Goal: Navigation & Orientation: Find specific page/section

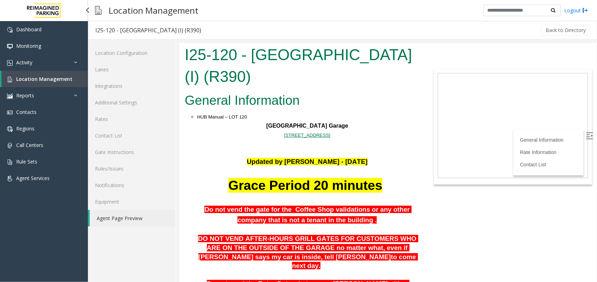
click at [65, 80] on span "Location Management" at bounding box center [44, 79] width 56 height 7
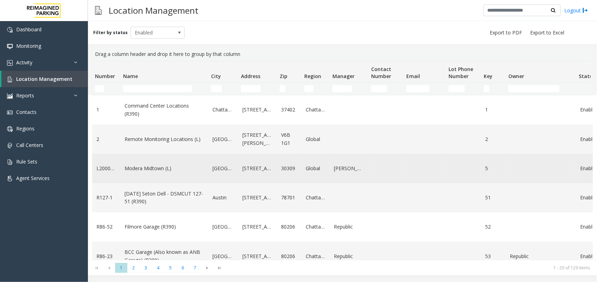
click at [153, 167] on link "Modera Midtown (L)" at bounding box center [165, 169] width 80 height 8
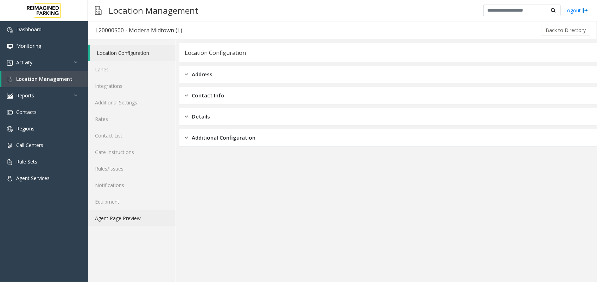
click at [140, 219] on link "Agent Page Preview" at bounding box center [132, 218] width 88 height 17
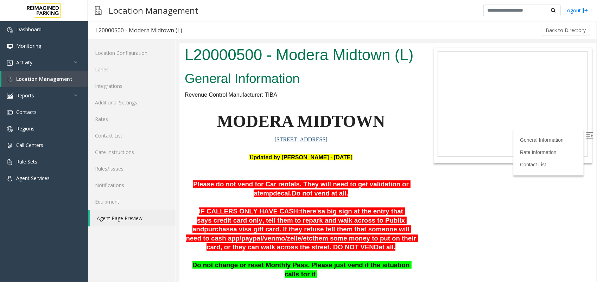
scroll to position [44, 0]
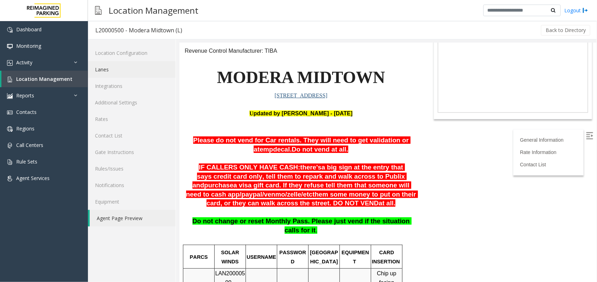
click at [149, 74] on link "Lanes" at bounding box center [132, 69] width 88 height 17
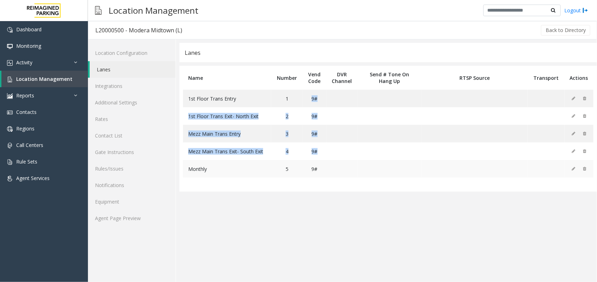
drag, startPoint x: 311, startPoint y: 95, endPoint x: 322, endPoint y: 162, distance: 67.4
click at [322, 162] on tbody "1st Floor Trans Entry 1 9# 1st Floor Trans Exit- North Exit 2 9# Mezz Main Tran…" at bounding box center [388, 134] width 411 height 88
click at [71, 76] on link "Location Management" at bounding box center [44, 79] width 87 height 17
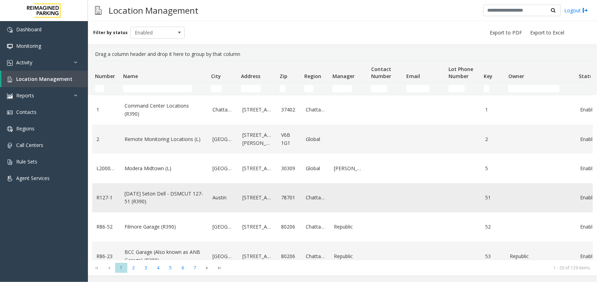
click at [157, 192] on link "[DATE] Seton Dell - DSMCUT 127-51 (R390)" at bounding box center [165, 198] width 80 height 16
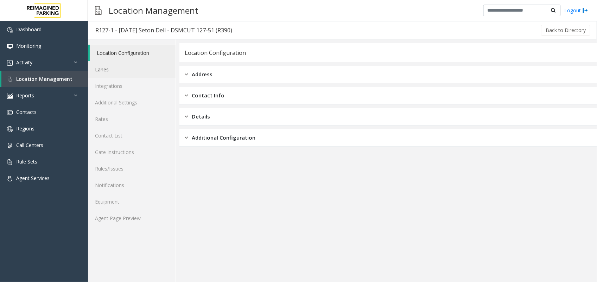
click at [114, 66] on link "Lanes" at bounding box center [132, 69] width 88 height 17
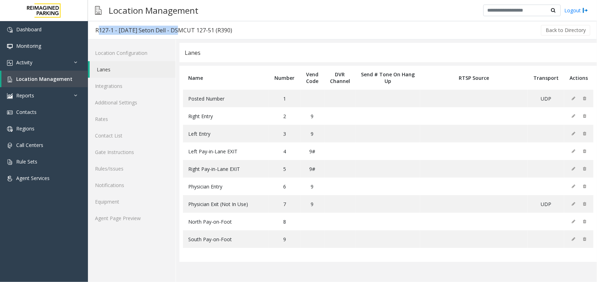
copy div "R127-1 - [DATE] Seton Dell"
drag, startPoint x: 96, startPoint y: 29, endPoint x: 173, endPoint y: 31, distance: 77.8
click at [173, 31] on div "R127-1 - [DATE] Seton Dell - DSMCUT 127-51 (R390)" at bounding box center [163, 30] width 137 height 9
click at [50, 83] on link "Location Management" at bounding box center [44, 79] width 87 height 17
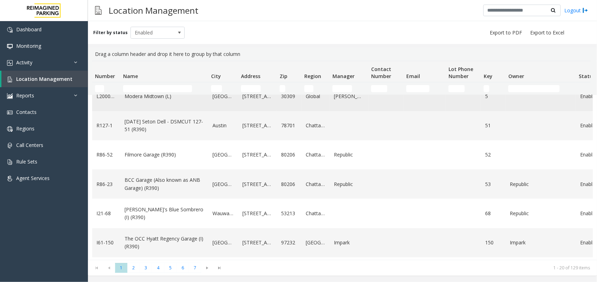
scroll to position [88, 0]
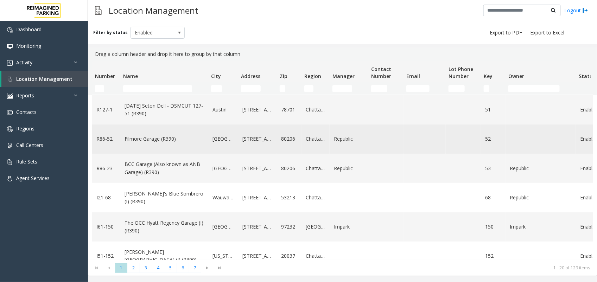
click at [168, 142] on link "Filmore Garage (R390)" at bounding box center [165, 139] width 80 height 8
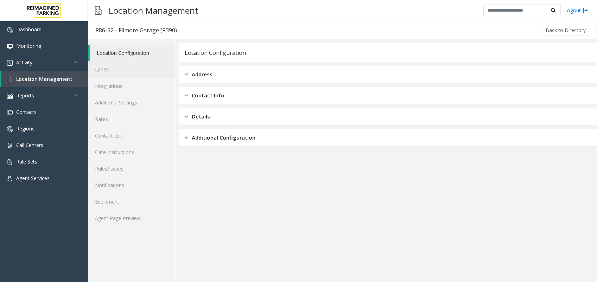
click at [121, 72] on link "Lanes" at bounding box center [132, 69] width 88 height 17
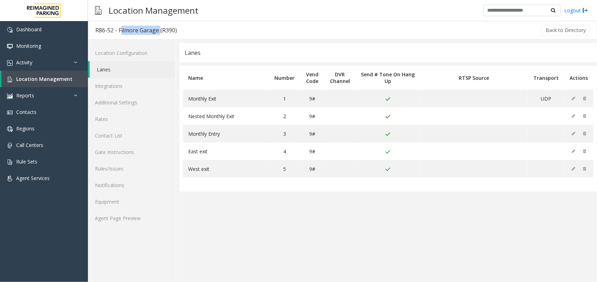
copy div "Filmore Garage"
drag, startPoint x: 118, startPoint y: 29, endPoint x: 157, endPoint y: 32, distance: 39.2
click at [157, 32] on div "R86-52 - Filmore Garage (R390)" at bounding box center [136, 30] width 82 height 9
click at [41, 80] on span "Location Management" at bounding box center [44, 79] width 56 height 7
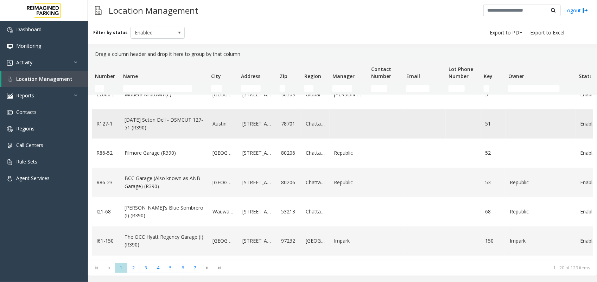
scroll to position [88, 0]
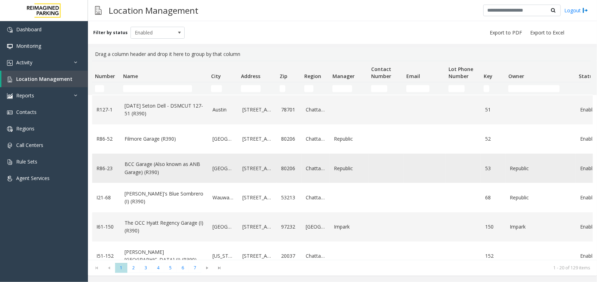
click at [171, 167] on link "BCC Garage (Also known as ANB Garage) (R390)" at bounding box center [165, 168] width 80 height 16
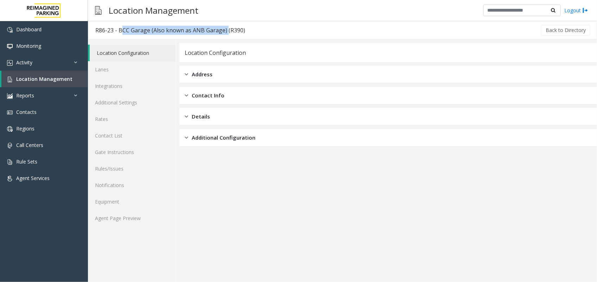
copy div "BCC Garage (Also known as ANB Garage)"
drag, startPoint x: 118, startPoint y: 29, endPoint x: 225, endPoint y: 34, distance: 107.1
click at [225, 34] on div "R86-23 - BCC Garage (Also known as ANB Garage) (R390)" at bounding box center [170, 30] width 150 height 9
drag, startPoint x: 121, startPoint y: 68, endPoint x: 129, endPoint y: 71, distance: 9.0
click at [121, 68] on link "Lanes" at bounding box center [132, 69] width 88 height 17
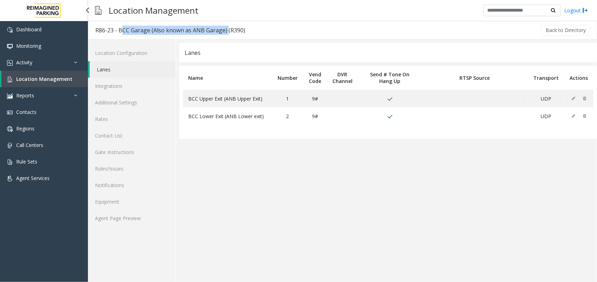
click at [54, 78] on span "Location Management" at bounding box center [44, 79] width 56 height 7
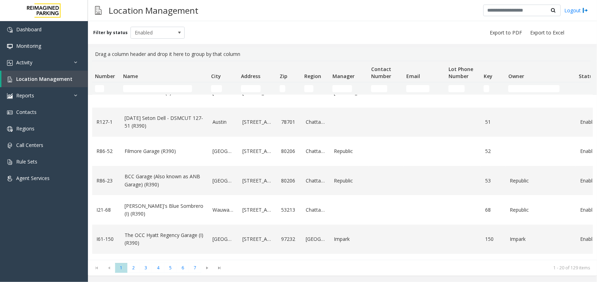
scroll to position [88, 0]
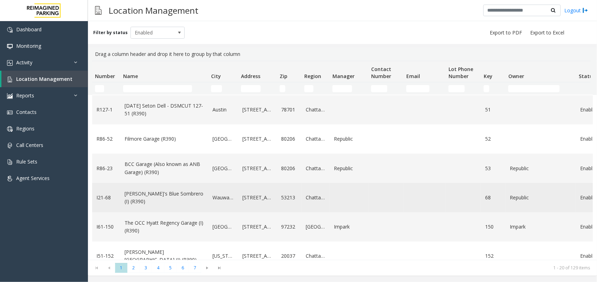
click at [147, 194] on link "[PERSON_NAME]'s Blue Sombrero (I) (R390)" at bounding box center [165, 198] width 80 height 16
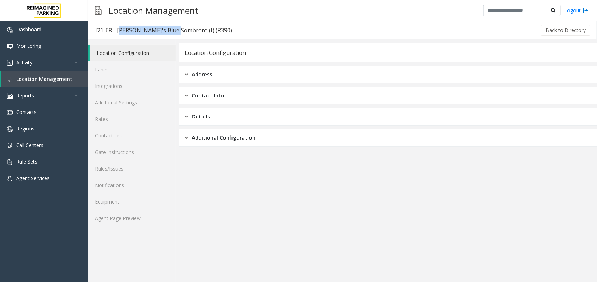
copy div "[PERSON_NAME]'s Blue Sombrero"
drag, startPoint x: 116, startPoint y: 31, endPoint x: 171, endPoint y: 33, distance: 54.6
click at [171, 33] on div "I21-68 - [PERSON_NAME]'s Blue Sombrero (I) (R390)" at bounding box center [163, 30] width 137 height 9
click at [113, 219] on link "Agent Page Preview" at bounding box center [132, 218] width 88 height 17
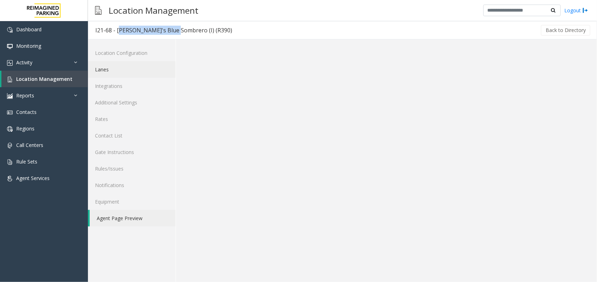
click at [120, 64] on link "Lanes" at bounding box center [132, 69] width 88 height 17
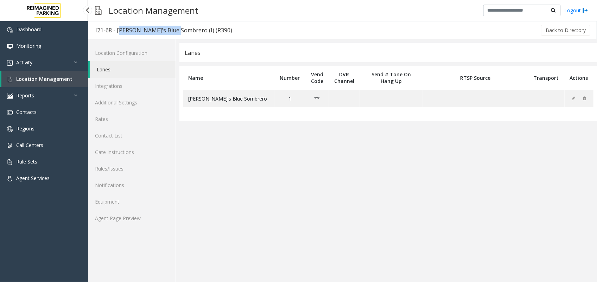
click at [52, 73] on link "Location Management" at bounding box center [44, 79] width 87 height 17
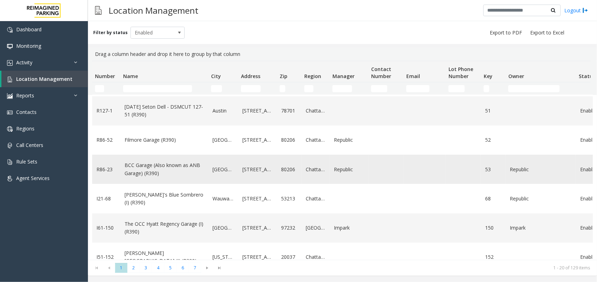
scroll to position [132, 0]
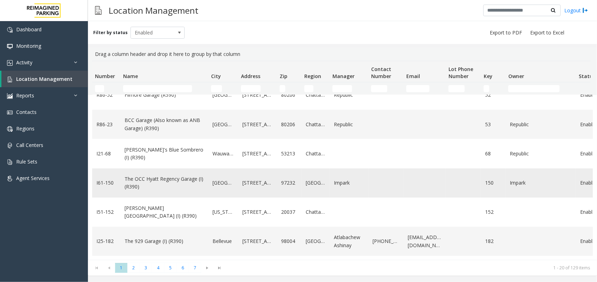
click at [170, 178] on link "The OCC Hyatt Regency Garage (I) (R390)" at bounding box center [165, 183] width 80 height 16
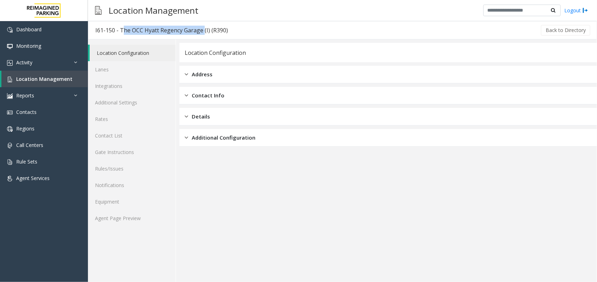
copy div "The OCC Hyatt Regency Garage"
drag, startPoint x: 120, startPoint y: 29, endPoint x: 202, endPoint y: 32, distance: 81.7
click at [202, 32] on div "I61-150 - The OCC Hyatt Regency Garage (I) (R390)" at bounding box center [161, 30] width 133 height 9
click at [122, 71] on link "Lanes" at bounding box center [132, 69] width 88 height 17
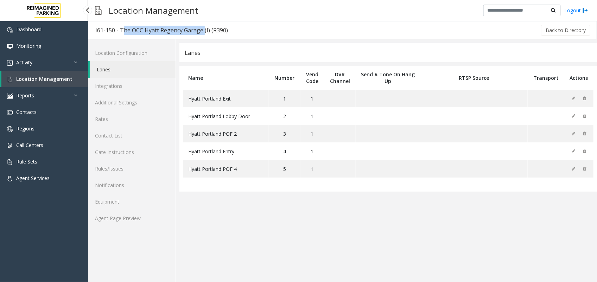
click at [73, 80] on link "Location Management" at bounding box center [44, 79] width 87 height 17
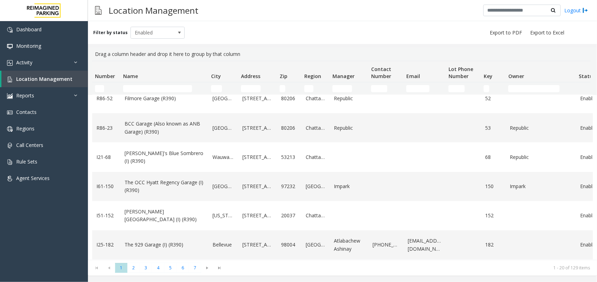
scroll to position [176, 0]
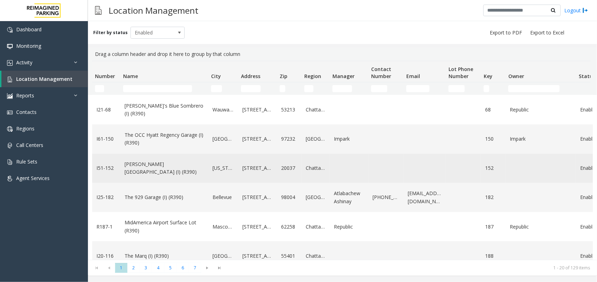
click at [164, 170] on link "[PERSON_NAME][GEOGRAPHIC_DATA] (I) (R390)" at bounding box center [165, 168] width 80 height 16
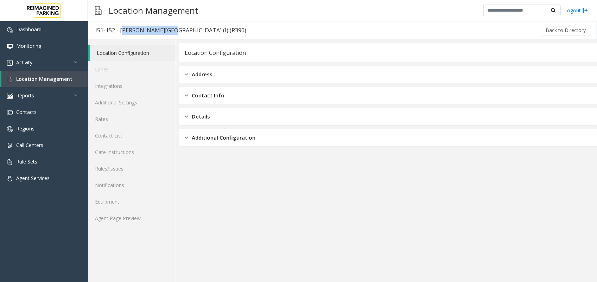
copy div "[PERSON_NAME][GEOGRAPHIC_DATA]"
drag, startPoint x: 120, startPoint y: 29, endPoint x: 164, endPoint y: 34, distance: 44.3
click at [164, 34] on div "I51-152 - [PERSON_NAME][GEOGRAPHIC_DATA] (I) (R390)" at bounding box center [170, 30] width 151 height 9
click at [120, 75] on link "Lanes" at bounding box center [132, 69] width 88 height 17
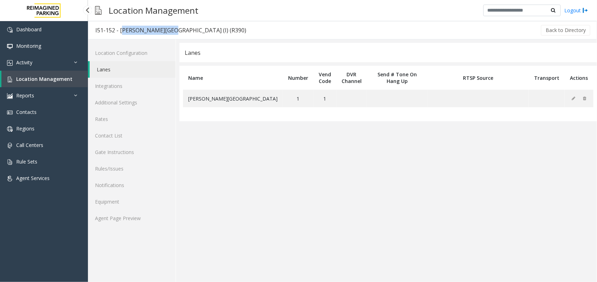
click at [60, 80] on span "Location Management" at bounding box center [44, 79] width 56 height 7
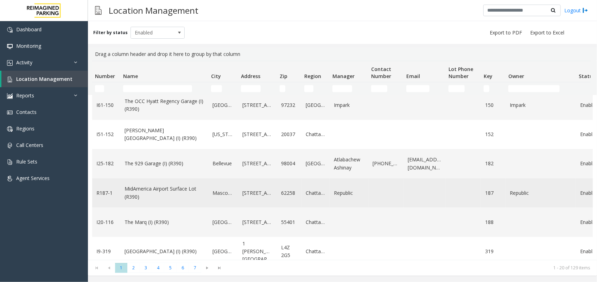
scroll to position [220, 0]
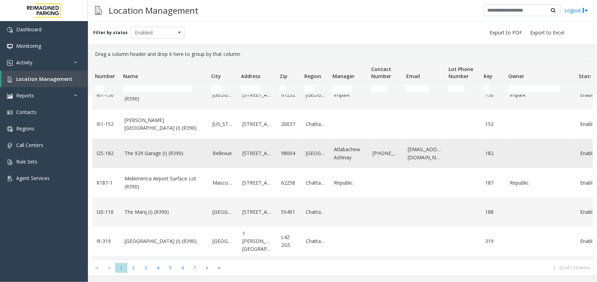
click at [157, 157] on link "The 929 Garage (I) (R390)" at bounding box center [165, 154] width 80 height 8
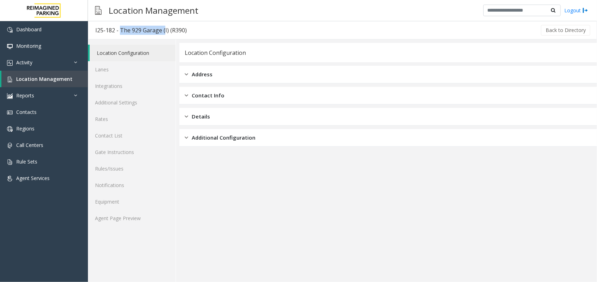
copy div "The 929 Garage"
drag, startPoint x: 118, startPoint y: 29, endPoint x: 162, endPoint y: 30, distance: 43.7
click at [162, 30] on div "I25-182 - The 929 Garage (I) (R390)" at bounding box center [140, 30] width 91 height 9
click at [136, 74] on link "Lanes" at bounding box center [132, 69] width 88 height 17
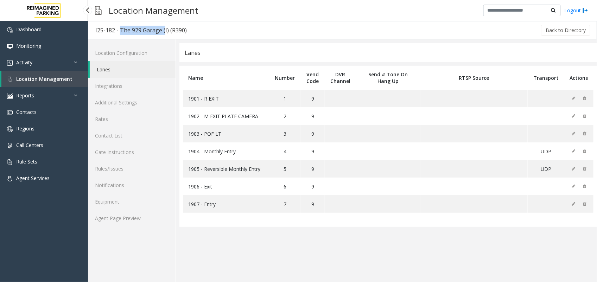
click at [61, 81] on span "Location Management" at bounding box center [44, 79] width 56 height 7
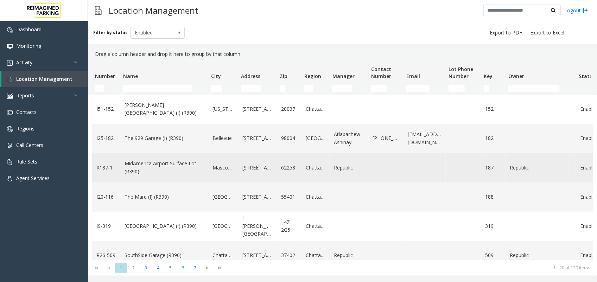
scroll to position [220, 0]
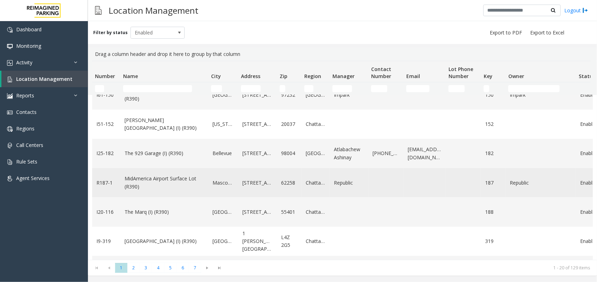
click at [181, 182] on link "MidAmerica Airport Surface Lot (R390)" at bounding box center [165, 183] width 80 height 16
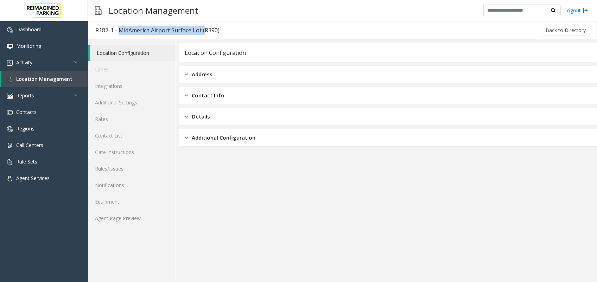
copy div "MidAmerica Airport Surface Lot"
drag, startPoint x: 117, startPoint y: 30, endPoint x: 202, endPoint y: 34, distance: 84.5
click at [202, 34] on div "R187-1 - MidAmerica Airport Surface Lot (R390)" at bounding box center [157, 30] width 124 height 9
click at [125, 68] on link "Lanes" at bounding box center [132, 69] width 88 height 17
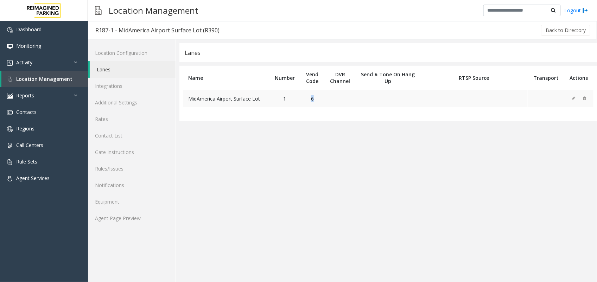
copy td "6"
drag, startPoint x: 310, startPoint y: 95, endPoint x: 316, endPoint y: 96, distance: 6.0
click at [316, 96] on td "6" at bounding box center [313, 99] width 24 height 18
click at [65, 78] on span "Location Management" at bounding box center [44, 79] width 56 height 7
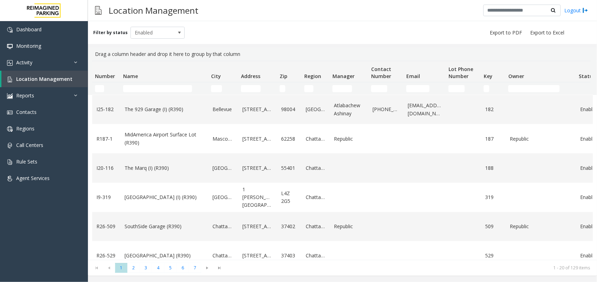
scroll to position [220, 0]
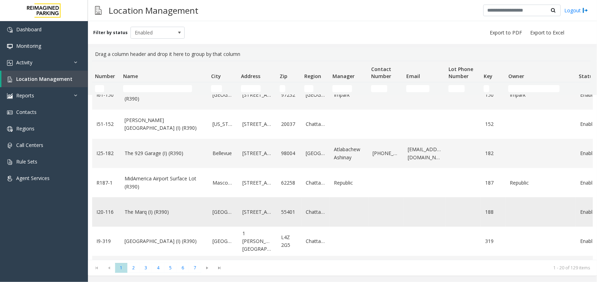
click at [143, 212] on link "The Marq (I) (R390)" at bounding box center [165, 212] width 80 height 8
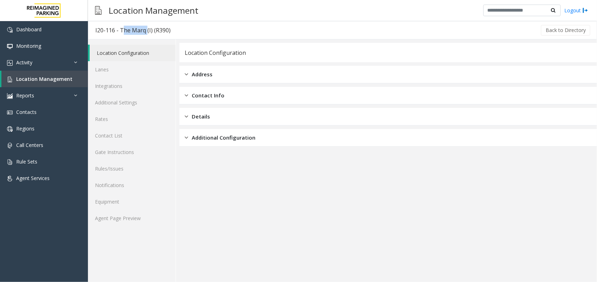
copy div "The Marq"
drag, startPoint x: 119, startPoint y: 29, endPoint x: 145, endPoint y: 30, distance: 25.7
click at [145, 30] on div "I20-116 - The Marq (I) (R390)" at bounding box center [132, 30] width 75 height 9
click at [139, 69] on link "Lanes" at bounding box center [132, 69] width 88 height 17
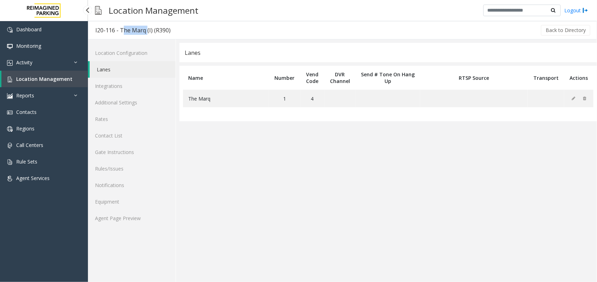
click at [49, 79] on span "Location Management" at bounding box center [44, 79] width 56 height 7
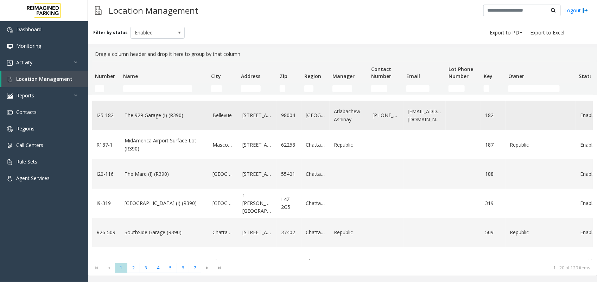
scroll to position [264, 0]
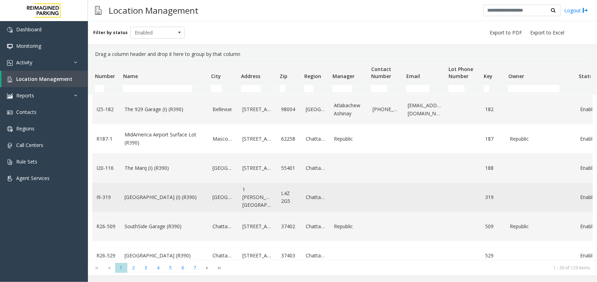
click at [160, 194] on link "[GEOGRAPHIC_DATA] (I) (R390)" at bounding box center [165, 198] width 80 height 8
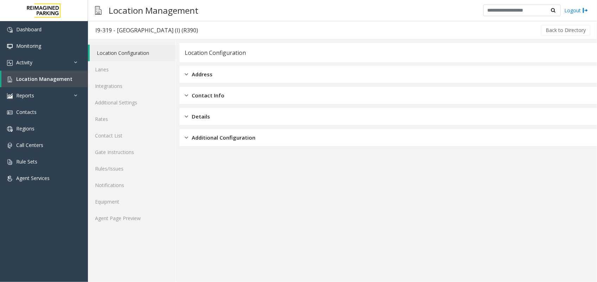
drag, startPoint x: 117, startPoint y: 30, endPoint x: 192, endPoint y: 31, distance: 75.7
click at [192, 31] on div "I9-319 - [GEOGRAPHIC_DATA] (I) (R390)" at bounding box center [146, 30] width 103 height 9
drag, startPoint x: 137, startPoint y: 71, endPoint x: 144, endPoint y: 71, distance: 7.0
click at [137, 71] on link "Lanes" at bounding box center [132, 69] width 88 height 17
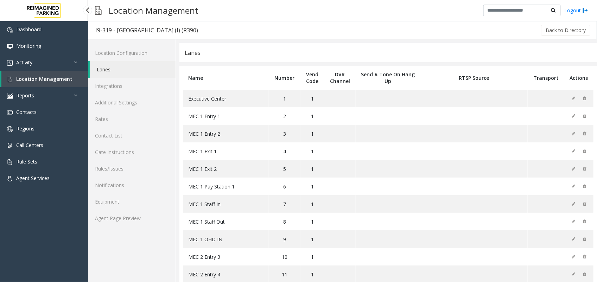
click at [42, 78] on span "Location Management" at bounding box center [44, 79] width 56 height 7
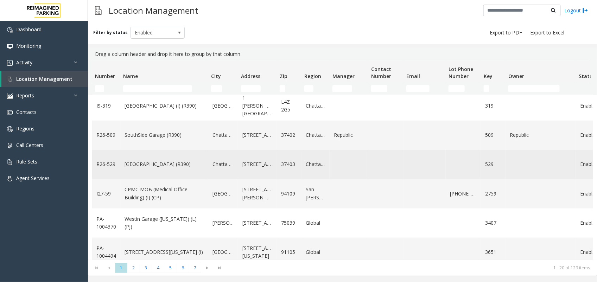
scroll to position [340, 0]
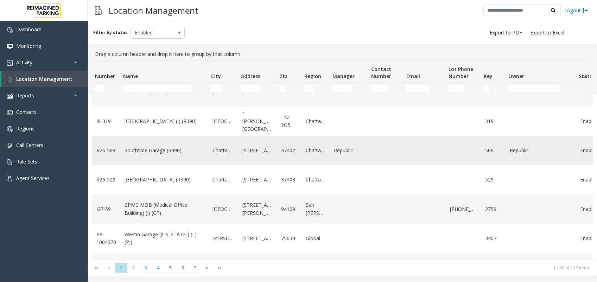
click at [168, 150] on link "SouthSide Garage (R390)" at bounding box center [165, 151] width 80 height 8
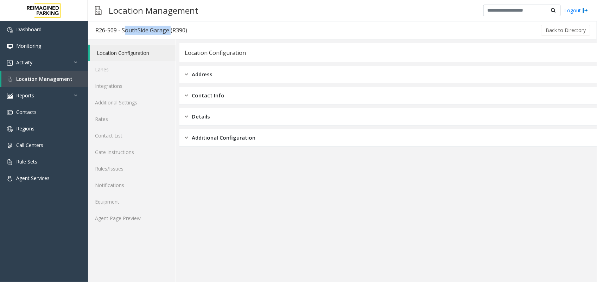
drag, startPoint x: 122, startPoint y: 30, endPoint x: 168, endPoint y: 34, distance: 46.7
click at [168, 34] on div "R26-509 - SouthSide Garage (R390)" at bounding box center [141, 30] width 92 height 9
click at [116, 72] on link "Lanes" at bounding box center [132, 69] width 88 height 17
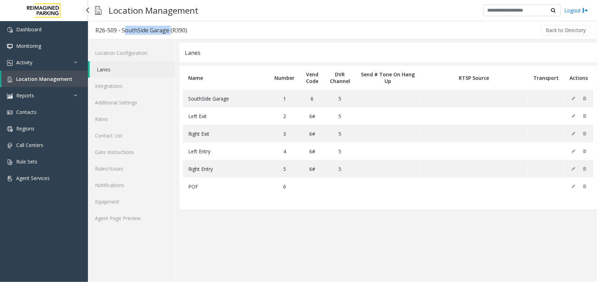
click at [50, 77] on span "Location Management" at bounding box center [44, 79] width 56 height 7
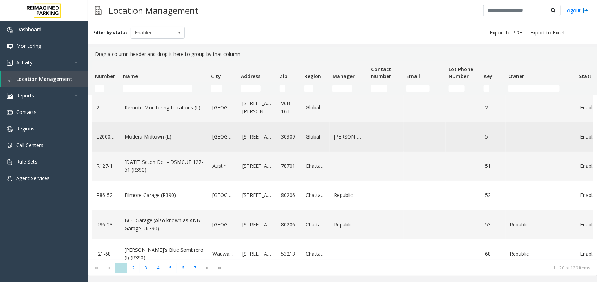
scroll to position [308, 0]
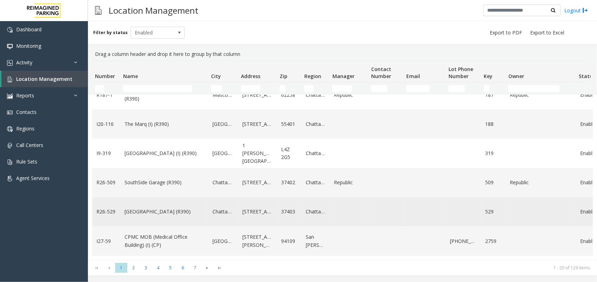
click at [171, 211] on link "[GEOGRAPHIC_DATA] (R390)" at bounding box center [165, 212] width 80 height 8
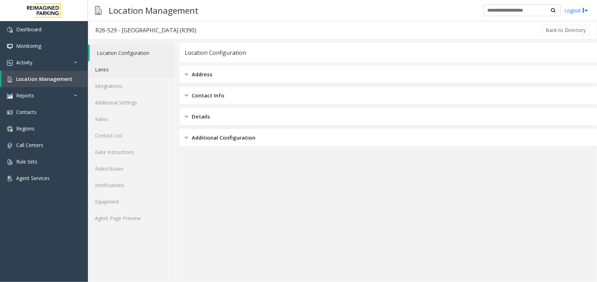
click at [134, 74] on link "Lanes" at bounding box center [132, 69] width 88 height 17
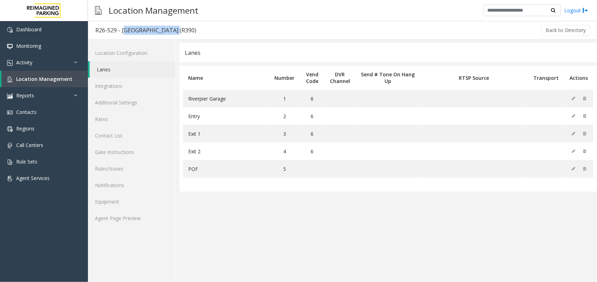
drag, startPoint x: 122, startPoint y: 29, endPoint x: 166, endPoint y: 31, distance: 44.4
click at [166, 31] on div "R26-529 - [GEOGRAPHIC_DATA] (R390)" at bounding box center [145, 30] width 101 height 9
click at [73, 76] on link "Location Management" at bounding box center [44, 79] width 87 height 17
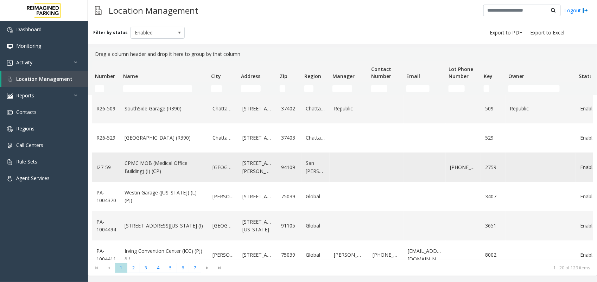
scroll to position [396, 0]
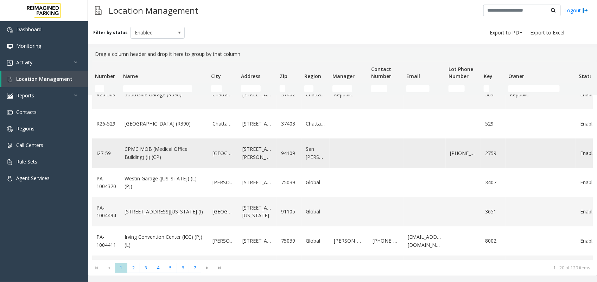
click at [145, 152] on link "CPMC MOB (Medical Office Building) (I) (CP)" at bounding box center [165, 153] width 80 height 16
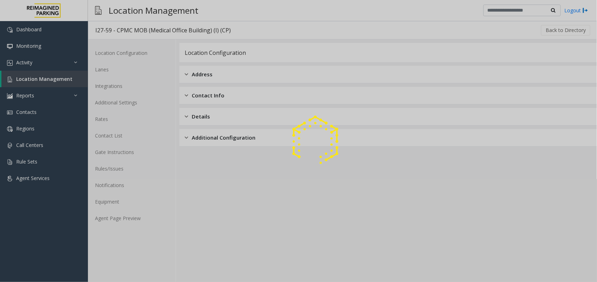
click at [131, 216] on div at bounding box center [298, 141] width 597 height 282
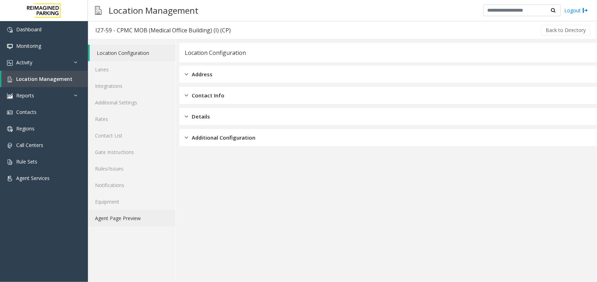
click at [131, 216] on link "Agent Page Preview" at bounding box center [132, 218] width 88 height 17
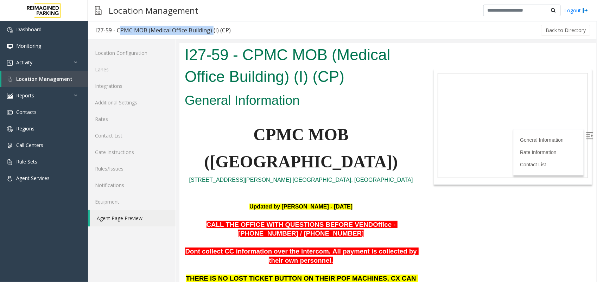
drag, startPoint x: 116, startPoint y: 27, endPoint x: 211, endPoint y: 31, distance: 95.4
click at [211, 31] on div "I27-59 - CPMC MOB (Medical Office Building) (I) (CP)" at bounding box center [162, 30] width 135 height 9
click at [106, 69] on link "Lanes" at bounding box center [132, 69] width 88 height 17
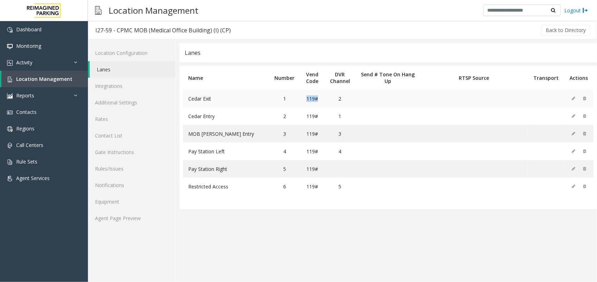
drag, startPoint x: 309, startPoint y: 99, endPoint x: 318, endPoint y: 99, distance: 9.9
click at [318, 99] on td "119#" at bounding box center [313, 99] width 24 height 18
click at [44, 78] on span "Location Management" at bounding box center [44, 79] width 56 height 7
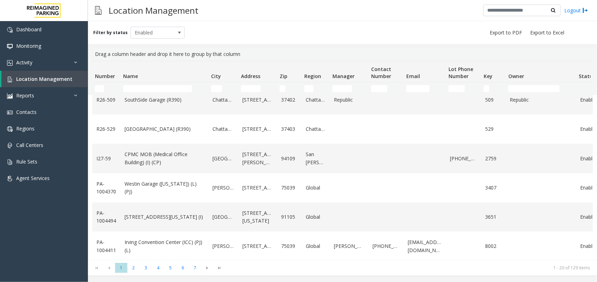
scroll to position [396, 0]
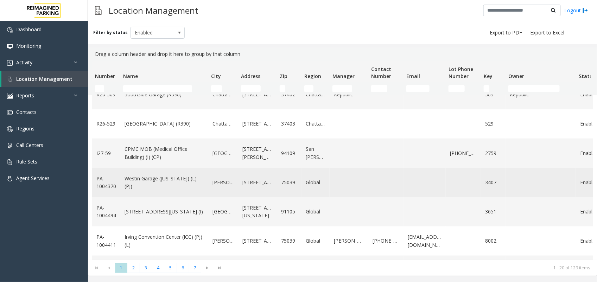
click at [163, 184] on link "Westin Garage ([US_STATE]) (L)(PJ)" at bounding box center [165, 183] width 80 height 16
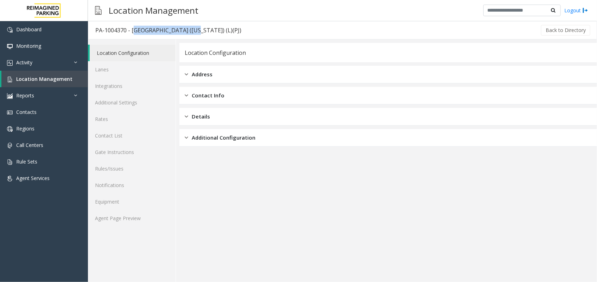
drag, startPoint x: 131, startPoint y: 29, endPoint x: 189, endPoint y: 29, distance: 57.7
click at [189, 29] on div "PA-1004370 - [GEOGRAPHIC_DATA] ([US_STATE]) (L)(PJ)" at bounding box center [168, 30] width 146 height 9
click at [132, 76] on link "Lanes" at bounding box center [132, 69] width 88 height 17
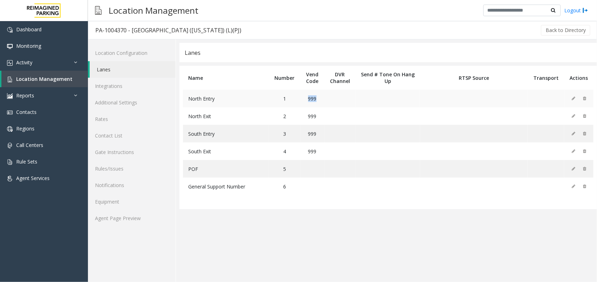
drag, startPoint x: 309, startPoint y: 99, endPoint x: 318, endPoint y: 99, distance: 9.1
click at [318, 99] on td "999" at bounding box center [313, 99] width 24 height 18
click at [70, 78] on link "Location Management" at bounding box center [44, 79] width 87 height 17
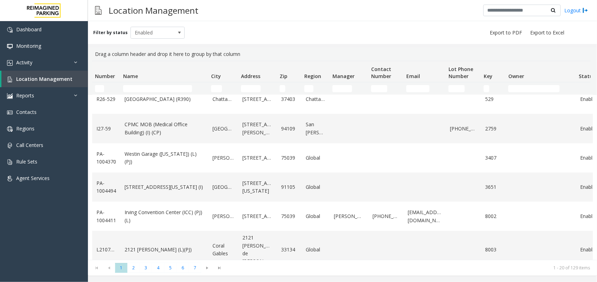
scroll to position [428, 0]
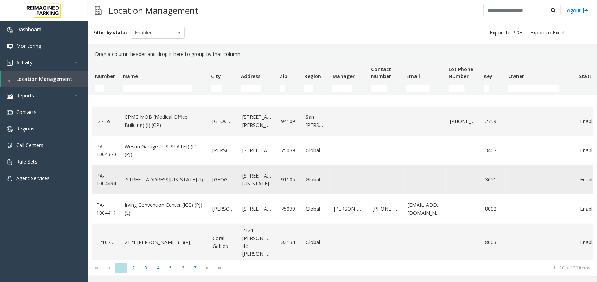
click at [173, 178] on link "[STREET_ADDRESS][US_STATE] (I)" at bounding box center [165, 180] width 80 height 8
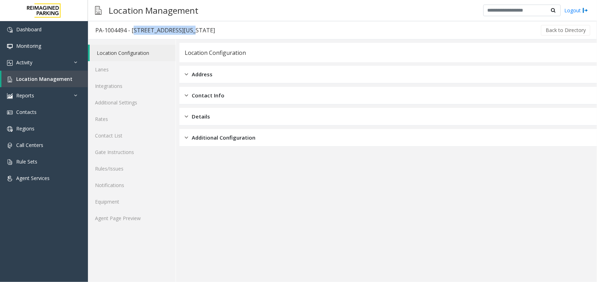
drag, startPoint x: 132, startPoint y: 29, endPoint x: 184, endPoint y: 34, distance: 52.0
click at [184, 34] on div "PA-1004494 - [STREET_ADDRESS][US_STATE]" at bounding box center [155, 30] width 120 height 9
click at [155, 75] on link "Lanes" at bounding box center [132, 69] width 88 height 17
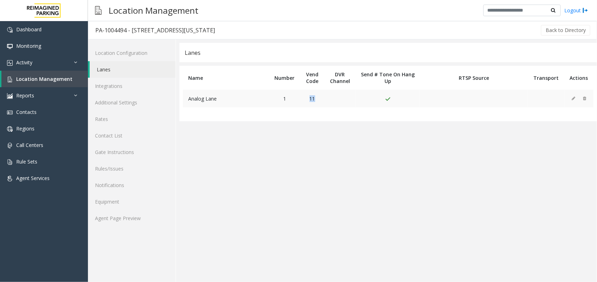
click at [315, 99] on td "11" at bounding box center [313, 99] width 24 height 18
click at [62, 82] on link "Location Management" at bounding box center [44, 79] width 87 height 17
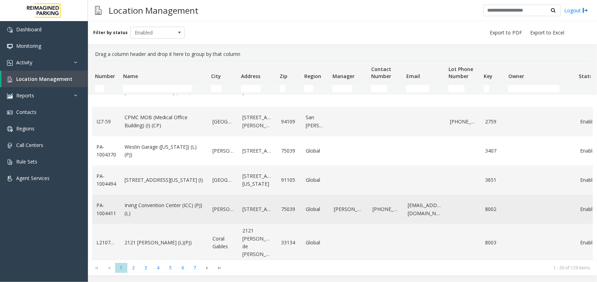
scroll to position [428, 0]
click at [144, 208] on link "Irving Convention Center (ICC) (PJ) (L)" at bounding box center [165, 209] width 80 height 16
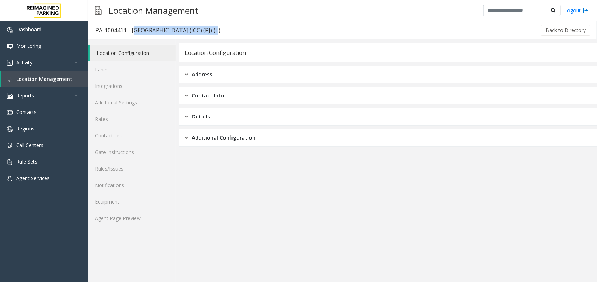
drag, startPoint x: 131, startPoint y: 30, endPoint x: 210, endPoint y: 37, distance: 79.5
click at [210, 37] on h3 "PA-1004411 - [GEOGRAPHIC_DATA] (ICC) (PJ) (L)" at bounding box center [157, 30] width 139 height 16
drag, startPoint x: 104, startPoint y: 69, endPoint x: 139, endPoint y: 68, distance: 35.6
click at [104, 69] on link "Lanes" at bounding box center [132, 69] width 88 height 17
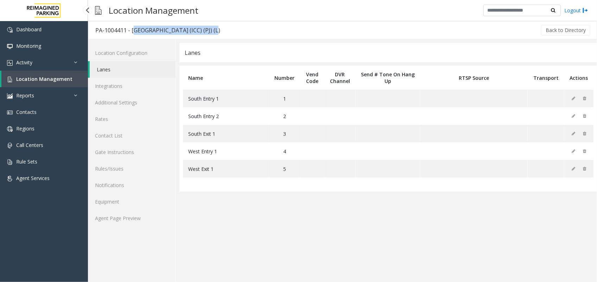
click at [62, 81] on span "Location Management" at bounding box center [44, 79] width 56 height 7
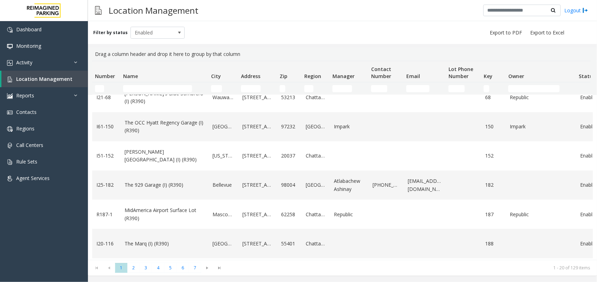
scroll to position [428, 0]
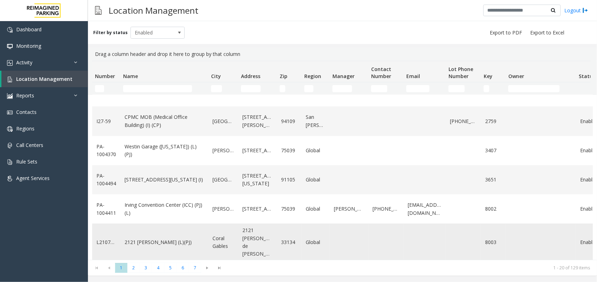
click at [145, 239] on link "2121 [PERSON_NAME] (L)(PJ)" at bounding box center [165, 243] width 80 height 8
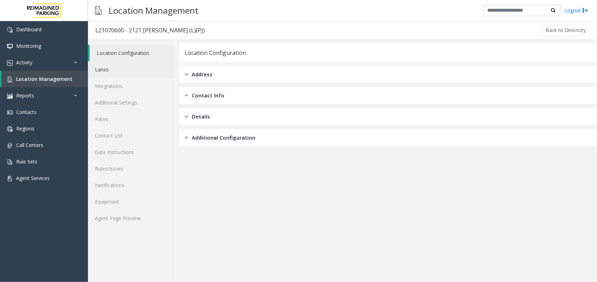
click at [119, 70] on link "Lanes" at bounding box center [132, 69] width 88 height 17
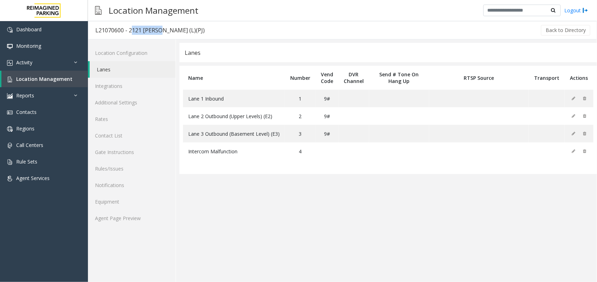
drag, startPoint x: 129, startPoint y: 29, endPoint x: 159, endPoint y: 33, distance: 29.8
click at [159, 33] on div "L21070600 - 2121 [PERSON_NAME] (L)(PJ)" at bounding box center [149, 30] width 109 height 9
drag, startPoint x: 322, startPoint y: 96, endPoint x: 327, endPoint y: 96, distance: 4.9
click at [327, 96] on td "9#" at bounding box center [327, 99] width 23 height 18
click at [60, 79] on span "Location Management" at bounding box center [44, 79] width 56 height 7
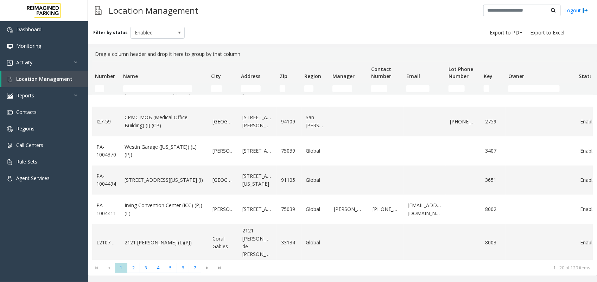
scroll to position [428, 0]
click at [135, 270] on span "2" at bounding box center [133, 268] width 12 height 10
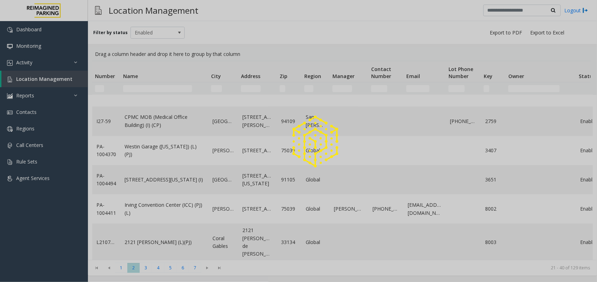
scroll to position [0, 0]
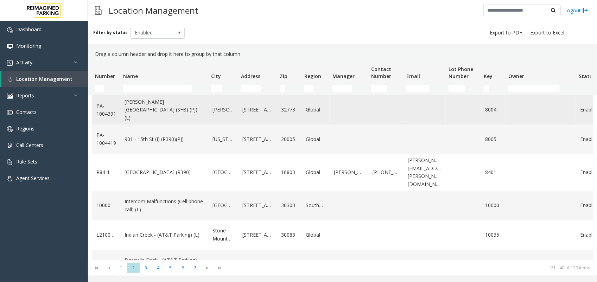
click at [166, 109] on link "[PERSON_NAME][GEOGRAPHIC_DATA] (SFB) (PJ) (L)" at bounding box center [165, 110] width 80 height 24
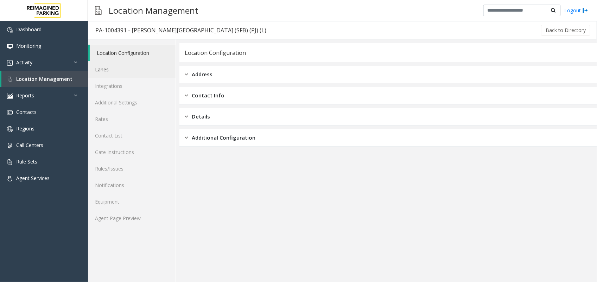
click at [116, 72] on link "Lanes" at bounding box center [132, 69] width 88 height 17
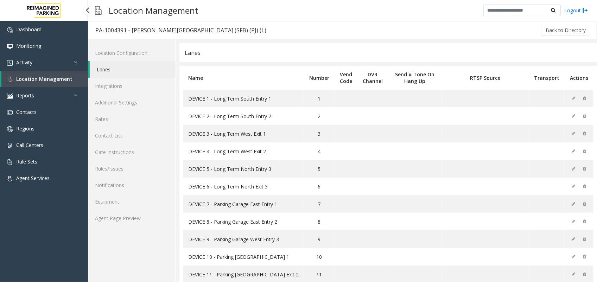
click at [62, 78] on span "Location Management" at bounding box center [44, 79] width 56 height 7
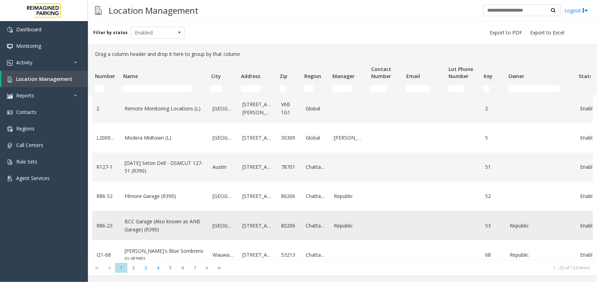
scroll to position [44, 0]
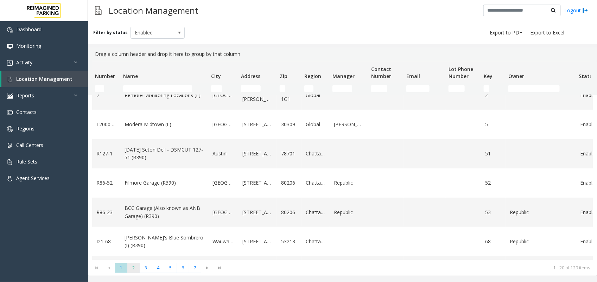
click at [134, 268] on span "2" at bounding box center [133, 268] width 12 height 10
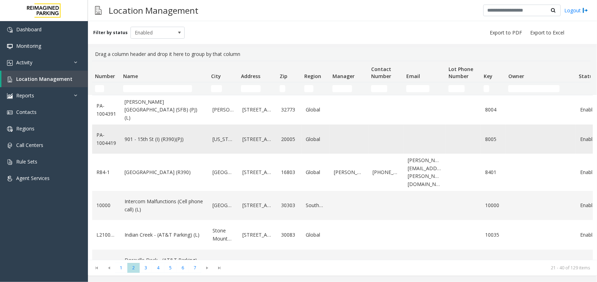
click at [164, 142] on link "901 - 15th St (I) (R390)(PJ)" at bounding box center [165, 139] width 80 height 8
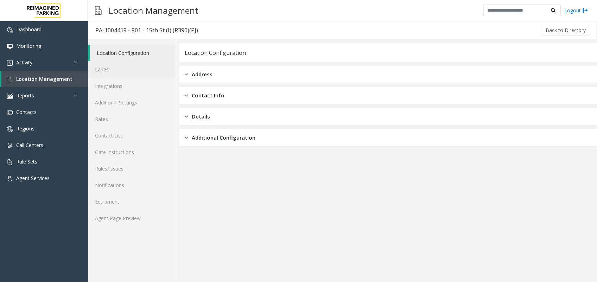
click at [141, 72] on link "Lanes" at bounding box center [132, 69] width 88 height 17
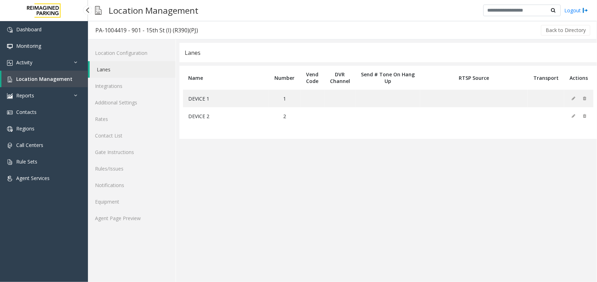
click at [58, 77] on span "Location Management" at bounding box center [44, 79] width 56 height 7
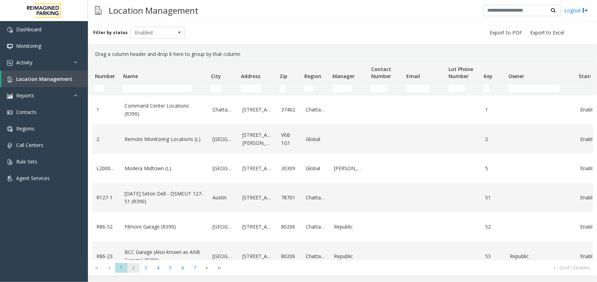
click at [135, 268] on span "2" at bounding box center [133, 268] width 12 height 10
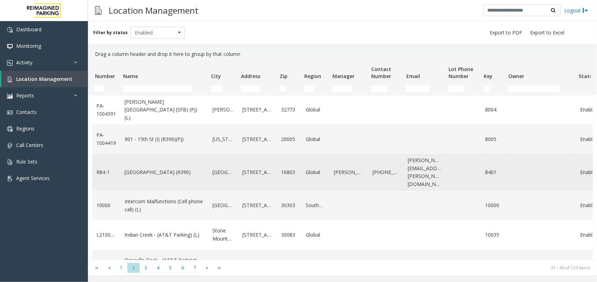
click at [162, 169] on link "[GEOGRAPHIC_DATA] (R390)" at bounding box center [165, 173] width 80 height 8
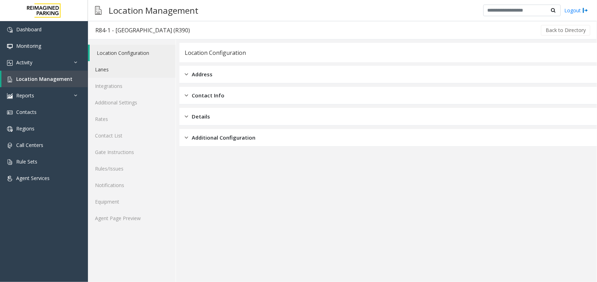
click at [138, 66] on link "Lanes" at bounding box center [132, 69] width 88 height 17
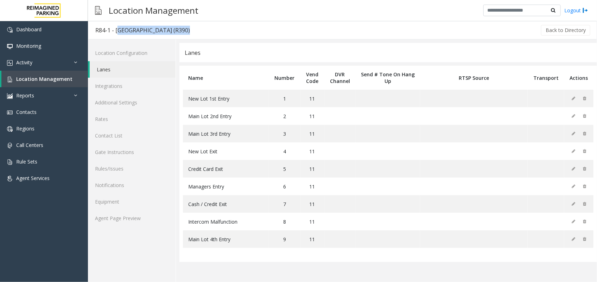
drag, startPoint x: 115, startPoint y: 30, endPoint x: 173, endPoint y: 33, distance: 58.5
click at [173, 33] on div "R84-1 - [GEOGRAPHIC_DATA] (R390)" at bounding box center [142, 30] width 95 height 9
click at [73, 76] on link "Location Management" at bounding box center [44, 79] width 87 height 17
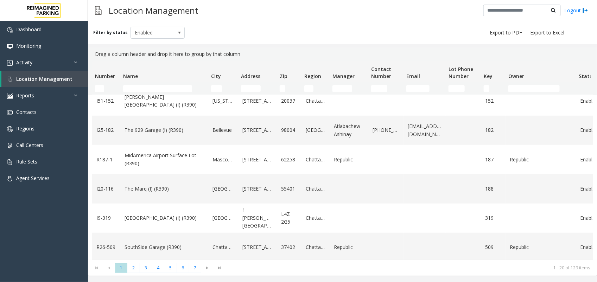
scroll to position [264, 0]
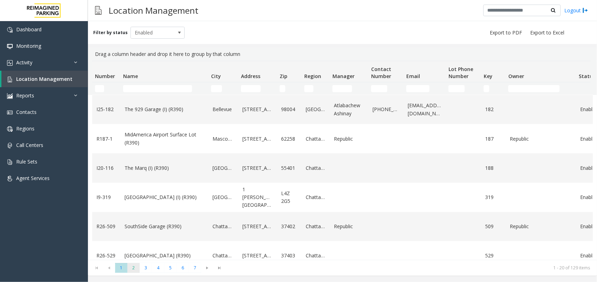
click at [133, 265] on span "2" at bounding box center [133, 268] width 12 height 10
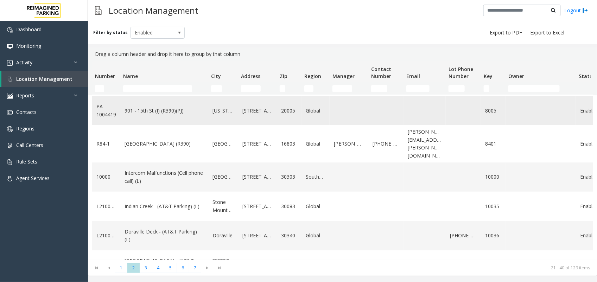
scroll to position [44, 0]
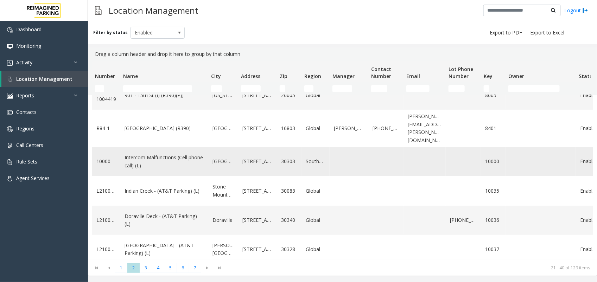
click at [158, 154] on link "Intercom Malfunctions (Cell phone call) (L)" at bounding box center [165, 162] width 80 height 16
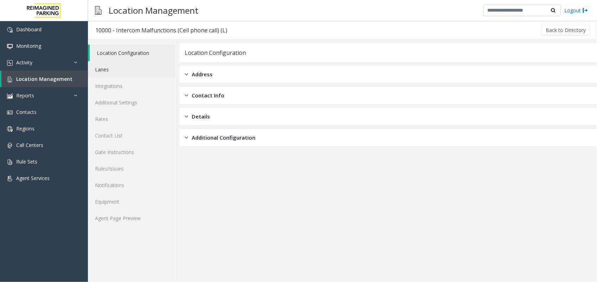
click at [121, 72] on link "Lanes" at bounding box center [132, 69] width 88 height 17
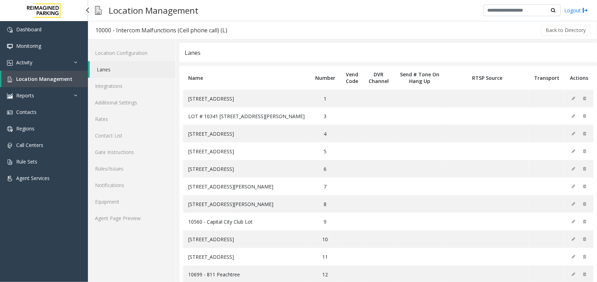
click at [43, 81] on span "Location Management" at bounding box center [44, 79] width 56 height 7
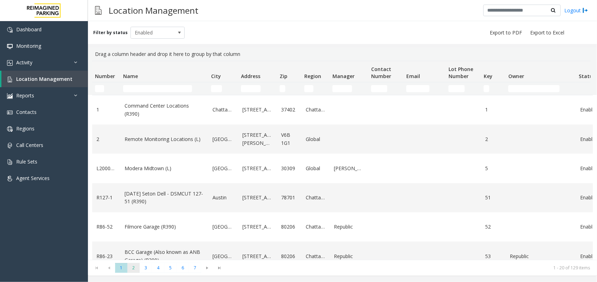
click at [132, 267] on span "2" at bounding box center [133, 268] width 12 height 10
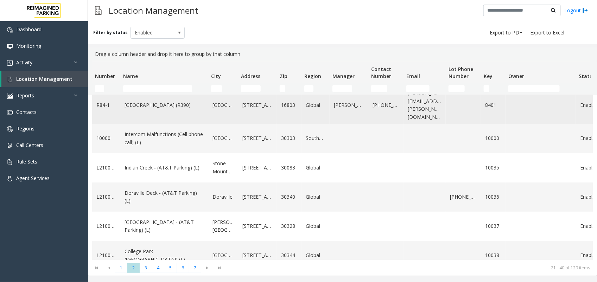
scroll to position [88, 0]
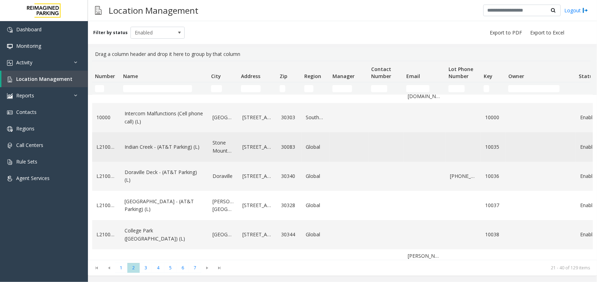
click at [169, 148] on link "Indian Creek - (AT&T Parking) (L)" at bounding box center [165, 147] width 80 height 8
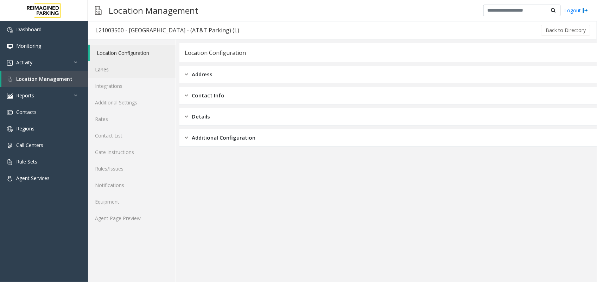
click at [129, 69] on link "Lanes" at bounding box center [132, 69] width 88 height 17
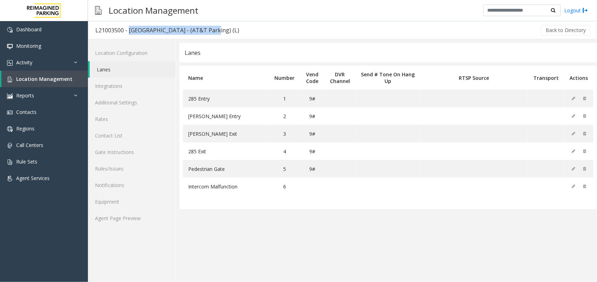
drag, startPoint x: 128, startPoint y: 32, endPoint x: 205, endPoint y: 30, distance: 77.1
click at [205, 30] on div "L21003500 - [GEOGRAPHIC_DATA] - (AT&T Parking) (L)" at bounding box center [167, 30] width 144 height 9
click at [47, 74] on link "Location Management" at bounding box center [44, 79] width 87 height 17
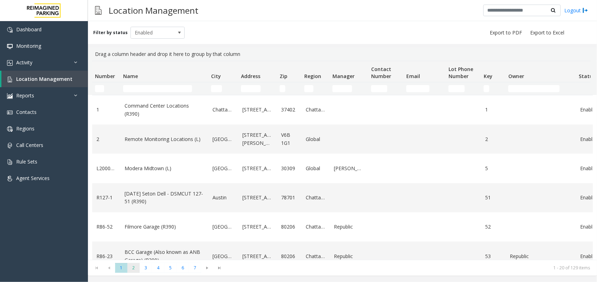
click at [134, 270] on span "2" at bounding box center [133, 268] width 12 height 10
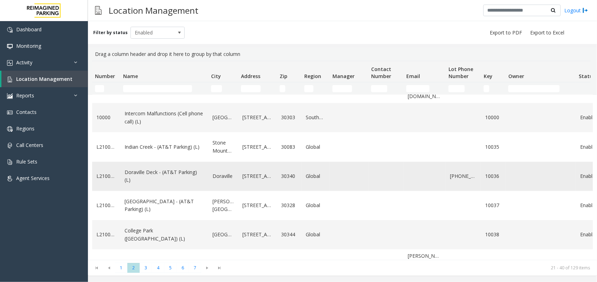
scroll to position [132, 0]
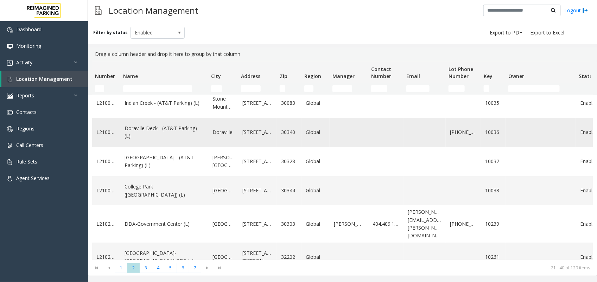
click at [148, 131] on link "Doraville Deck - (AT&T Parking) (L)" at bounding box center [165, 133] width 80 height 16
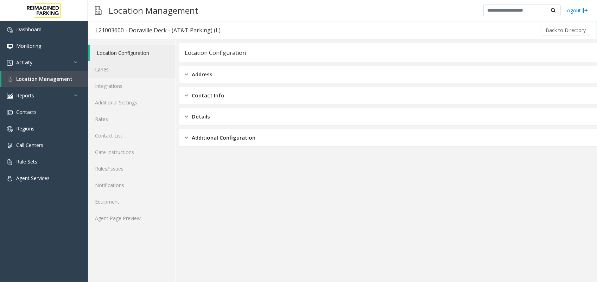
click at [109, 72] on link "Lanes" at bounding box center [132, 69] width 88 height 17
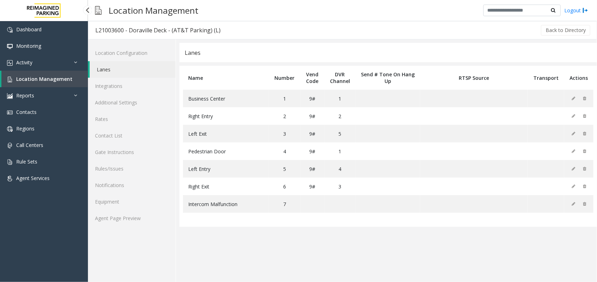
click at [36, 77] on span "Location Management" at bounding box center [44, 79] width 56 height 7
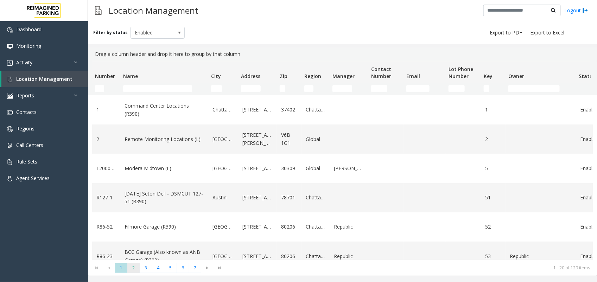
click at [139, 266] on span "2" at bounding box center [133, 268] width 12 height 10
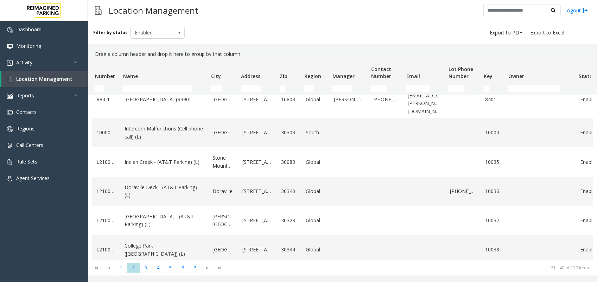
scroll to position [88, 0]
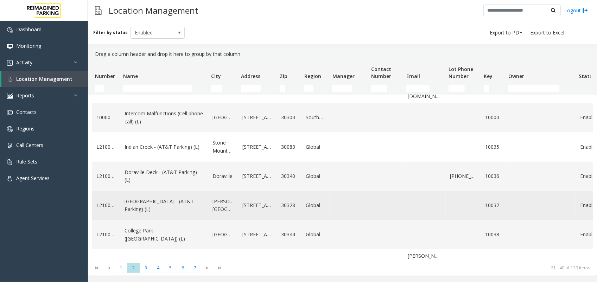
click at [179, 207] on link "[GEOGRAPHIC_DATA] - (AT&T Parking) (L)" at bounding box center [165, 206] width 80 height 16
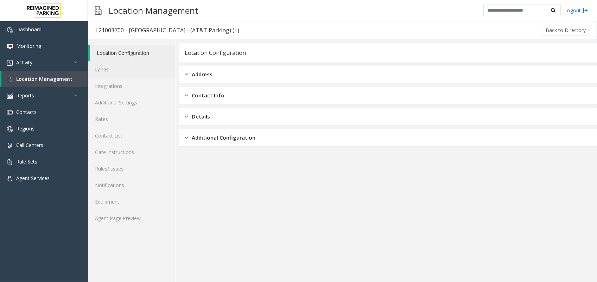
click at [116, 72] on link "Lanes" at bounding box center [132, 69] width 88 height 17
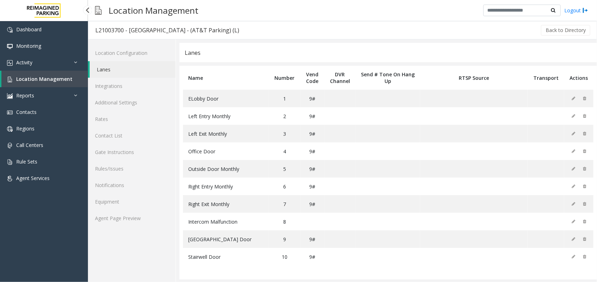
click at [50, 76] on span "Location Management" at bounding box center [44, 79] width 56 height 7
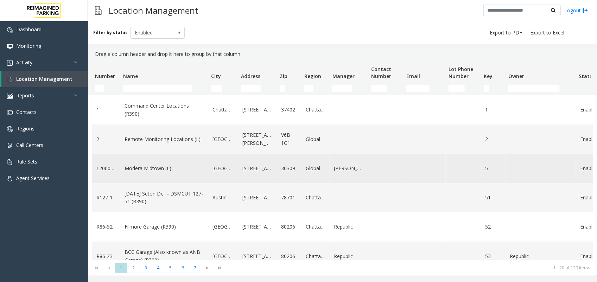
scroll to position [44, 0]
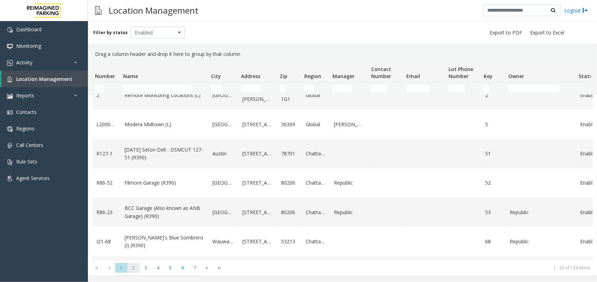
click at [132, 265] on span "2" at bounding box center [133, 268] width 12 height 10
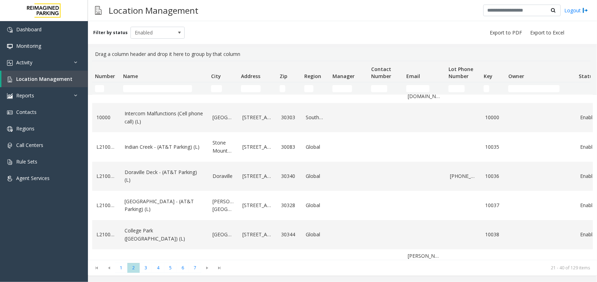
scroll to position [132, 0]
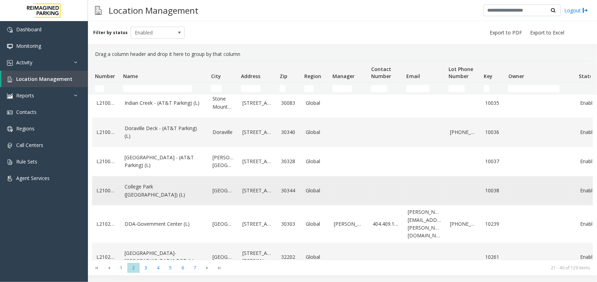
click at [182, 199] on link "College Park ([GEOGRAPHIC_DATA]) (L)" at bounding box center [165, 191] width 80 height 16
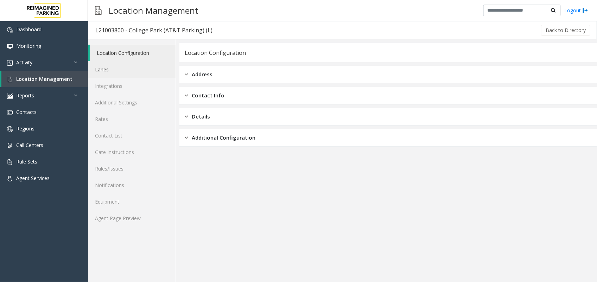
click at [122, 71] on link "Lanes" at bounding box center [132, 69] width 88 height 17
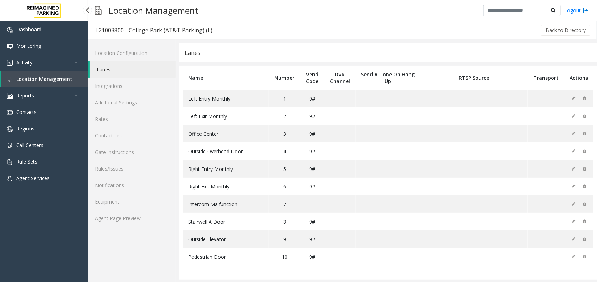
click at [59, 78] on span "Location Management" at bounding box center [44, 79] width 56 height 7
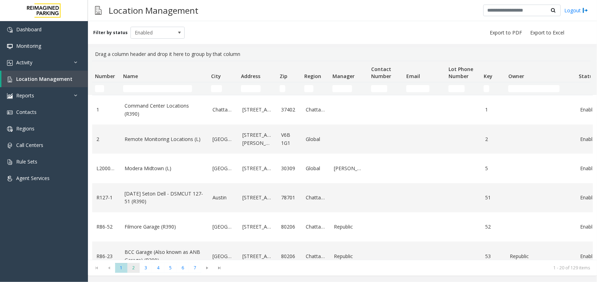
click at [138, 266] on span "2" at bounding box center [133, 268] width 12 height 10
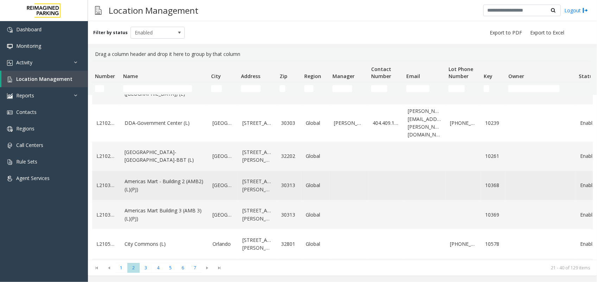
scroll to position [220, 0]
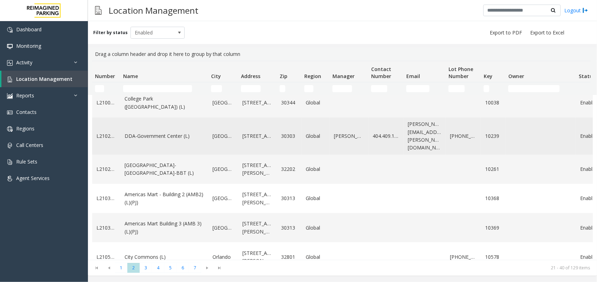
click at [159, 146] on td "DDA-Government Center (L)" at bounding box center [164, 136] width 88 height 37
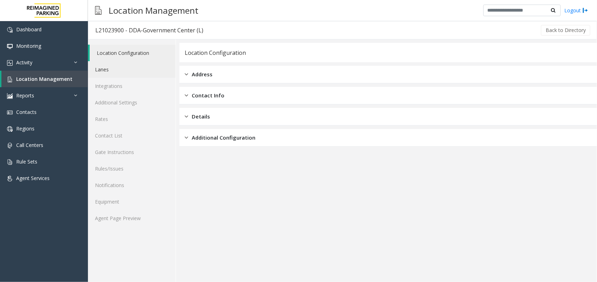
click at [123, 68] on link "Lanes" at bounding box center [132, 69] width 88 height 17
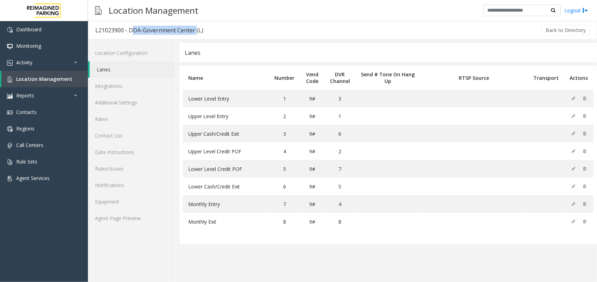
drag, startPoint x: 129, startPoint y: 32, endPoint x: 194, endPoint y: 27, distance: 65.2
click at [194, 27] on div "L21023900 - DDA-Government Center (L)" at bounding box center [149, 30] width 108 height 9
click at [53, 79] on span "Location Management" at bounding box center [44, 79] width 56 height 7
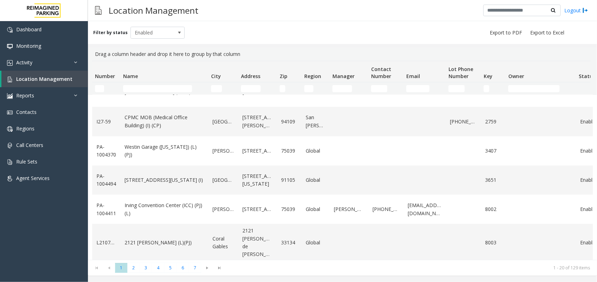
scroll to position [428, 0]
click at [137, 266] on span "2" at bounding box center [133, 268] width 12 height 10
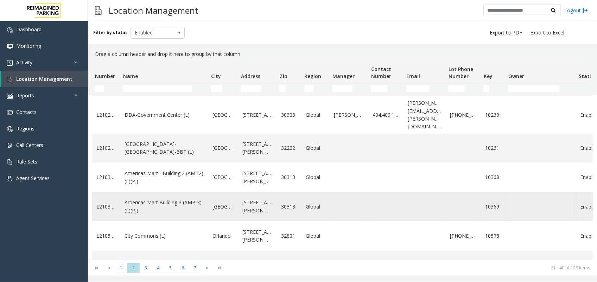
scroll to position [220, 0]
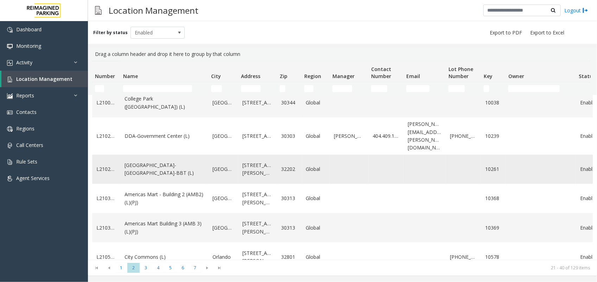
click at [156, 170] on link "[GEOGRAPHIC_DATA]-[GEOGRAPHIC_DATA]-BBT (L)" at bounding box center [165, 170] width 80 height 16
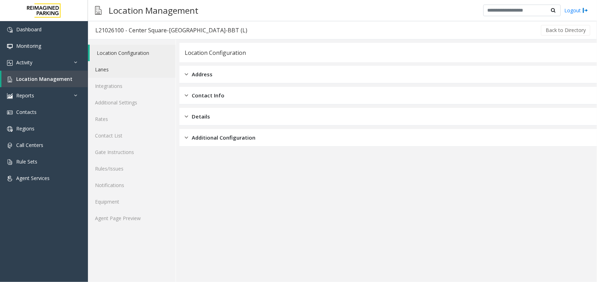
click at [144, 74] on link "Lanes" at bounding box center [132, 69] width 88 height 17
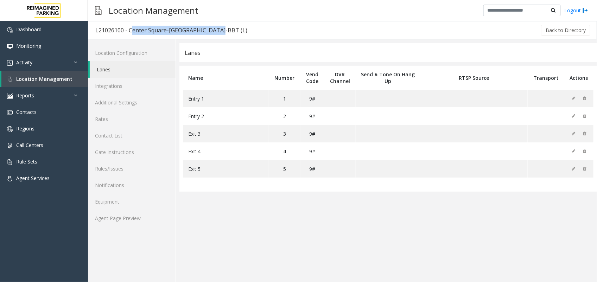
drag, startPoint x: 129, startPoint y: 30, endPoint x: 209, endPoint y: 34, distance: 80.3
click at [209, 34] on div "L21026100 - Center Square-[GEOGRAPHIC_DATA]-BBT (L)" at bounding box center [171, 30] width 152 height 9
click at [66, 76] on span "Location Management" at bounding box center [44, 79] width 56 height 7
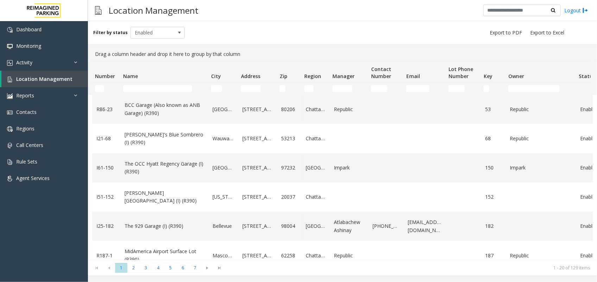
scroll to position [176, 0]
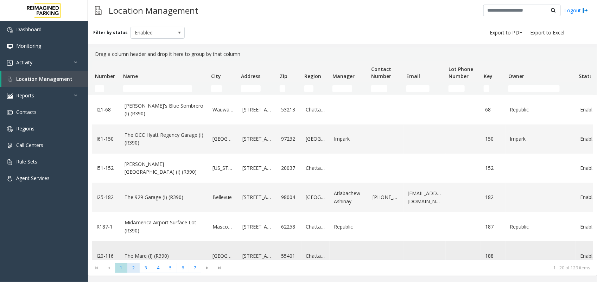
drag, startPoint x: 136, startPoint y: 263, endPoint x: 145, endPoint y: 252, distance: 14.2
click at [143, 255] on kendo-grid "Drag a column header and drop it here to group by that column Number Name City …" at bounding box center [342, 162] width 509 height 228
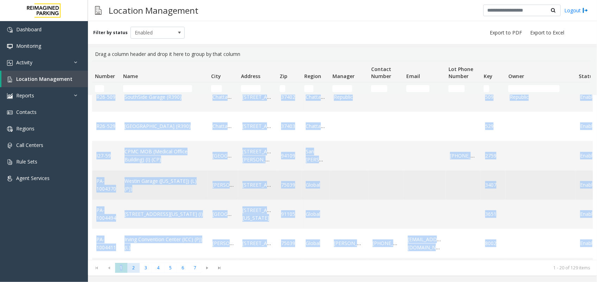
scroll to position [396, 0]
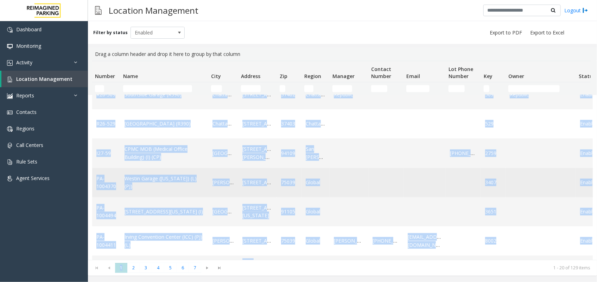
click at [208, 168] on td "Westin Garage ([US_STATE]) (L)(PJ)" at bounding box center [164, 182] width 88 height 29
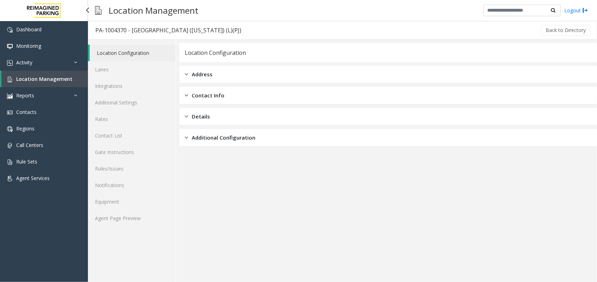
click at [57, 75] on link "Location Management" at bounding box center [44, 79] width 87 height 17
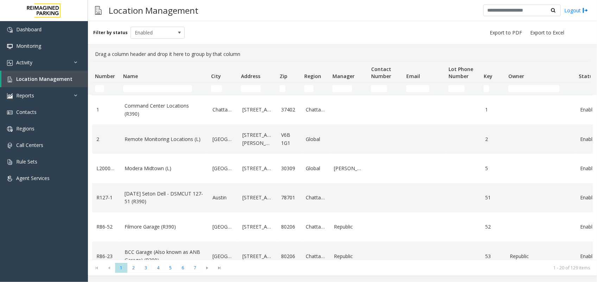
drag, startPoint x: 134, startPoint y: 273, endPoint x: 134, endPoint y: 269, distance: 3.9
click at [134, 272] on kendo-pager "* * * * * * * 1 2 3 4 5 6 7 1 - 20 of 129 items" at bounding box center [342, 268] width 509 height 16
click at [134, 266] on span "2" at bounding box center [133, 268] width 12 height 10
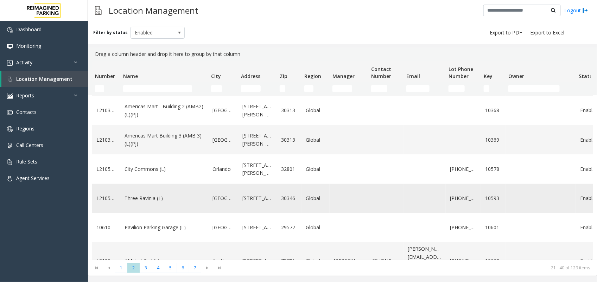
scroll to position [220, 0]
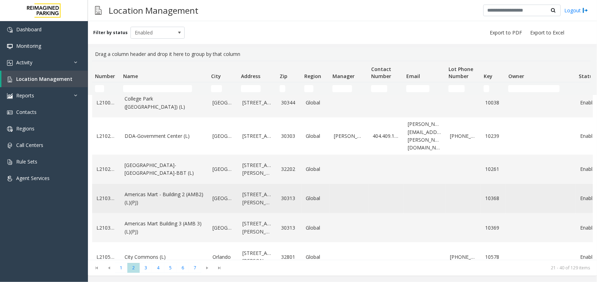
click at [138, 195] on link "Americas Mart - Building 2 (AMB2) (L)(PJ)" at bounding box center [165, 199] width 80 height 16
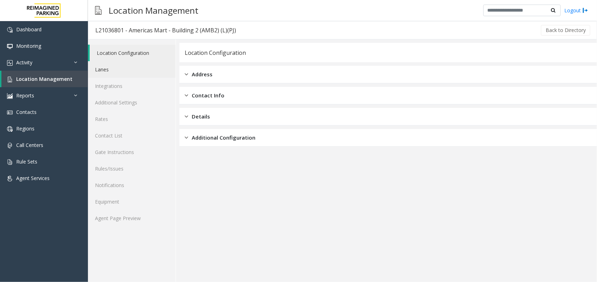
click at [119, 67] on link "Lanes" at bounding box center [132, 69] width 88 height 17
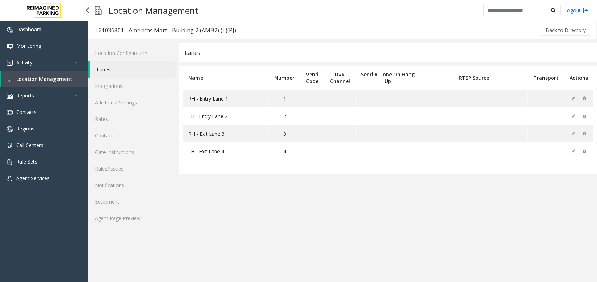
click at [57, 78] on span "Location Management" at bounding box center [44, 79] width 56 height 7
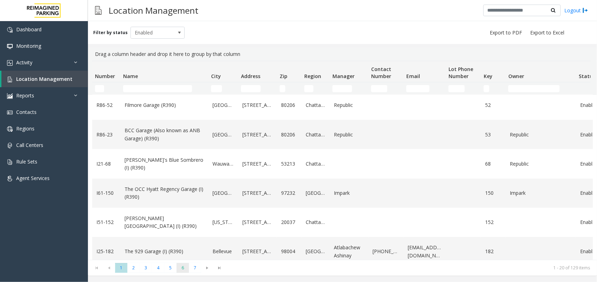
scroll to position [132, 0]
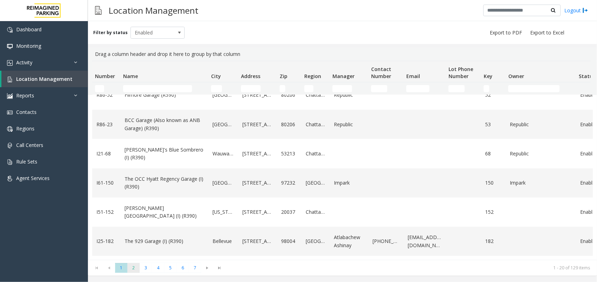
click at [133, 268] on span "2" at bounding box center [133, 268] width 12 height 10
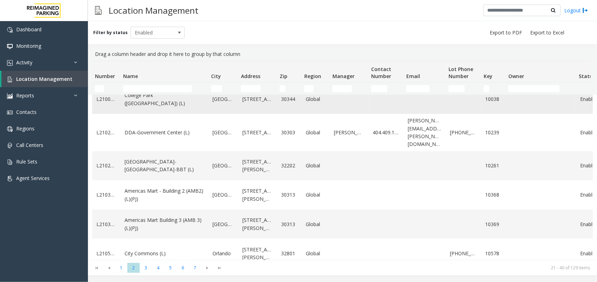
scroll to position [264, 0]
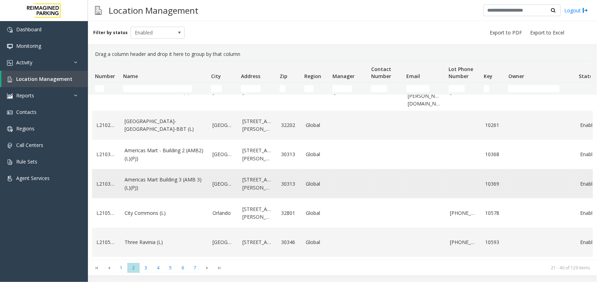
click at [164, 177] on link "Americas Mart Building 3 (AMB 3) (L)(PJ)" at bounding box center [165, 184] width 80 height 16
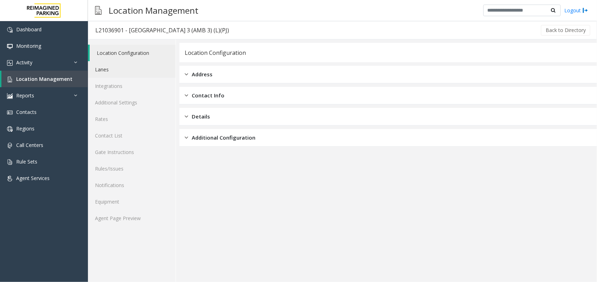
click at [127, 70] on link "Lanes" at bounding box center [132, 69] width 88 height 17
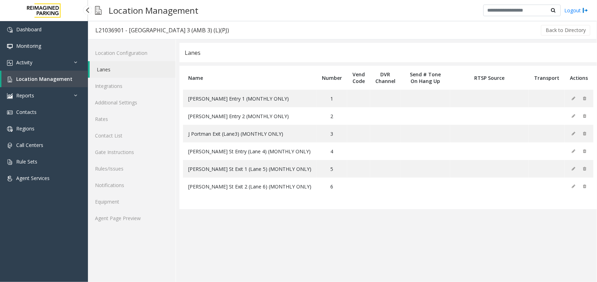
click at [65, 77] on span "Location Management" at bounding box center [44, 79] width 56 height 7
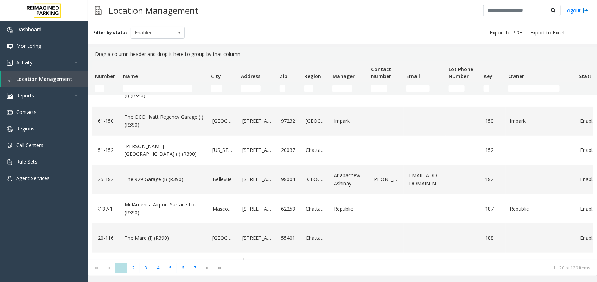
scroll to position [220, 0]
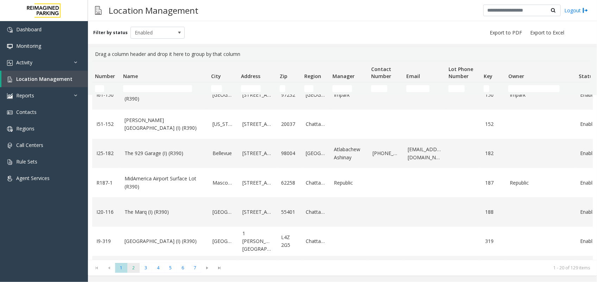
click at [136, 271] on span "2" at bounding box center [133, 268] width 12 height 10
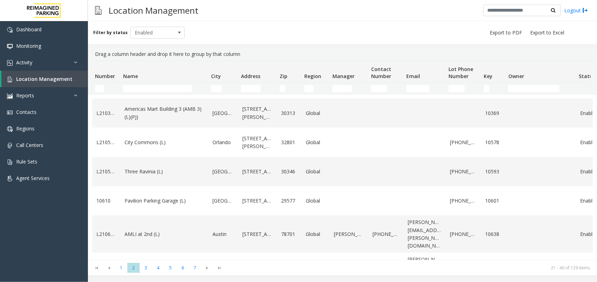
scroll to position [352, 0]
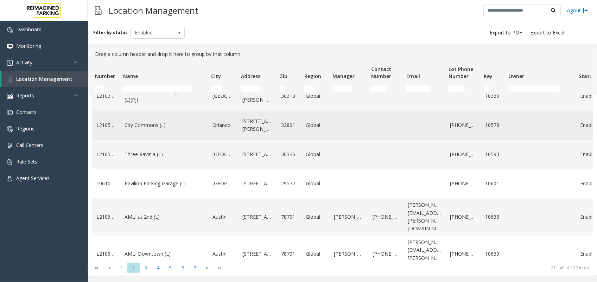
click at [153, 126] on link "City Commons (L)" at bounding box center [165, 125] width 80 height 8
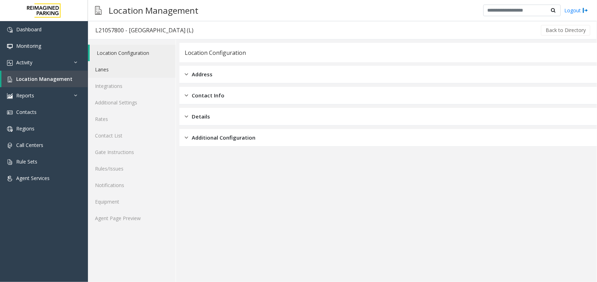
click at [127, 72] on link "Lanes" at bounding box center [132, 69] width 88 height 17
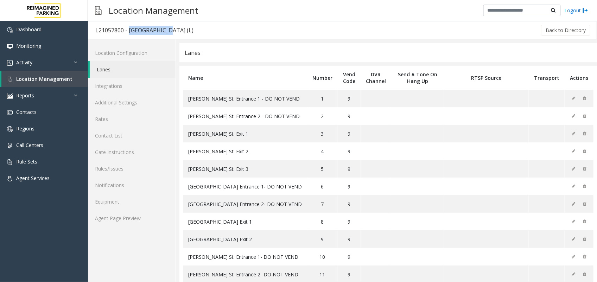
drag, startPoint x: 128, startPoint y: 30, endPoint x: 166, endPoint y: 34, distance: 38.5
click at [166, 34] on div "L21057800 - [GEOGRAPHIC_DATA] (L)" at bounding box center [144, 30] width 98 height 9
click at [38, 77] on span "Location Management" at bounding box center [44, 79] width 56 height 7
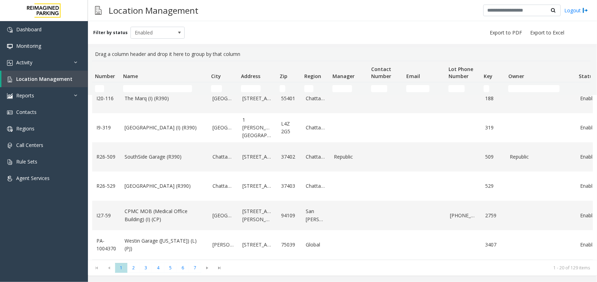
scroll to position [352, 0]
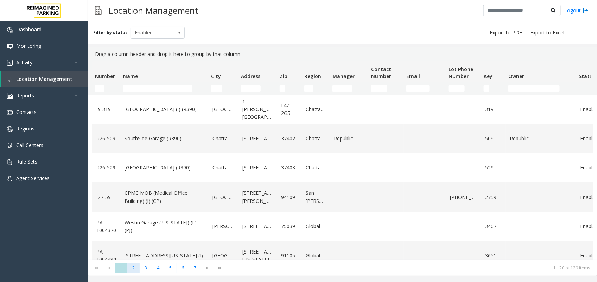
drag, startPoint x: 138, startPoint y: 268, endPoint x: 143, endPoint y: 263, distance: 7.7
click at [140, 267] on ul "1 2 3 4 5 6 7" at bounding box center [158, 268] width 86 height 10
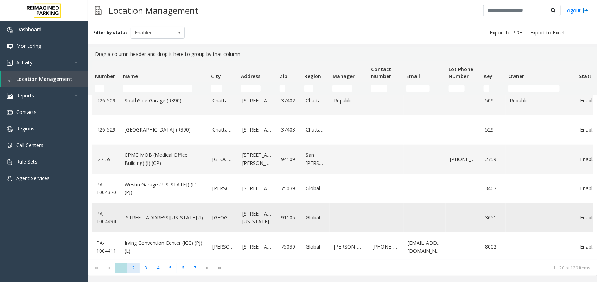
scroll to position [428, 0]
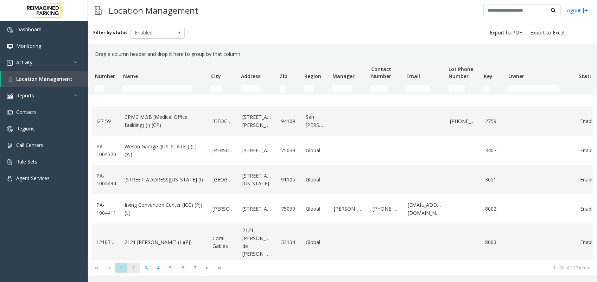
click at [134, 268] on span "2" at bounding box center [133, 268] width 12 height 10
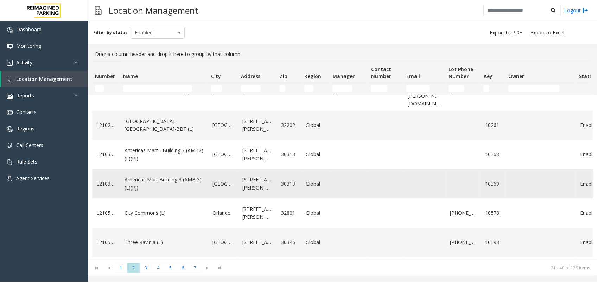
scroll to position [308, 0]
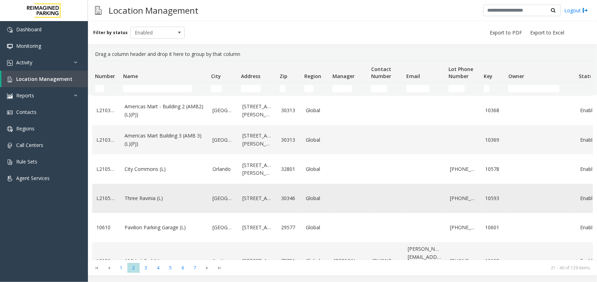
click at [149, 197] on link "Three Ravinia (L)" at bounding box center [165, 199] width 80 height 8
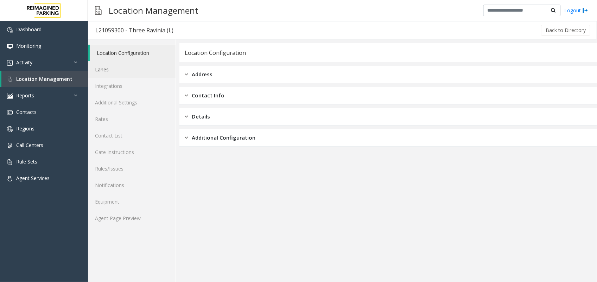
click at [118, 66] on link "Lanes" at bounding box center [132, 69] width 88 height 17
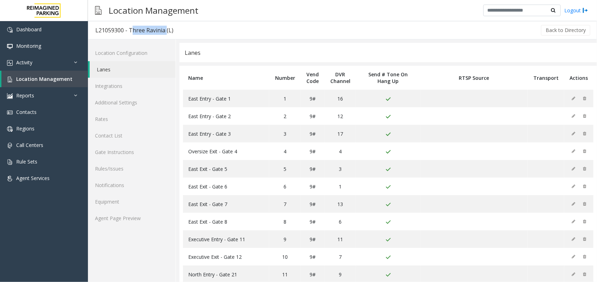
drag, startPoint x: 129, startPoint y: 30, endPoint x: 165, endPoint y: 32, distance: 35.3
click at [165, 32] on div "L21059300 - Three Ravinia (L)" at bounding box center [134, 30] width 78 height 9
click at [46, 78] on span "Location Management" at bounding box center [44, 79] width 56 height 7
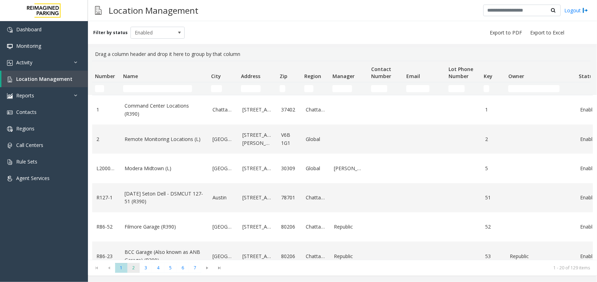
click at [133, 266] on span "2" at bounding box center [133, 268] width 12 height 10
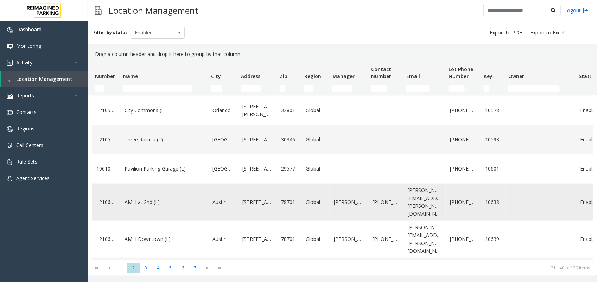
scroll to position [396, 0]
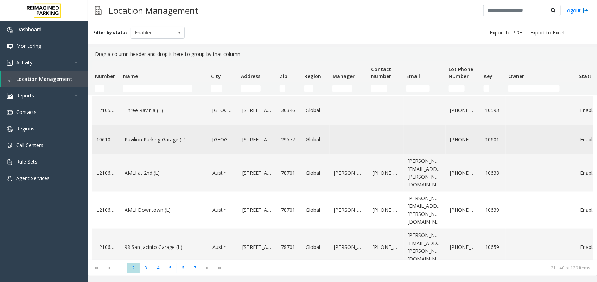
click at [155, 142] on link "Pavilion Parking Garage (L)" at bounding box center [165, 140] width 80 height 8
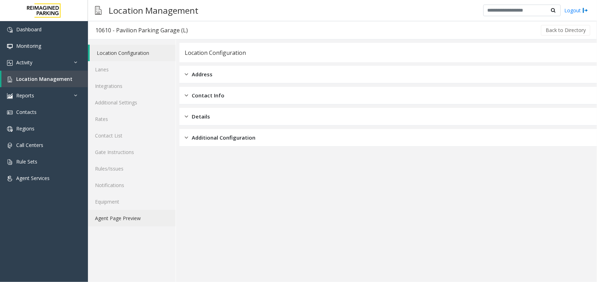
click at [138, 217] on link "Agent Page Preview" at bounding box center [132, 218] width 88 height 17
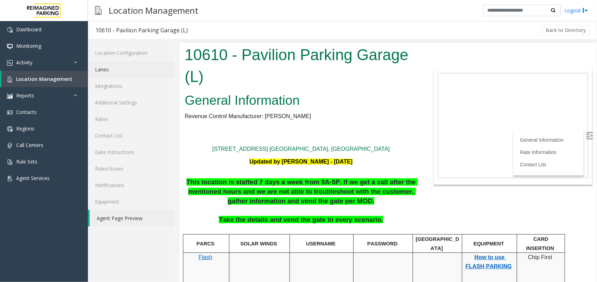
click at [131, 69] on link "Lanes" at bounding box center [132, 69] width 88 height 17
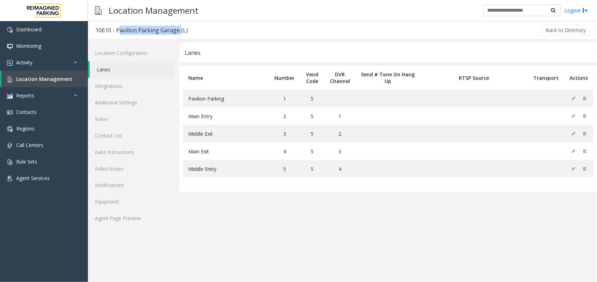
drag, startPoint x: 116, startPoint y: 31, endPoint x: 178, endPoint y: 33, distance: 61.6
click at [178, 33] on div "10610 - Pavilion Parking Garage (L)" at bounding box center [141, 30] width 93 height 9
click at [72, 77] on link "Location Management" at bounding box center [44, 79] width 87 height 17
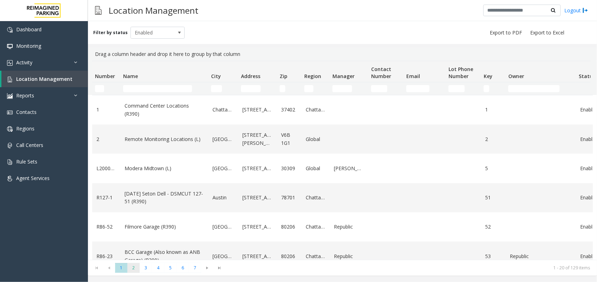
click at [136, 266] on span "2" at bounding box center [133, 268] width 12 height 10
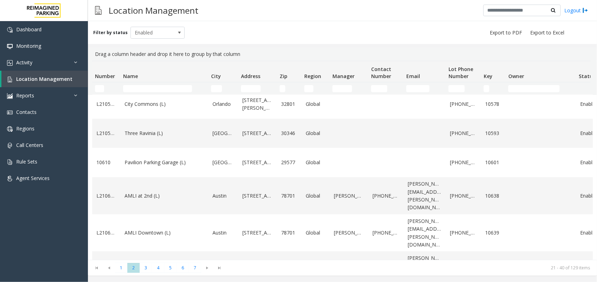
scroll to position [396, 0]
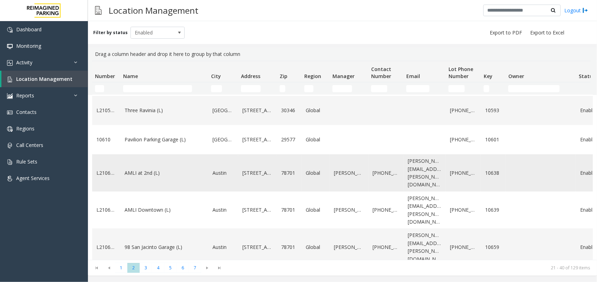
click at [154, 171] on link "AMLI at 2nd (L)" at bounding box center [165, 173] width 80 height 8
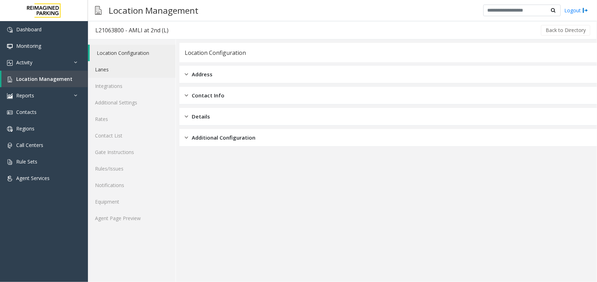
click at [129, 69] on link "Lanes" at bounding box center [132, 69] width 88 height 17
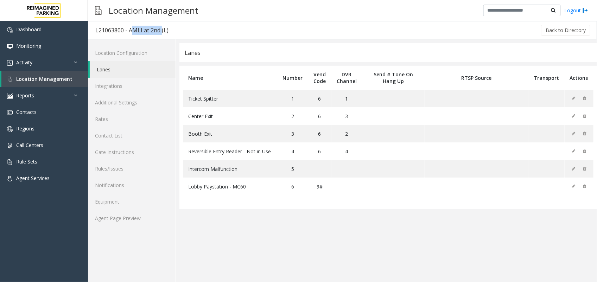
drag, startPoint x: 129, startPoint y: 29, endPoint x: 160, endPoint y: 33, distance: 31.3
click at [160, 33] on div "L21063800 - AMLI at 2nd (L)" at bounding box center [131, 30] width 73 height 9
click at [52, 80] on span "Location Management" at bounding box center [44, 79] width 56 height 7
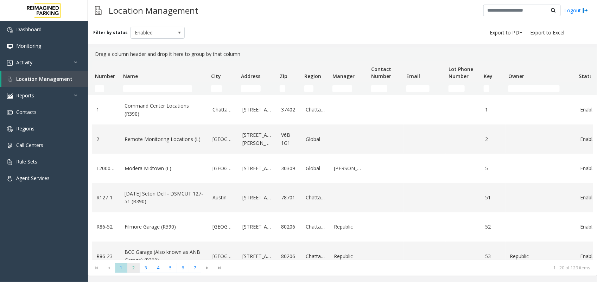
click at [133, 266] on span "2" at bounding box center [133, 268] width 12 height 10
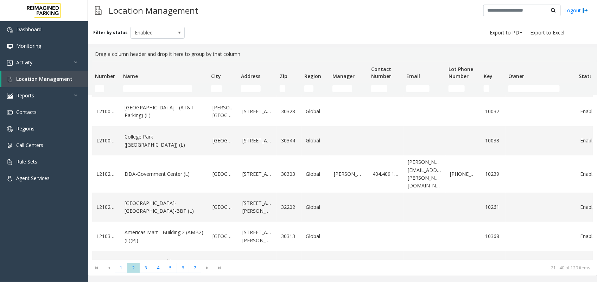
scroll to position [352, 0]
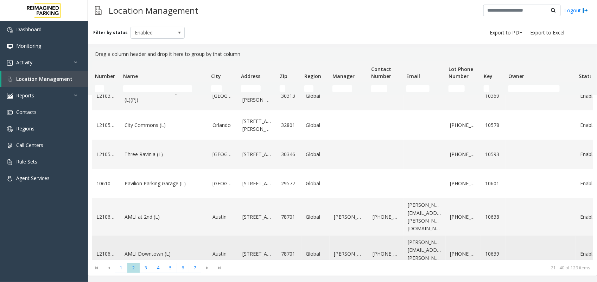
click at [146, 250] on link "AMLI Downtown (L)" at bounding box center [165, 254] width 80 height 8
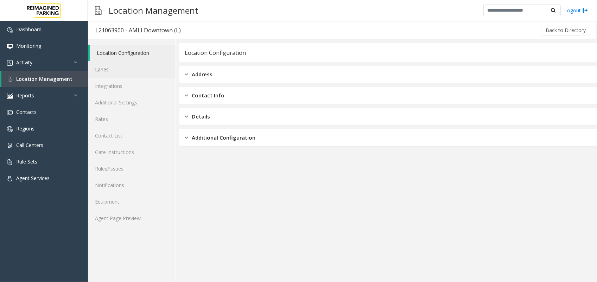
click at [127, 72] on link "Lanes" at bounding box center [132, 69] width 88 height 17
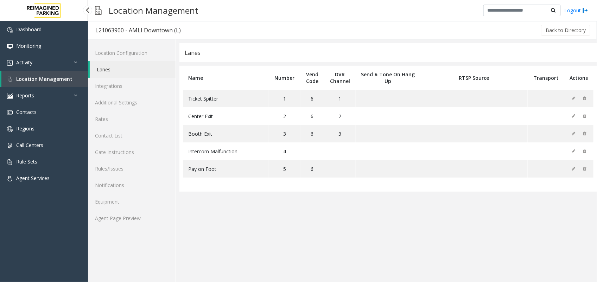
click at [62, 78] on span "Location Management" at bounding box center [44, 79] width 56 height 7
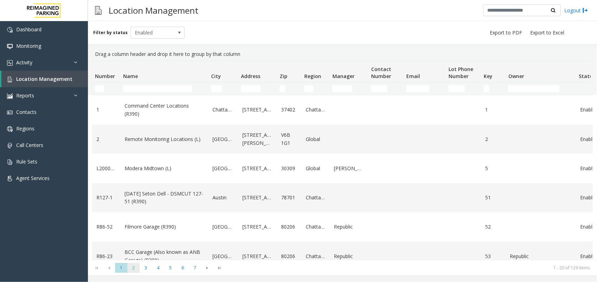
click at [132, 270] on span "2" at bounding box center [133, 268] width 12 height 10
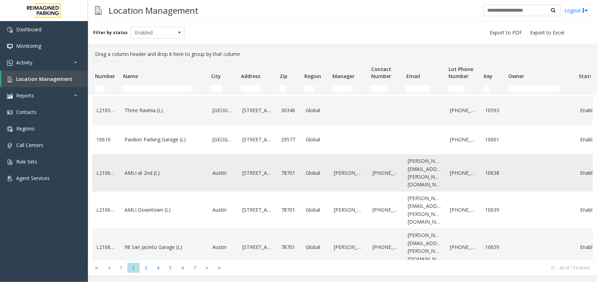
scroll to position [440, 0]
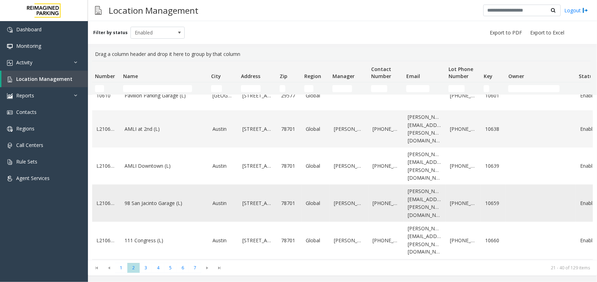
click at [160, 200] on link "98 San Jacinto Garage (L)" at bounding box center [165, 204] width 80 height 8
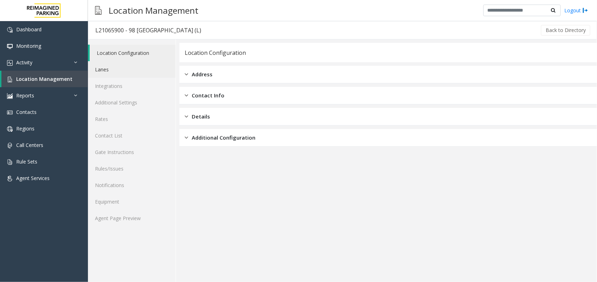
click at [135, 69] on link "Lanes" at bounding box center [132, 69] width 88 height 17
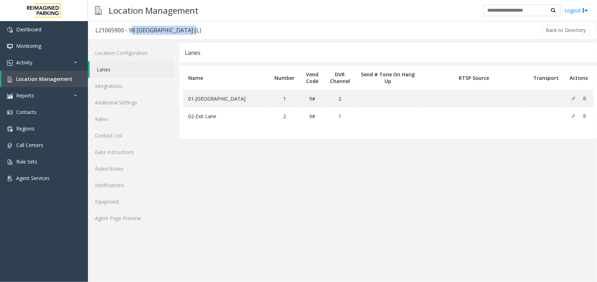
drag, startPoint x: 129, startPoint y: 31, endPoint x: 185, endPoint y: 32, distance: 56.0
click at [185, 32] on div "L21065900 - 98 [GEOGRAPHIC_DATA] (L)" at bounding box center [148, 30] width 106 height 9
click at [36, 76] on span "Location Management" at bounding box center [44, 79] width 56 height 7
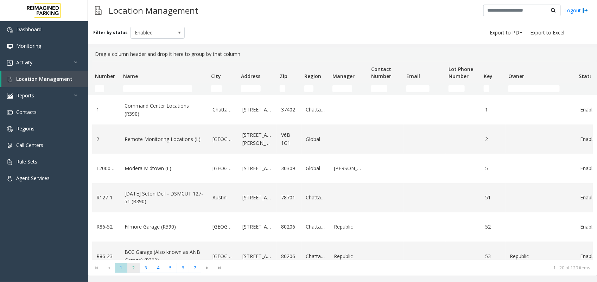
click at [131, 268] on span "2" at bounding box center [133, 268] width 12 height 10
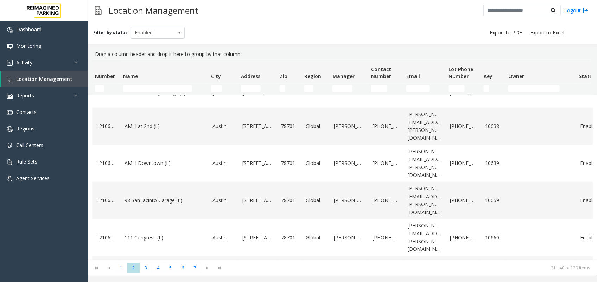
scroll to position [444, 0]
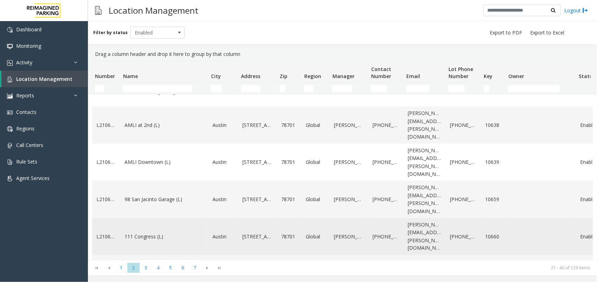
click at [146, 218] on td "111 Congress (L)" at bounding box center [164, 236] width 88 height 37
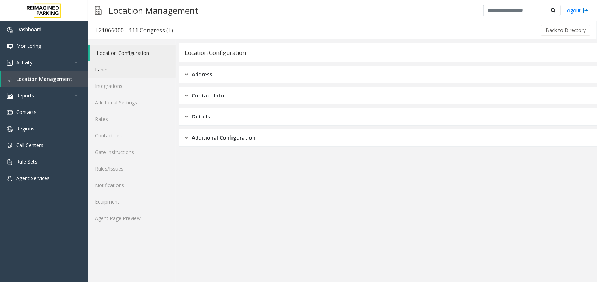
click at [134, 69] on link "Lanes" at bounding box center [132, 69] width 88 height 17
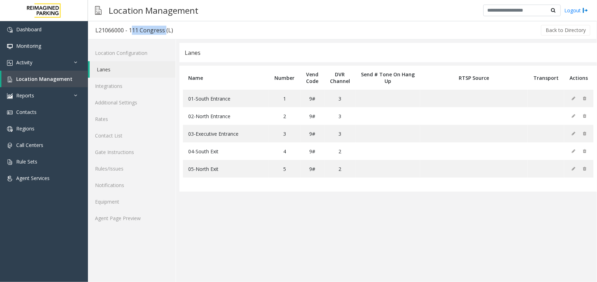
drag, startPoint x: 129, startPoint y: 30, endPoint x: 164, endPoint y: 27, distance: 34.2
click at [164, 27] on div "L21066000 - 111 Congress (L)" at bounding box center [134, 30] width 78 height 9
click at [62, 76] on span "Location Management" at bounding box center [44, 79] width 56 height 7
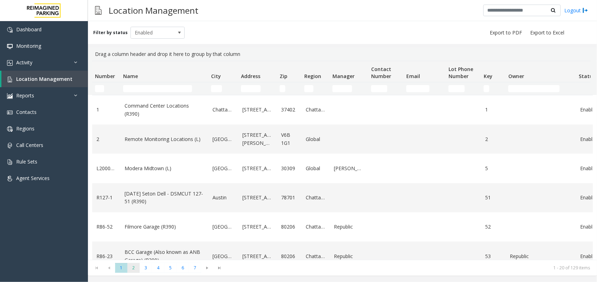
click at [137, 266] on span "2" at bounding box center [133, 268] width 12 height 10
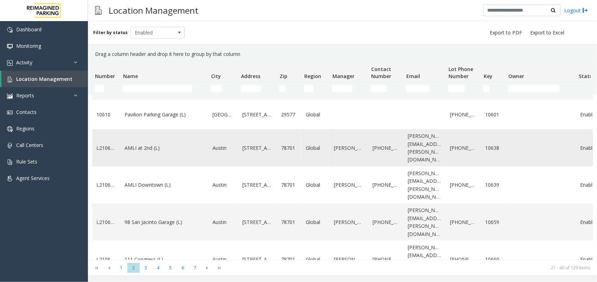
scroll to position [444, 0]
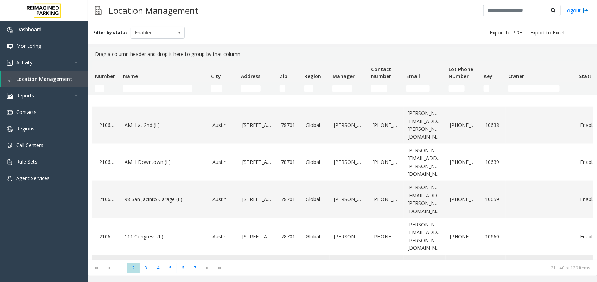
click at [149, 255] on td "[GEOGRAPHIC_DATA] (L)" at bounding box center [164, 269] width 88 height 29
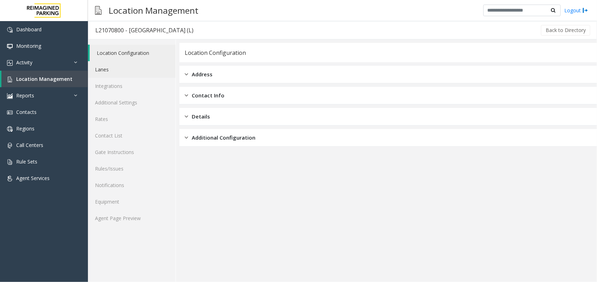
click at [109, 74] on link "Lanes" at bounding box center [132, 69] width 88 height 17
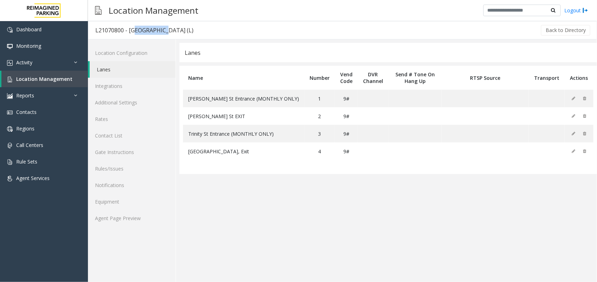
drag, startPoint x: 129, startPoint y: 31, endPoint x: 153, endPoint y: 30, distance: 24.6
click at [153, 30] on div "L21070800 - [GEOGRAPHIC_DATA] (L)" at bounding box center [144, 30] width 98 height 9
click at [71, 80] on link "Location Management" at bounding box center [44, 79] width 87 height 17
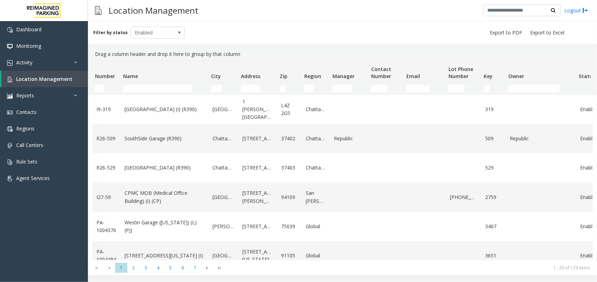
scroll to position [428, 0]
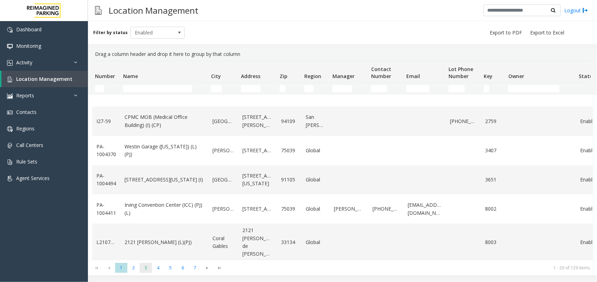
click at [148, 267] on span "3" at bounding box center [146, 268] width 12 height 10
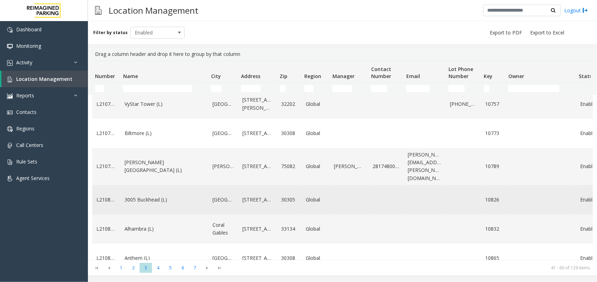
scroll to position [0, 0]
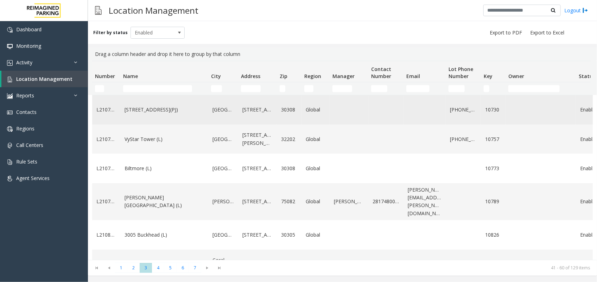
click at [132, 114] on link "[STREET_ADDRESS](PJ)" at bounding box center [165, 110] width 80 height 8
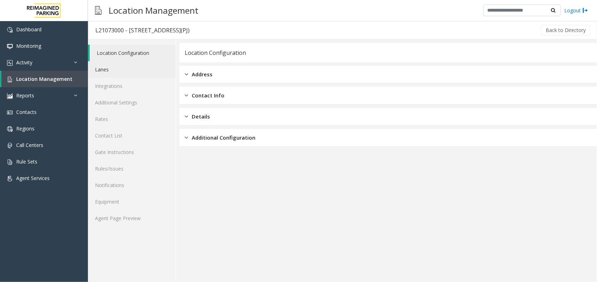
click at [125, 71] on link "Lanes" at bounding box center [132, 69] width 88 height 17
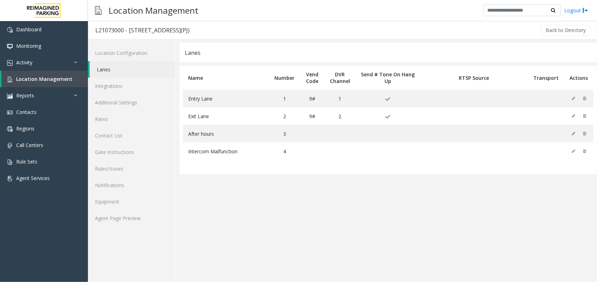
drag, startPoint x: 129, startPoint y: 29, endPoint x: 185, endPoint y: 33, distance: 56.1
click at [185, 33] on div "L21073000 - [STREET_ADDRESS](PJ)" at bounding box center [142, 30] width 94 height 9
click at [53, 73] on link "Location Management" at bounding box center [44, 79] width 87 height 17
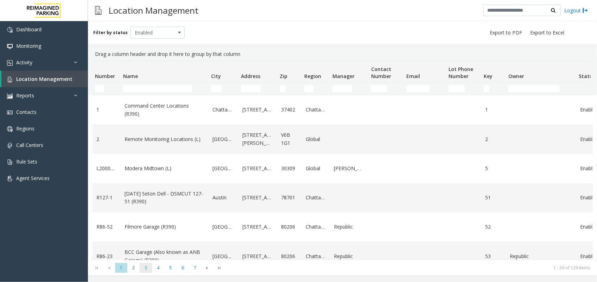
click at [145, 271] on span "3" at bounding box center [146, 268] width 12 height 10
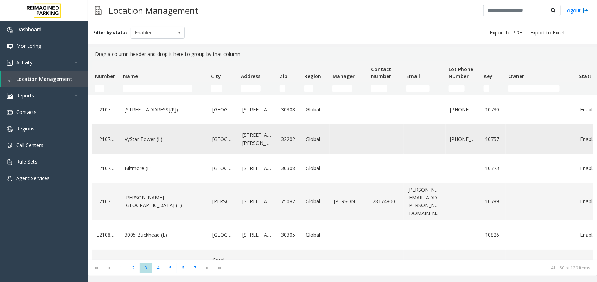
click at [150, 154] on td "VyStar Tower (L)" at bounding box center [164, 139] width 88 height 29
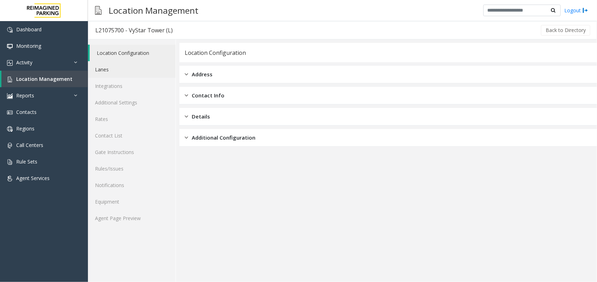
click at [117, 68] on link "Lanes" at bounding box center [132, 69] width 88 height 17
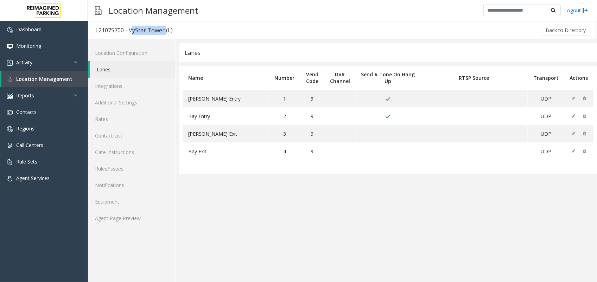
drag, startPoint x: 129, startPoint y: 29, endPoint x: 163, endPoint y: 27, distance: 33.8
click at [163, 27] on div "L21075700 - VyStar Tower (L)" at bounding box center [133, 30] width 77 height 9
click at [77, 75] on link "Location Management" at bounding box center [44, 79] width 87 height 17
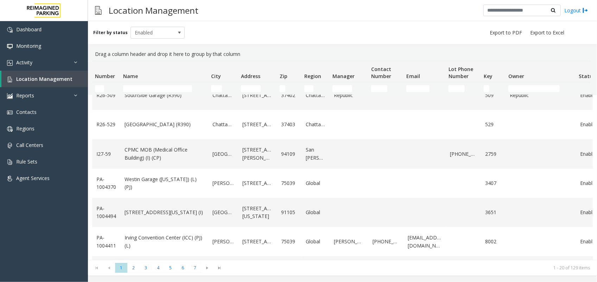
scroll to position [396, 0]
click at [150, 269] on span "3" at bounding box center [146, 268] width 12 height 10
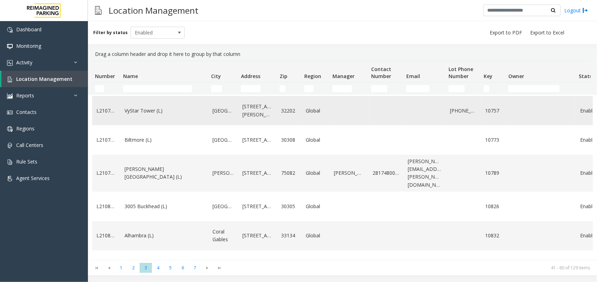
scroll to position [44, 0]
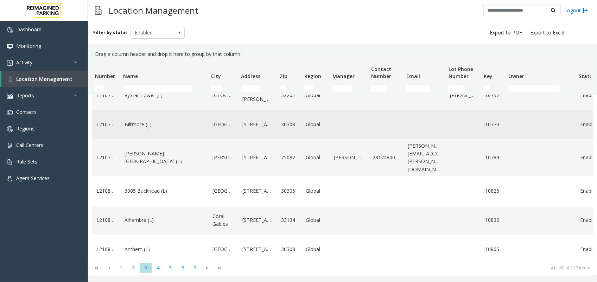
click at [164, 128] on link "Biltmore (L)" at bounding box center [165, 125] width 80 height 8
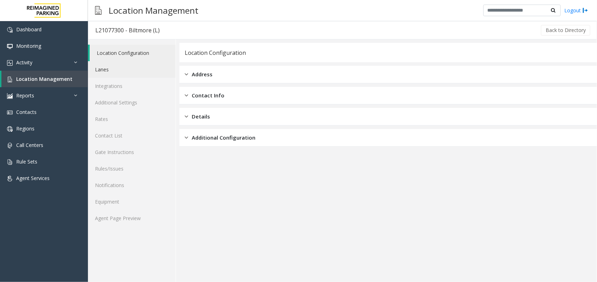
click at [112, 69] on link "Lanes" at bounding box center [132, 69] width 88 height 17
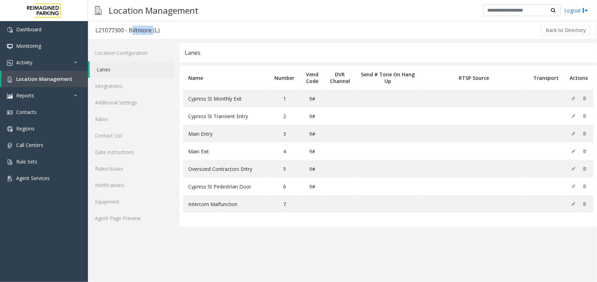
drag, startPoint x: 128, startPoint y: 28, endPoint x: 150, endPoint y: 32, distance: 22.2
click at [150, 32] on div "L21077300 - Biltmore (L)" at bounding box center [127, 30] width 64 height 9
click at [47, 76] on span "Location Management" at bounding box center [44, 79] width 56 height 7
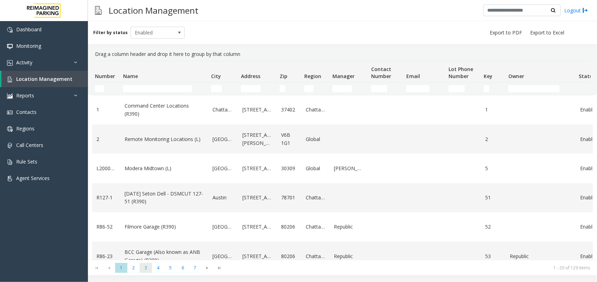
click at [148, 267] on span "3" at bounding box center [146, 268] width 12 height 10
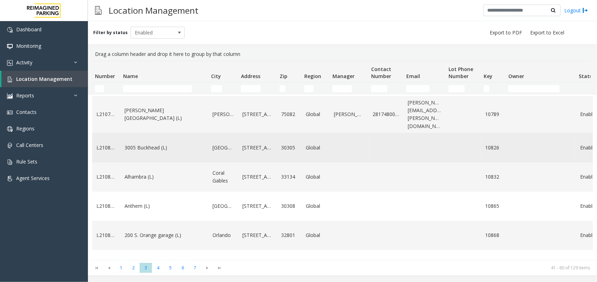
scroll to position [88, 0]
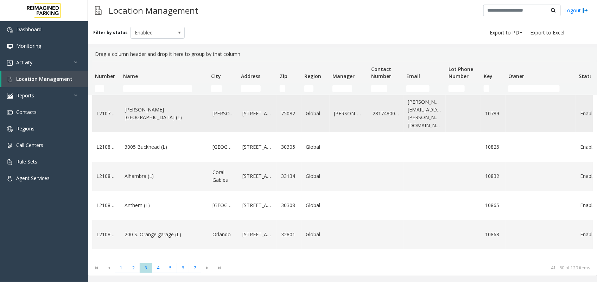
click at [164, 122] on link "[PERSON_NAME][GEOGRAPHIC_DATA] (L)" at bounding box center [165, 114] width 80 height 16
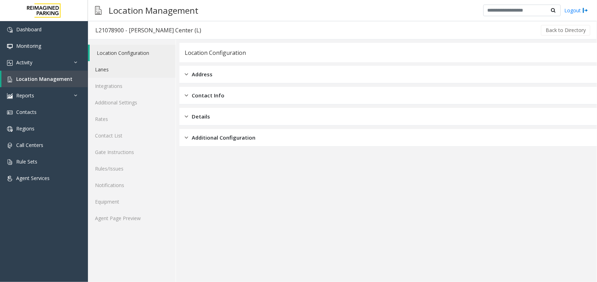
click at [121, 66] on link "Lanes" at bounding box center [132, 69] width 88 height 17
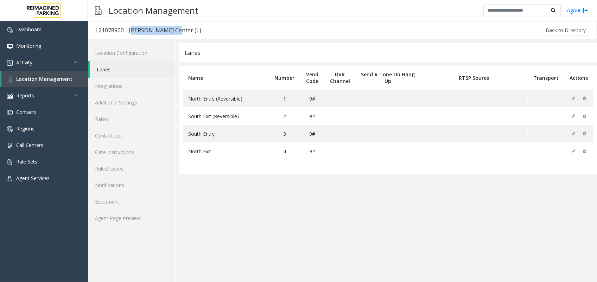
drag, startPoint x: 129, startPoint y: 31, endPoint x: 173, endPoint y: 29, distance: 44.0
click at [173, 29] on div "L21078900 - [PERSON_NAME] Center (L)" at bounding box center [148, 30] width 106 height 9
click at [56, 78] on span "Location Management" at bounding box center [44, 79] width 56 height 7
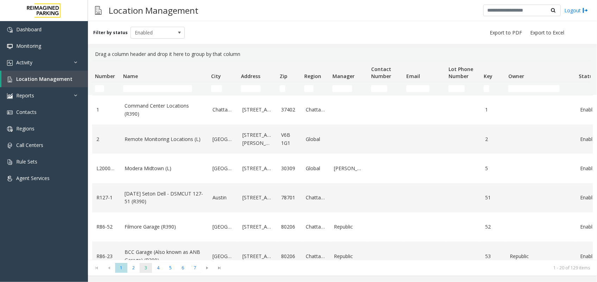
click at [148, 270] on span "3" at bounding box center [146, 268] width 12 height 10
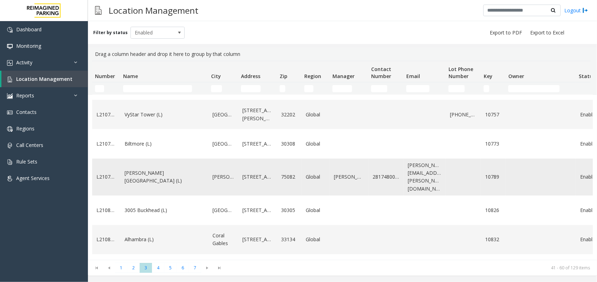
scroll to position [44, 0]
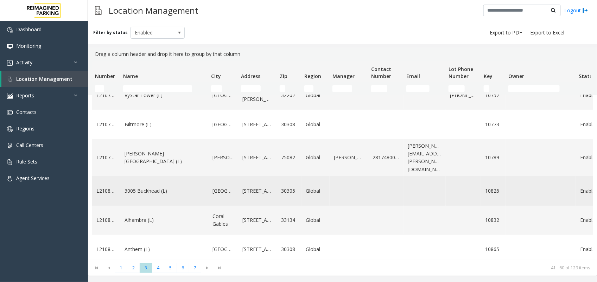
click at [162, 195] on link "3005 Buckhead (L)" at bounding box center [165, 191] width 80 height 8
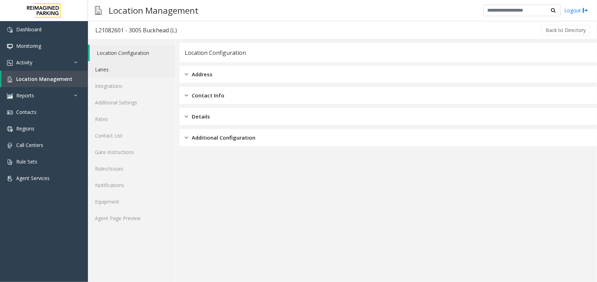
click at [120, 70] on link "Lanes" at bounding box center [132, 69] width 88 height 17
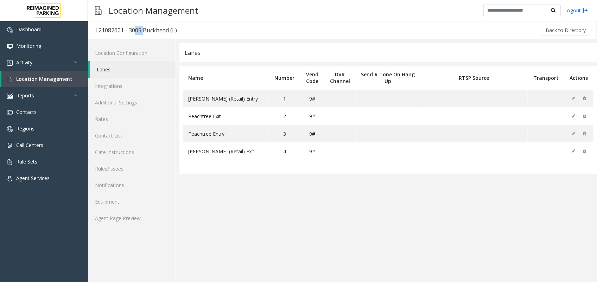
drag, startPoint x: 131, startPoint y: 31, endPoint x: 141, endPoint y: 31, distance: 10.6
click at [141, 31] on div "L21082601 - 3005 Buckhead (L)" at bounding box center [136, 30] width 82 height 9
drag, startPoint x: 141, startPoint y: 31, endPoint x: 129, endPoint y: 28, distance: 11.9
click at [129, 28] on div "L21082601 - 3005 Buckhead (L)" at bounding box center [136, 30] width 82 height 9
drag, startPoint x: 129, startPoint y: 28, endPoint x: 167, endPoint y: 31, distance: 38.1
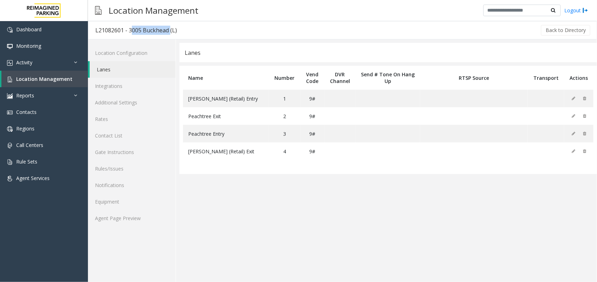
click at [167, 31] on div "L21082601 - 3005 Buckhead (L)" at bounding box center [136, 30] width 82 height 9
click at [58, 78] on span "Location Management" at bounding box center [44, 79] width 56 height 7
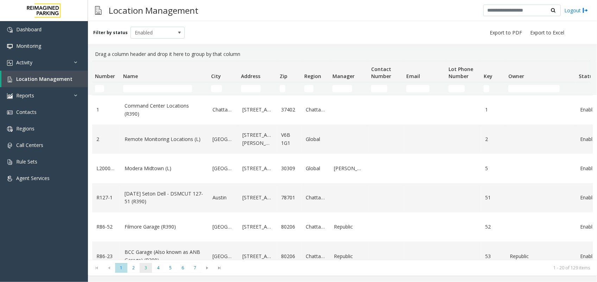
click at [146, 265] on span "3" at bounding box center [146, 268] width 12 height 10
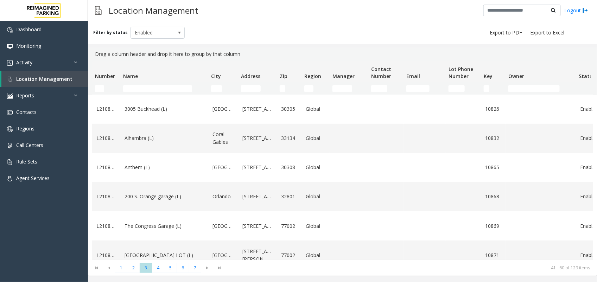
scroll to position [132, 0]
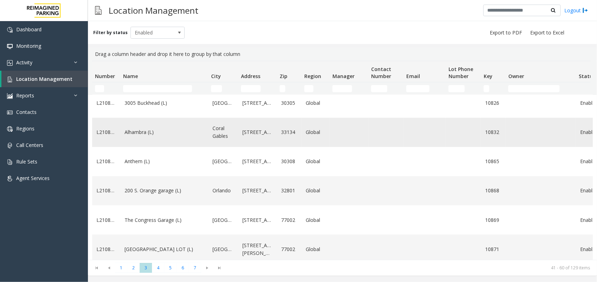
click at [146, 136] on link "Alhambra (L)" at bounding box center [165, 132] width 80 height 8
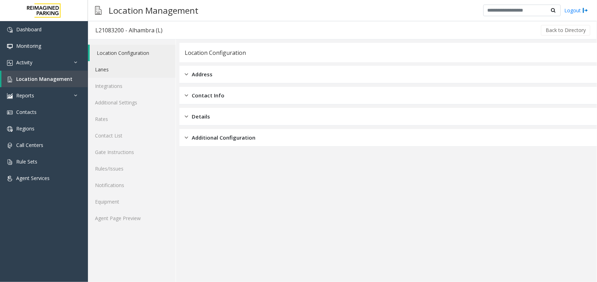
click at [121, 75] on link "Lanes" at bounding box center [132, 69] width 88 height 17
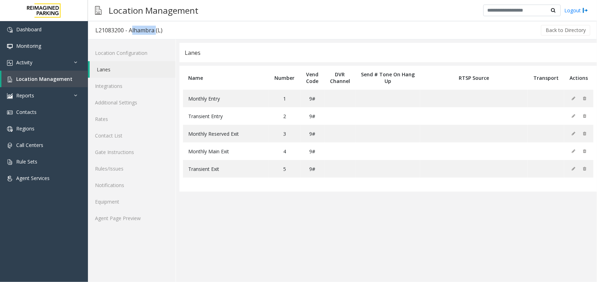
drag, startPoint x: 129, startPoint y: 29, endPoint x: 153, endPoint y: 31, distance: 24.0
click at [153, 31] on div "L21083200 - Alhambra (L)" at bounding box center [128, 30] width 67 height 9
click at [52, 79] on span "Location Management" at bounding box center [44, 79] width 56 height 7
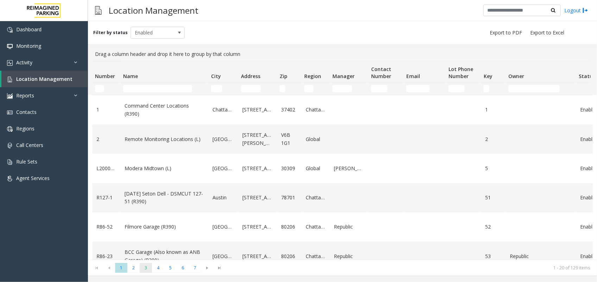
click at [147, 270] on span "3" at bounding box center [146, 268] width 12 height 10
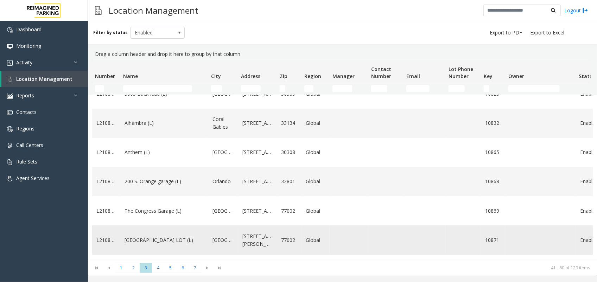
scroll to position [132, 0]
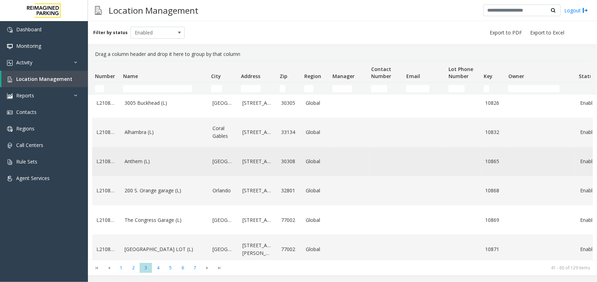
click at [142, 165] on link "Anthem (L)" at bounding box center [165, 162] width 80 height 8
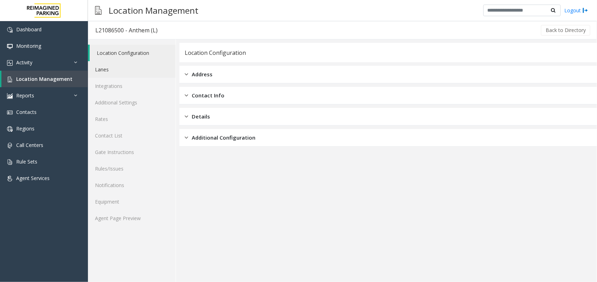
click at [115, 68] on link "Lanes" at bounding box center [132, 69] width 88 height 17
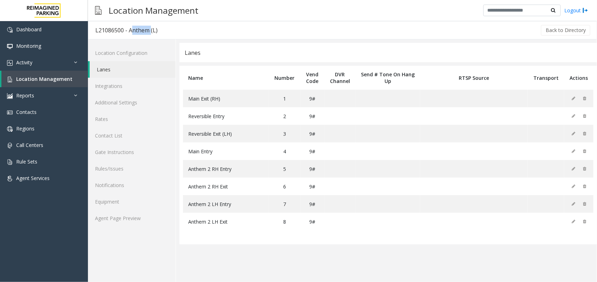
drag, startPoint x: 130, startPoint y: 32, endPoint x: 148, endPoint y: 32, distance: 18.3
click at [148, 32] on div "L21086500 - Anthem (L)" at bounding box center [126, 30] width 62 height 9
click at [64, 75] on link "Location Management" at bounding box center [44, 79] width 87 height 17
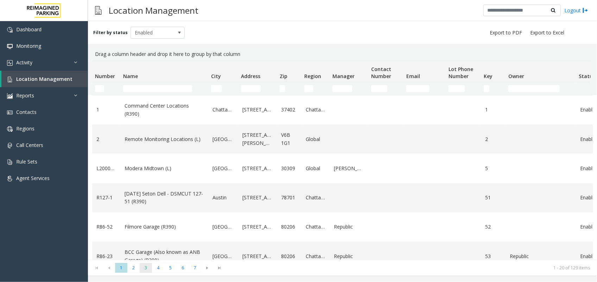
click at [141, 268] on span "3" at bounding box center [146, 268] width 12 height 10
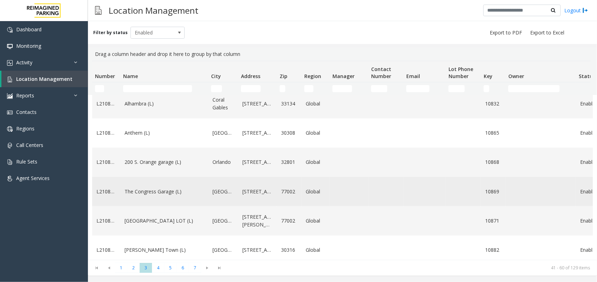
scroll to position [176, 0]
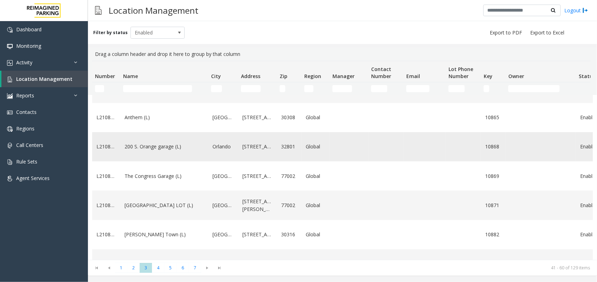
click at [157, 151] on link "200 S. Orange garage (L)" at bounding box center [165, 147] width 80 height 8
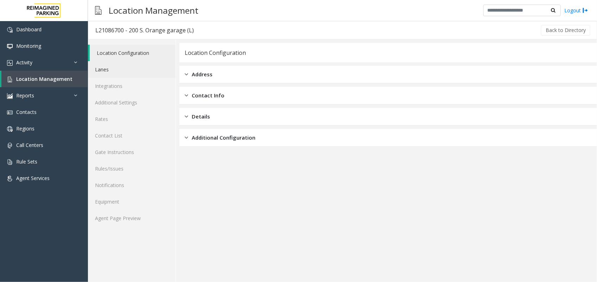
click at [127, 74] on link "Lanes" at bounding box center [132, 69] width 88 height 17
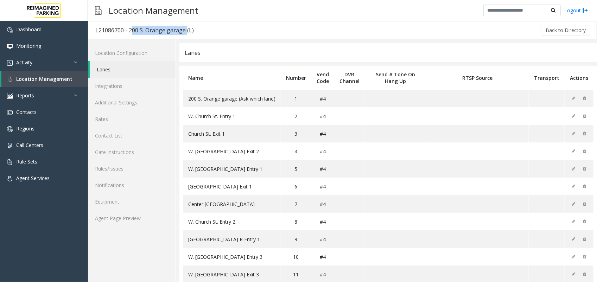
drag, startPoint x: 129, startPoint y: 29, endPoint x: 185, endPoint y: 29, distance: 55.6
click at [185, 29] on div "L21086700 - 200 S. Orange garage (L)" at bounding box center [144, 30] width 99 height 9
click at [43, 78] on span "Location Management" at bounding box center [44, 79] width 56 height 7
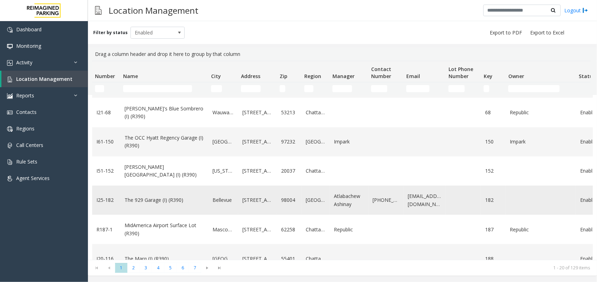
scroll to position [176, 0]
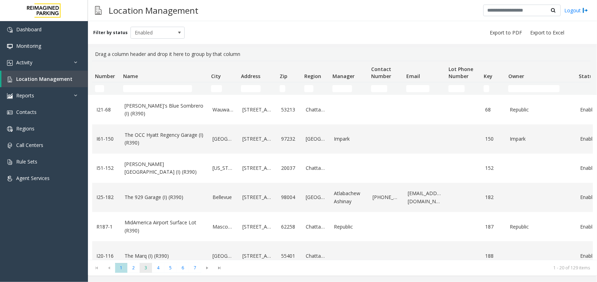
click at [151, 270] on span "3" at bounding box center [146, 268] width 12 height 10
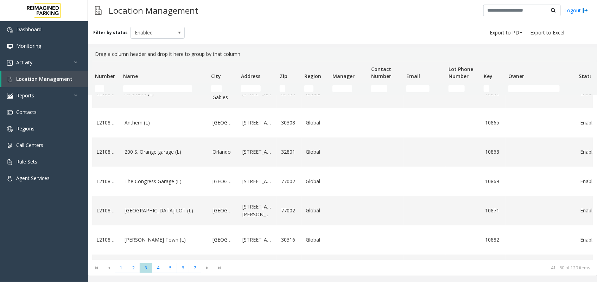
scroll to position [220, 0]
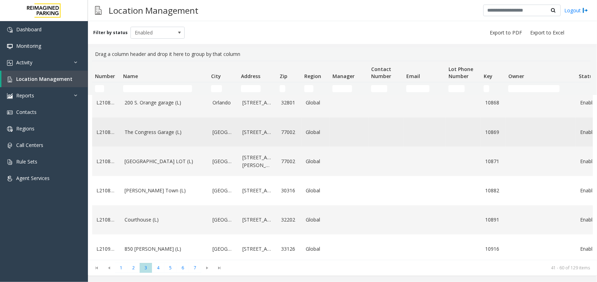
click at [141, 136] on link "The Congress Garage (L)" at bounding box center [165, 132] width 80 height 8
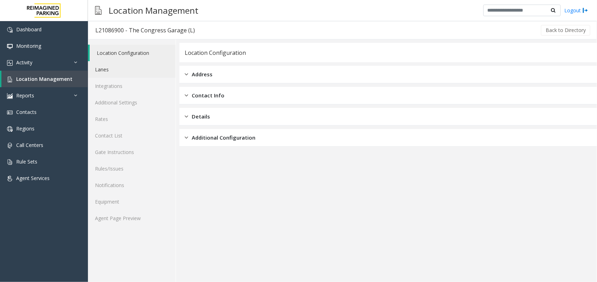
click at [134, 67] on link "Lanes" at bounding box center [132, 69] width 88 height 17
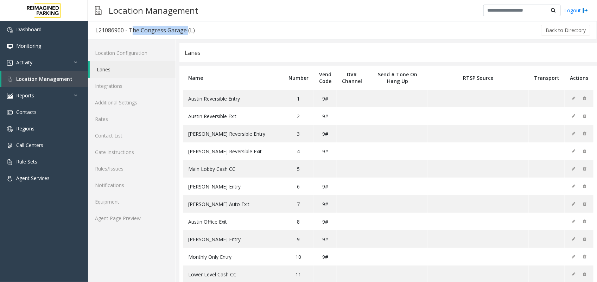
drag, startPoint x: 129, startPoint y: 27, endPoint x: 185, endPoint y: 32, distance: 55.8
click at [185, 32] on div "L21086900 - The Congress Garage (L)" at bounding box center [145, 30] width 100 height 9
click at [64, 76] on span "Location Management" at bounding box center [44, 79] width 56 height 7
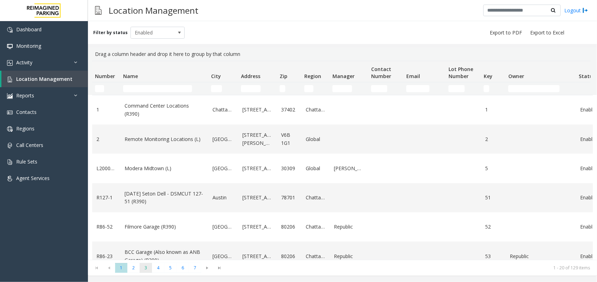
click at [146, 268] on span "3" at bounding box center [146, 268] width 12 height 10
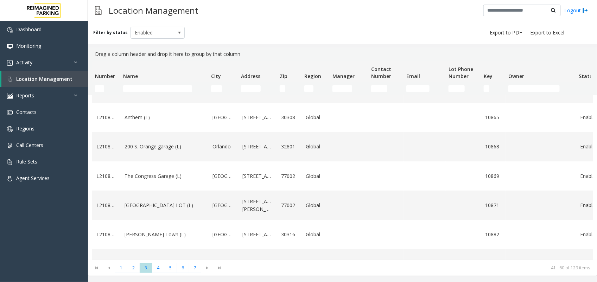
scroll to position [220, 0]
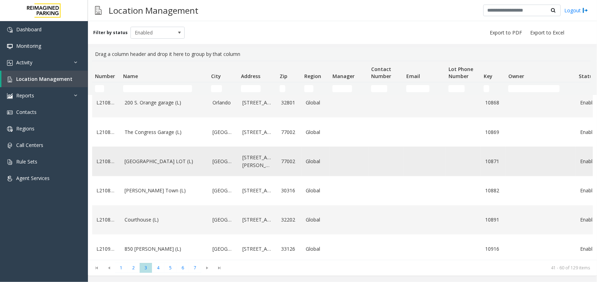
click at [139, 165] on link "[GEOGRAPHIC_DATA] LOT (L)" at bounding box center [165, 162] width 80 height 8
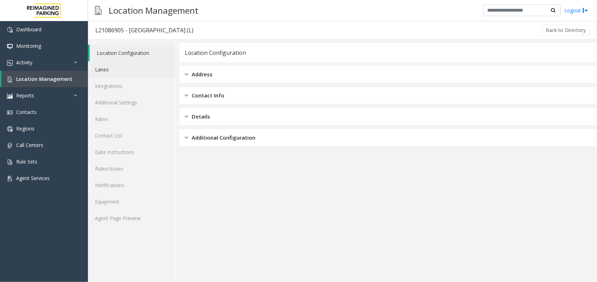
click at [118, 71] on link "Lanes" at bounding box center [132, 69] width 88 height 17
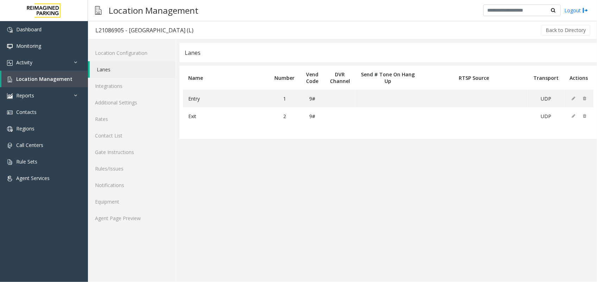
drag, startPoint x: 128, startPoint y: 31, endPoint x: 223, endPoint y: 32, distance: 94.3
click at [194, 32] on div "L21086905 - [GEOGRAPHIC_DATA] (L)" at bounding box center [144, 30] width 98 height 9
click at [68, 80] on span "Location Management" at bounding box center [44, 79] width 56 height 7
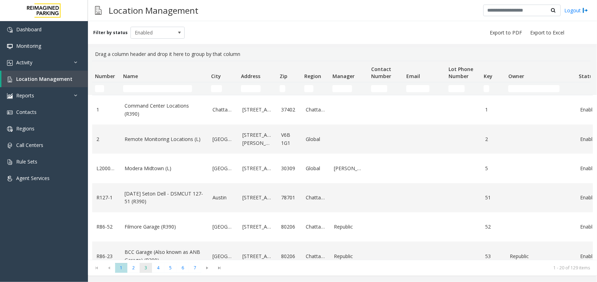
click at [145, 268] on span "3" at bounding box center [146, 268] width 12 height 10
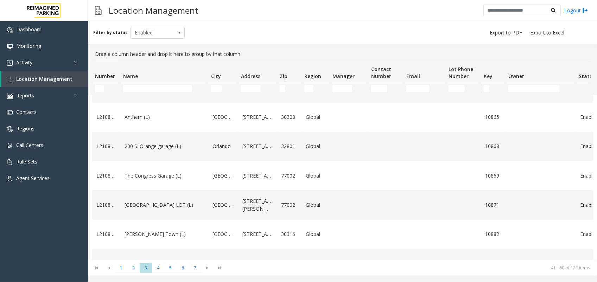
scroll to position [220, 0]
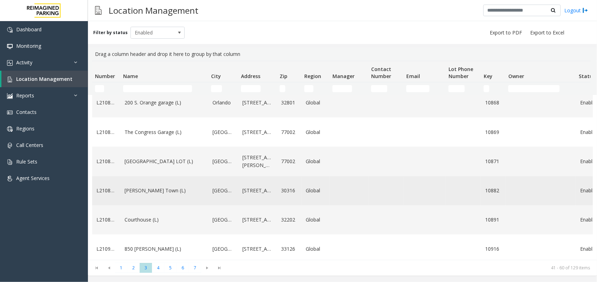
click at [145, 195] on link "[PERSON_NAME] Town (L)" at bounding box center [165, 191] width 80 height 8
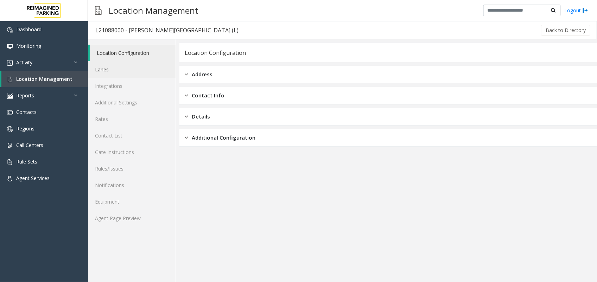
click at [123, 70] on link "Lanes" at bounding box center [132, 69] width 88 height 17
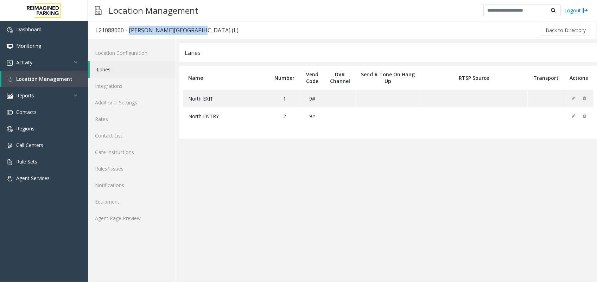
drag, startPoint x: 127, startPoint y: 30, endPoint x: 194, endPoint y: 31, distance: 66.9
click at [194, 31] on div "L21088000 - [PERSON_NAME][GEOGRAPHIC_DATA] (L)" at bounding box center [166, 30] width 143 height 9
click at [141, 218] on link "Agent Page Preview" at bounding box center [132, 218] width 88 height 17
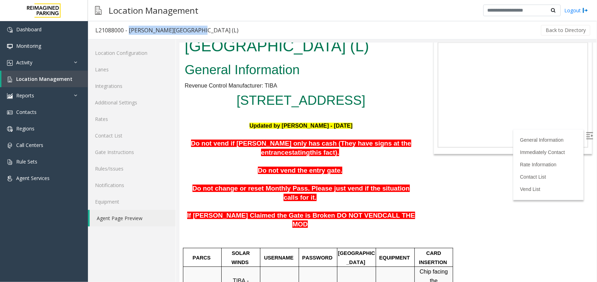
scroll to position [44, 0]
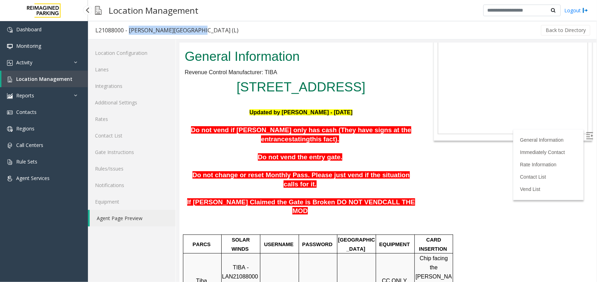
click at [63, 78] on span "Location Management" at bounding box center [44, 79] width 56 height 7
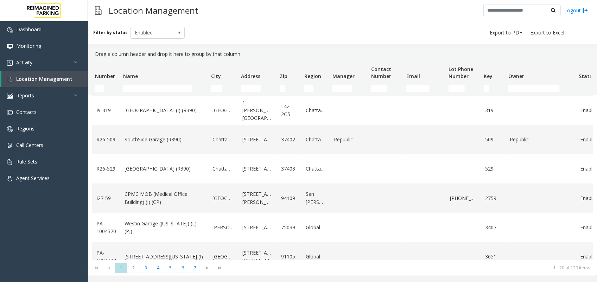
scroll to position [352, 0]
click at [148, 265] on span "3" at bounding box center [146, 268] width 12 height 10
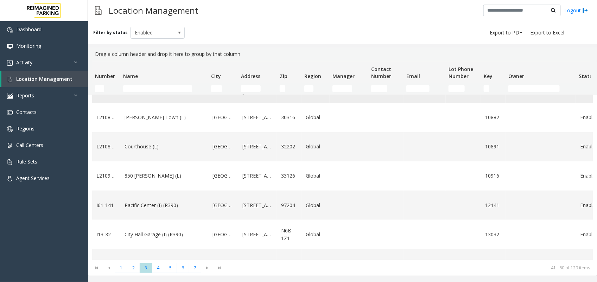
scroll to position [308, 0]
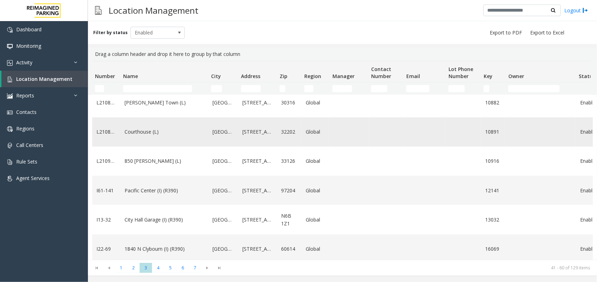
click at [150, 136] on link "Courthouse (L)" at bounding box center [165, 132] width 80 height 8
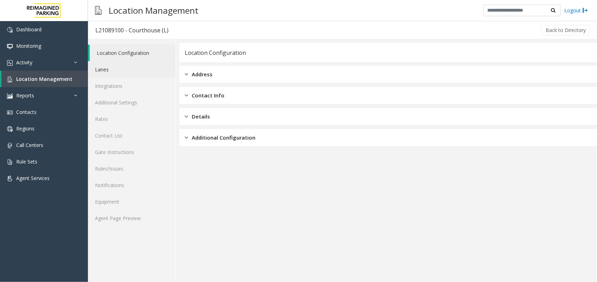
click at [114, 66] on link "Lanes" at bounding box center [132, 69] width 88 height 17
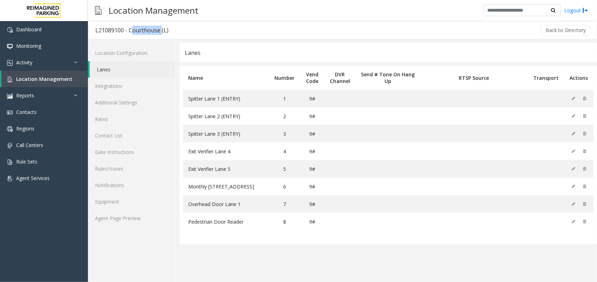
drag, startPoint x: 129, startPoint y: 30, endPoint x: 160, endPoint y: 30, distance: 31.0
click at [160, 30] on div "L21089100 - Courthouse (L)" at bounding box center [131, 30] width 73 height 9
click at [41, 80] on span "Location Management" at bounding box center [44, 79] width 56 height 7
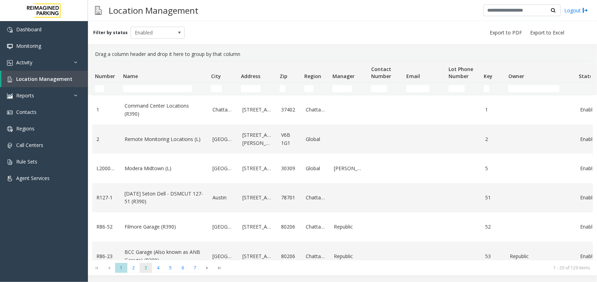
click at [148, 266] on span "3" at bounding box center [146, 268] width 12 height 10
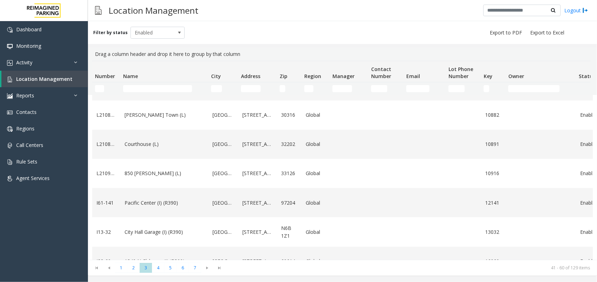
scroll to position [308, 0]
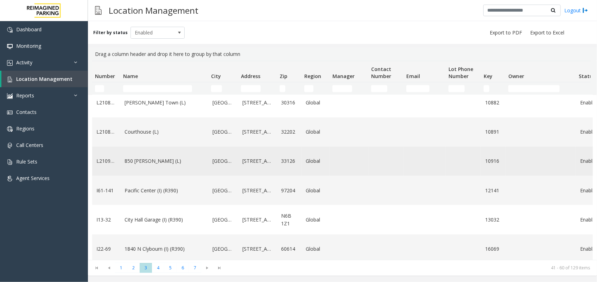
click at [150, 165] on link "850 [PERSON_NAME] (L)" at bounding box center [165, 161] width 80 height 8
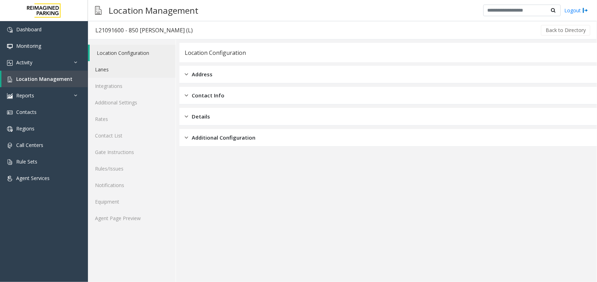
click at [121, 67] on link "Lanes" at bounding box center [132, 69] width 88 height 17
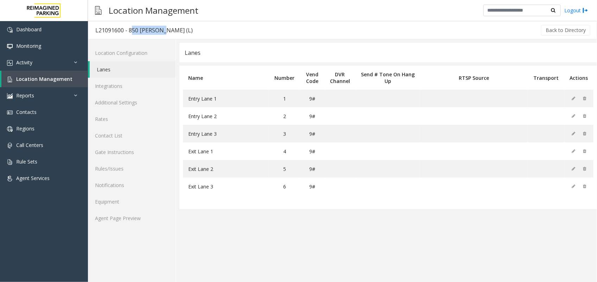
drag, startPoint x: 128, startPoint y: 29, endPoint x: 160, endPoint y: 32, distance: 31.8
click at [160, 32] on div "L21091600 - 850 [PERSON_NAME] (L)" at bounding box center [143, 30] width 97 height 9
click at [66, 77] on span "Location Management" at bounding box center [44, 79] width 56 height 7
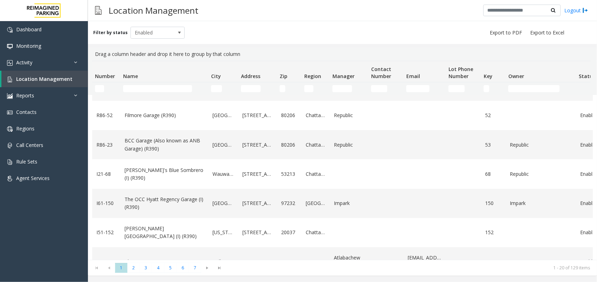
scroll to position [176, 0]
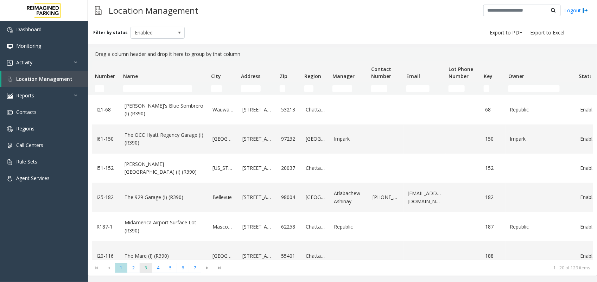
click at [143, 265] on span "3" at bounding box center [146, 268] width 12 height 10
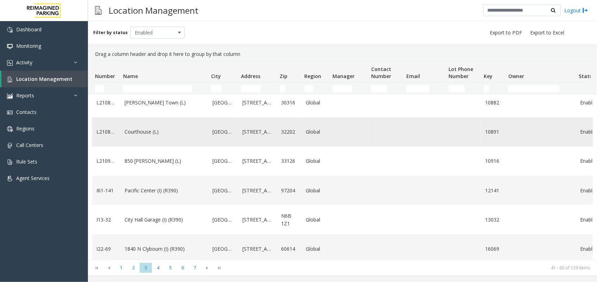
scroll to position [352, 0]
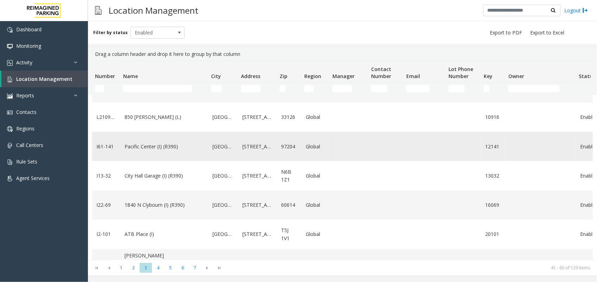
click at [146, 151] on link "Pacific Center (I) (R390)" at bounding box center [165, 147] width 80 height 8
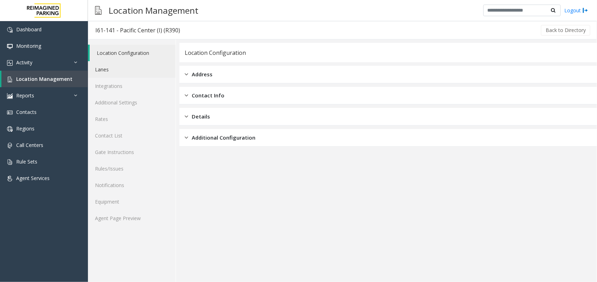
click at [110, 69] on link "Lanes" at bounding box center [132, 69] width 88 height 17
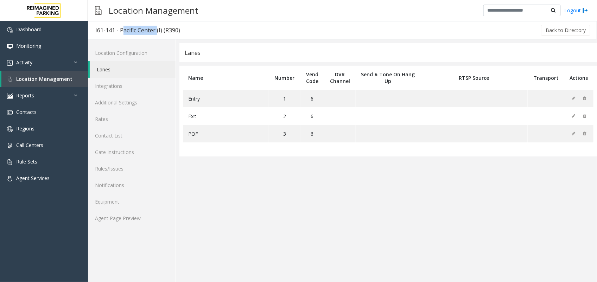
drag, startPoint x: 120, startPoint y: 31, endPoint x: 155, endPoint y: 30, distance: 34.8
click at [155, 30] on div "I61-141 - Pacific Center (I) (R390)" at bounding box center [137, 30] width 85 height 9
click at [52, 79] on span "Location Management" at bounding box center [44, 79] width 56 height 7
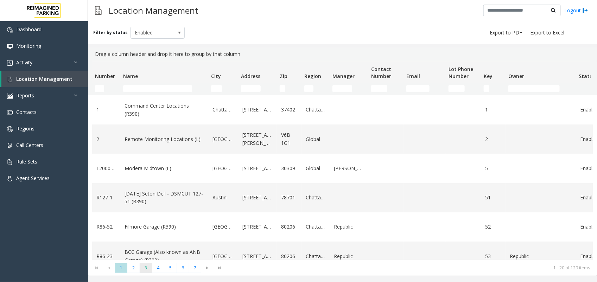
click at [145, 268] on span "3" at bounding box center [146, 268] width 12 height 10
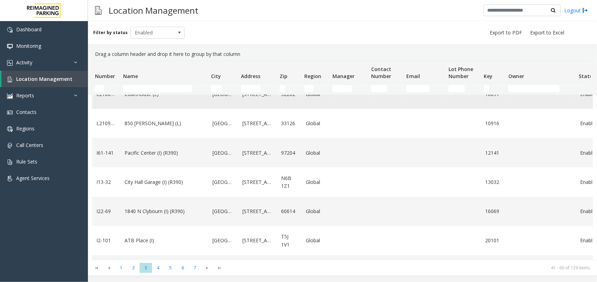
scroll to position [352, 0]
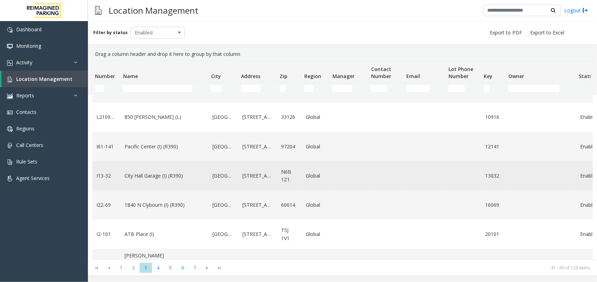
click at [157, 180] on link "City Hall Garage (I) (R390)" at bounding box center [165, 176] width 80 height 8
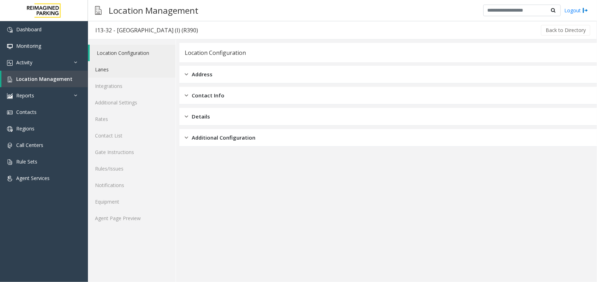
click at [126, 72] on link "Lanes" at bounding box center [132, 69] width 88 height 17
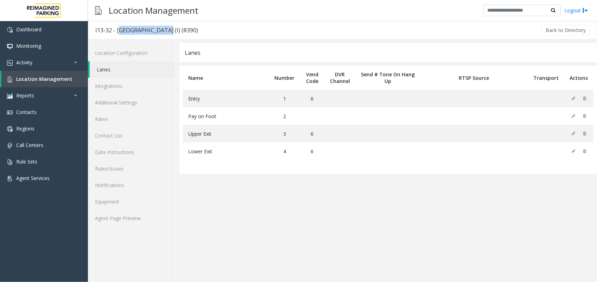
drag, startPoint x: 116, startPoint y: 31, endPoint x: 158, endPoint y: 33, distance: 42.3
click at [158, 33] on div "I13-32 - [GEOGRAPHIC_DATA] (I) (R390)" at bounding box center [146, 30] width 103 height 9
click at [38, 78] on span "Location Management" at bounding box center [44, 79] width 56 height 7
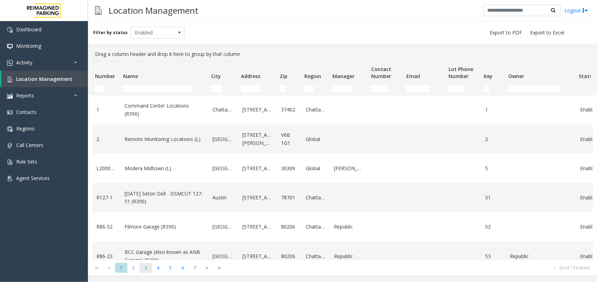
click at [144, 266] on span "3" at bounding box center [146, 268] width 12 height 10
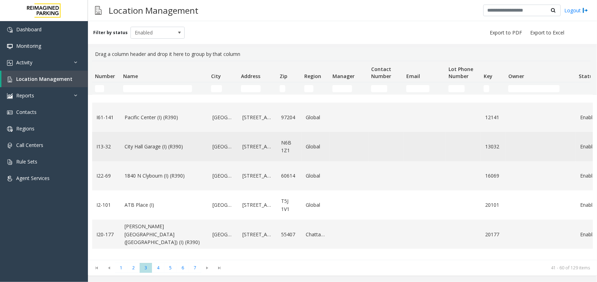
scroll to position [396, 0]
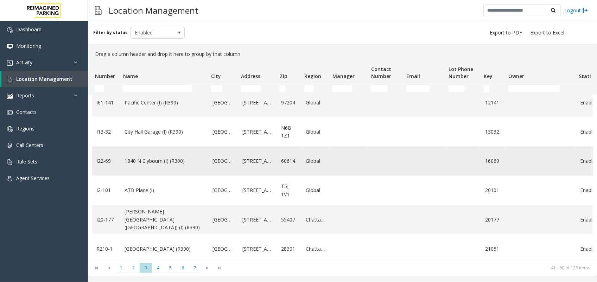
click at [148, 165] on link "1840 N Clybourn (I) (R390)" at bounding box center [165, 161] width 80 height 8
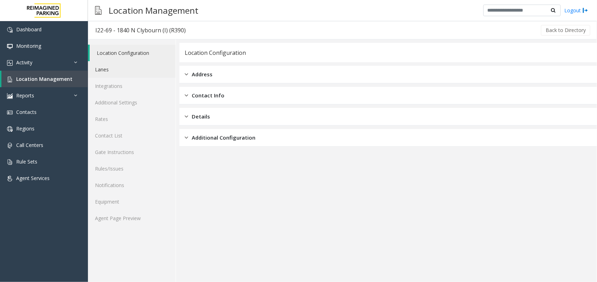
click at [139, 72] on link "Lanes" at bounding box center [132, 69] width 88 height 17
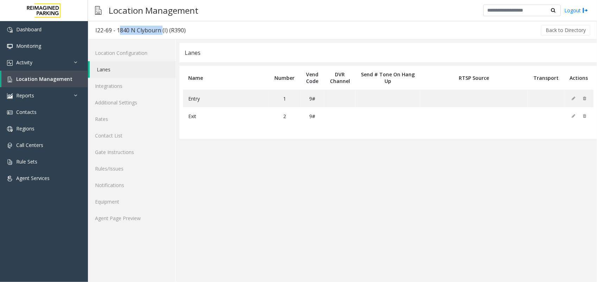
drag, startPoint x: 116, startPoint y: 27, endPoint x: 160, endPoint y: 32, distance: 44.3
click at [160, 32] on div "I22-69 - 1840 N Clybourn (I) (R390)" at bounding box center [140, 30] width 90 height 9
click at [50, 83] on link "Location Management" at bounding box center [44, 79] width 87 height 17
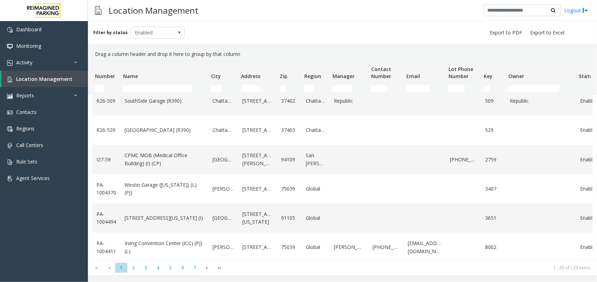
scroll to position [428, 0]
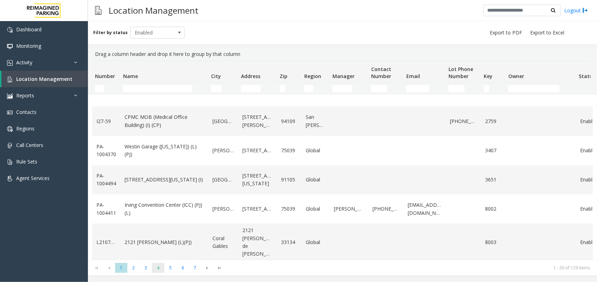
click at [152, 268] on span "4" at bounding box center [158, 268] width 12 height 10
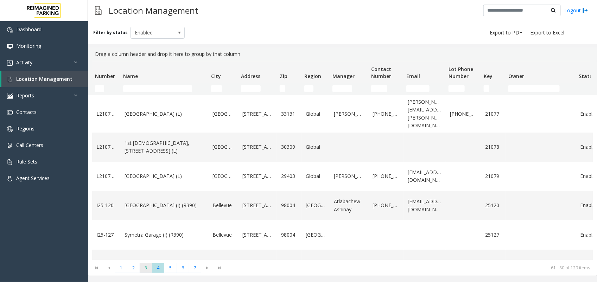
click at [146, 268] on span "3" at bounding box center [146, 268] width 12 height 10
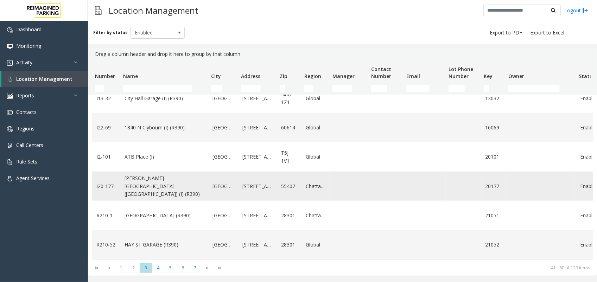
scroll to position [423, 0]
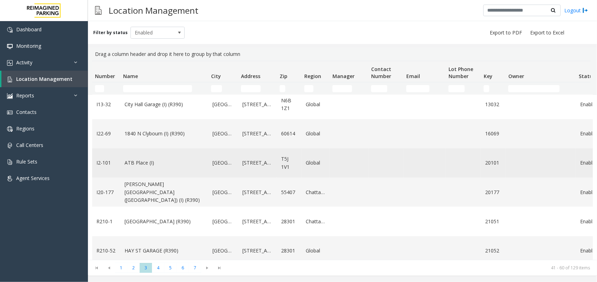
click at [159, 167] on link "ATB Place (I)" at bounding box center [165, 163] width 80 height 8
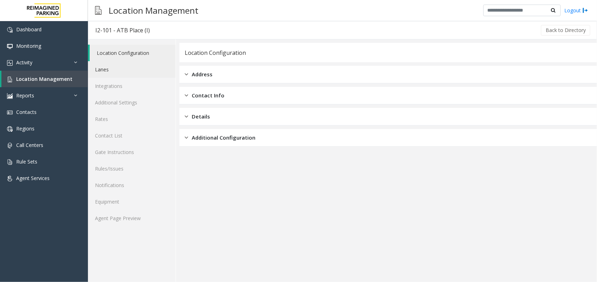
click at [121, 71] on link "Lanes" at bounding box center [132, 69] width 88 height 17
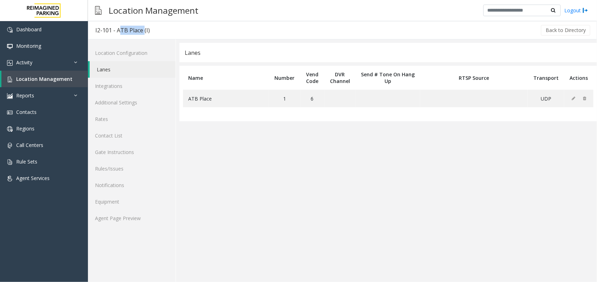
drag, startPoint x: 116, startPoint y: 32, endPoint x: 141, endPoint y: 33, distance: 24.7
click at [141, 33] on div "I2-101 - ATB Place (I)" at bounding box center [122, 30] width 55 height 9
click at [53, 78] on span "Location Management" at bounding box center [44, 79] width 56 height 7
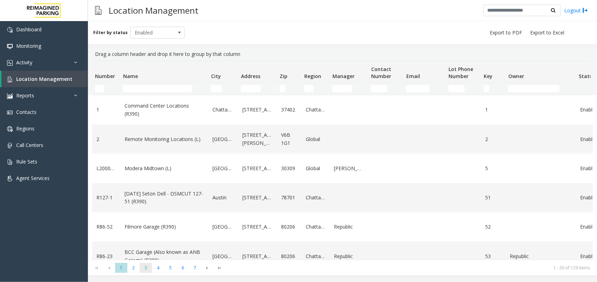
click at [145, 272] on span "3" at bounding box center [146, 268] width 12 height 10
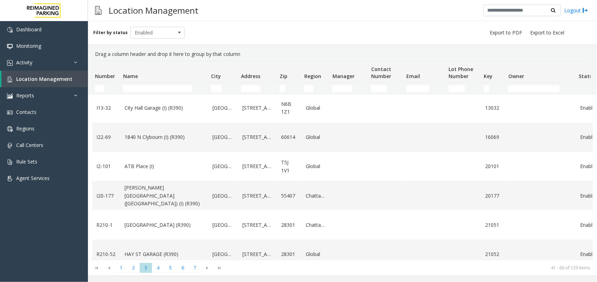
scroll to position [440, 0]
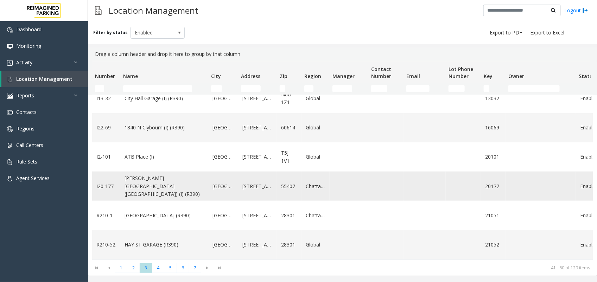
click at [160, 198] on link "[PERSON_NAME][GEOGRAPHIC_DATA] ([GEOGRAPHIC_DATA]) (I) (R390)" at bounding box center [165, 187] width 80 height 24
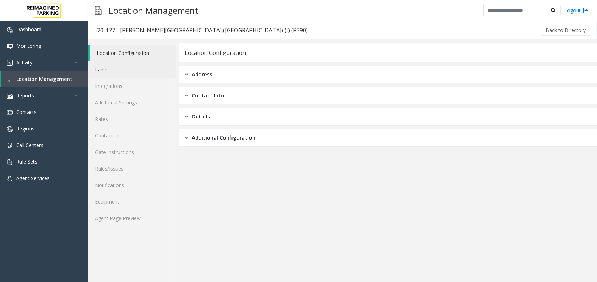
click at [127, 69] on link "Lanes" at bounding box center [132, 69] width 88 height 17
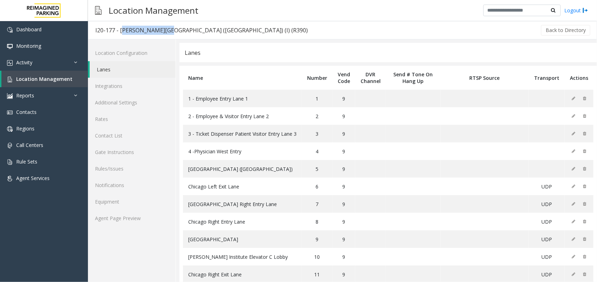
drag, startPoint x: 120, startPoint y: 30, endPoint x: 160, endPoint y: 38, distance: 40.8
click at [160, 38] on h3 "I20-177 - [PERSON_NAME][GEOGRAPHIC_DATA] ([GEOGRAPHIC_DATA]) (I) (R390)" at bounding box center [201, 30] width 227 height 16
click at [71, 79] on link "Location Management" at bounding box center [44, 79] width 87 height 17
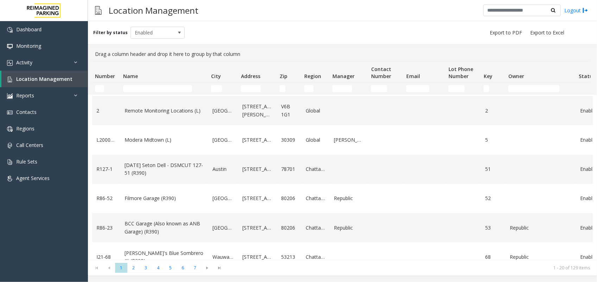
scroll to position [44, 0]
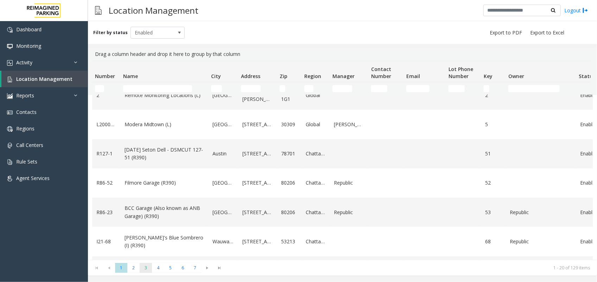
click at [146, 268] on span "3" at bounding box center [146, 268] width 12 height 10
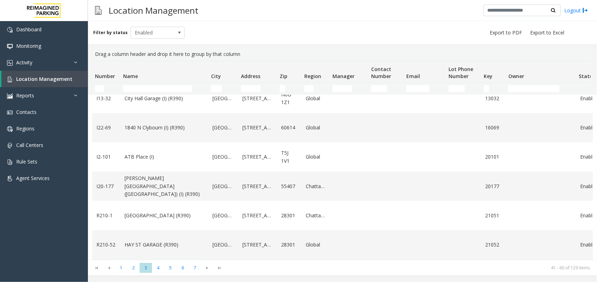
scroll to position [467, 0]
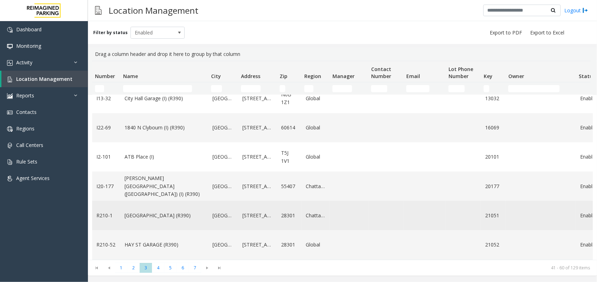
click at [147, 212] on link "[GEOGRAPHIC_DATA] (R390)" at bounding box center [165, 216] width 80 height 8
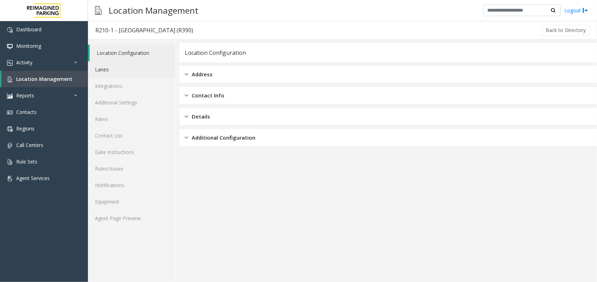
click at [120, 67] on link "Lanes" at bounding box center [132, 69] width 88 height 17
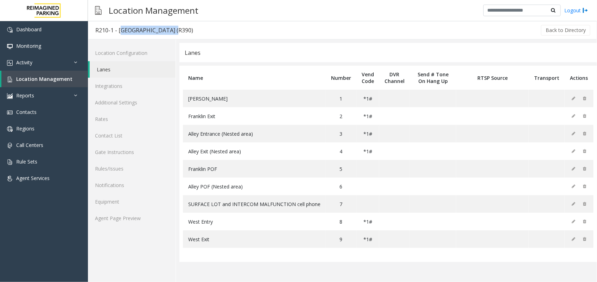
drag, startPoint x: 119, startPoint y: 27, endPoint x: 175, endPoint y: 31, distance: 56.1
click at [175, 31] on div "R210-1 - [GEOGRAPHIC_DATA] (R390)" at bounding box center [144, 30] width 98 height 9
drag, startPoint x: 359, startPoint y: 97, endPoint x: 368, endPoint y: 98, distance: 8.8
click at [368, 98] on td "*1#" at bounding box center [367, 99] width 23 height 18
click at [56, 74] on link "Location Management" at bounding box center [44, 79] width 87 height 17
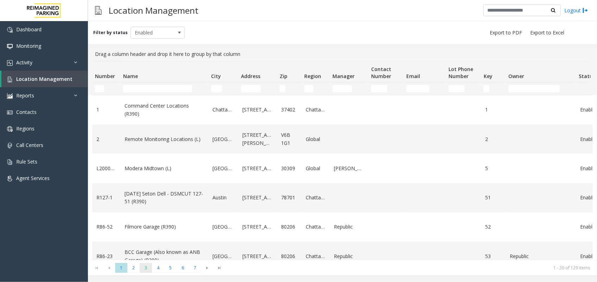
drag, startPoint x: 144, startPoint y: 271, endPoint x: 146, endPoint y: 266, distance: 5.4
click at [146, 266] on span "3" at bounding box center [146, 268] width 12 height 10
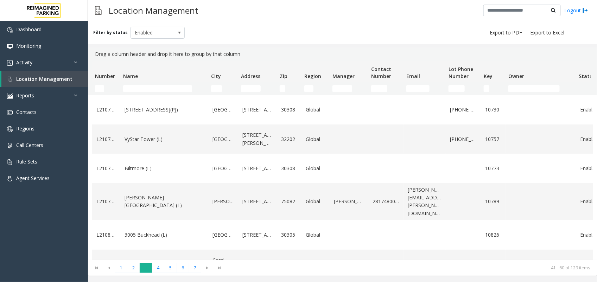
click at [148, 268] on span "3" at bounding box center [146, 268] width 12 height 10
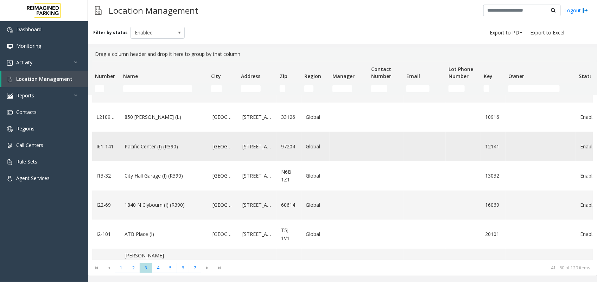
scroll to position [467, 0]
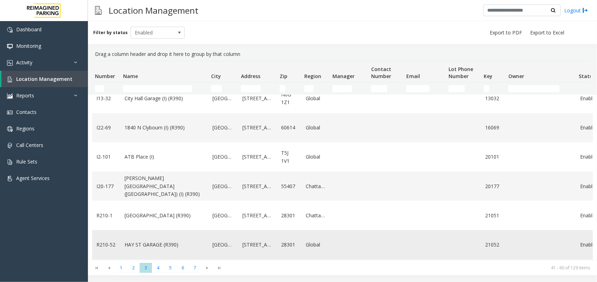
click at [152, 241] on link "HAY ST GARAGE (R390)" at bounding box center [165, 245] width 80 height 8
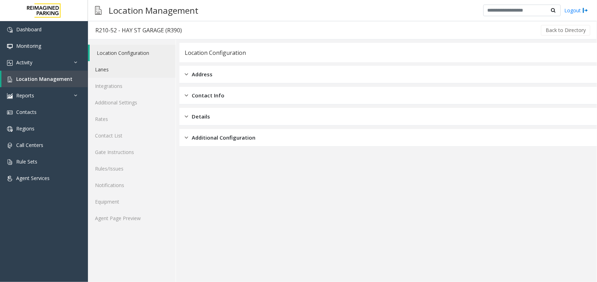
click at [130, 70] on link "Lanes" at bounding box center [132, 69] width 88 height 17
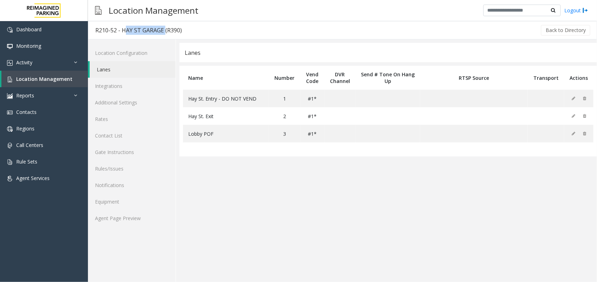
drag, startPoint x: 122, startPoint y: 32, endPoint x: 164, endPoint y: 31, distance: 41.9
click at [164, 31] on div "R210-52 - HAY ST GARAGE (R390)" at bounding box center [138, 30] width 87 height 9
drag, startPoint x: 309, startPoint y: 99, endPoint x: 317, endPoint y: 99, distance: 8.5
click at [317, 99] on td "#1*" at bounding box center [313, 99] width 24 height 18
click at [67, 77] on span "Location Management" at bounding box center [44, 79] width 56 height 7
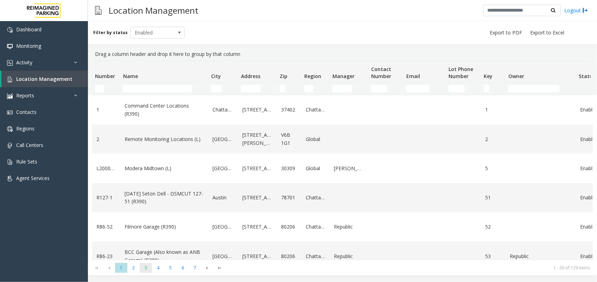
click at [145, 268] on span "3" at bounding box center [146, 268] width 12 height 10
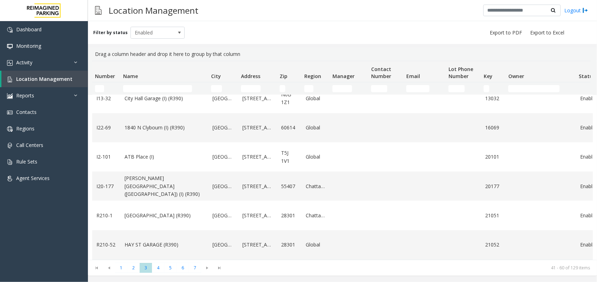
scroll to position [467, 0]
click at [159, 268] on span "4" at bounding box center [158, 268] width 12 height 10
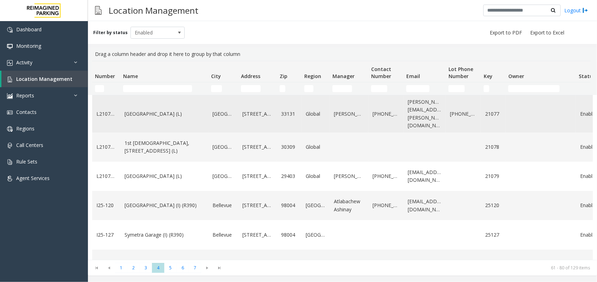
click at [164, 110] on link "[GEOGRAPHIC_DATA] (L)" at bounding box center [165, 114] width 80 height 8
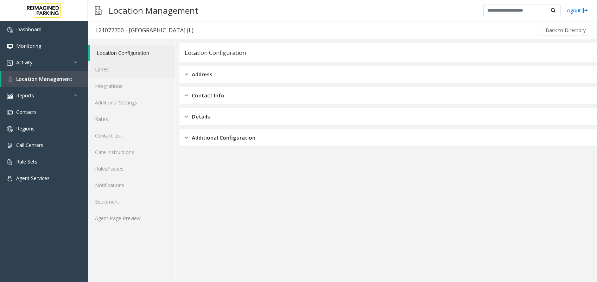
click at [126, 69] on link "Lanes" at bounding box center [132, 69] width 88 height 17
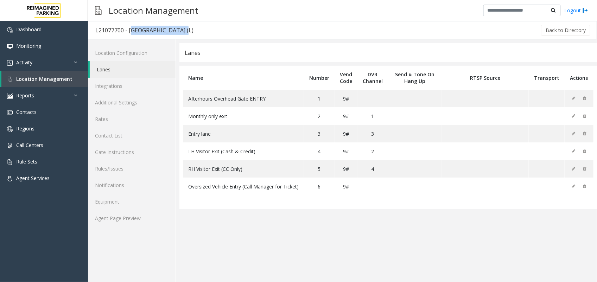
drag, startPoint x: 128, startPoint y: 31, endPoint x: 182, endPoint y: 32, distance: 53.5
click at [182, 32] on div "L21077700 - [GEOGRAPHIC_DATA] (L)" at bounding box center [144, 30] width 98 height 9
click at [75, 78] on link "Location Management" at bounding box center [44, 79] width 87 height 17
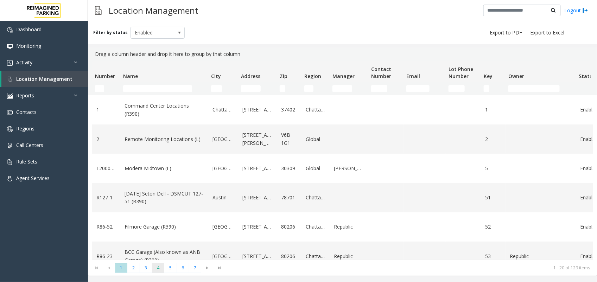
click at [162, 266] on span "4" at bounding box center [158, 268] width 12 height 10
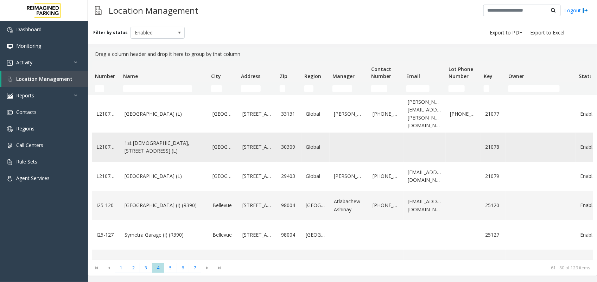
click at [147, 139] on link "1st [DEMOGRAPHIC_DATA], [STREET_ADDRESS] (L)" at bounding box center [165, 147] width 80 height 16
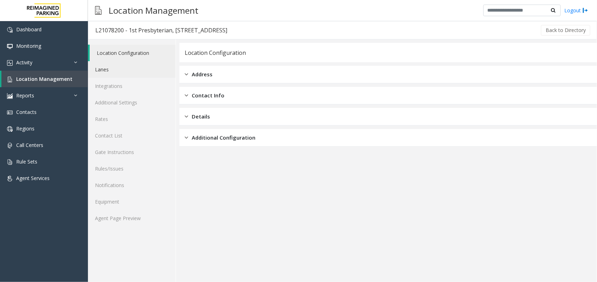
click at [123, 68] on link "Lanes" at bounding box center [132, 69] width 88 height 17
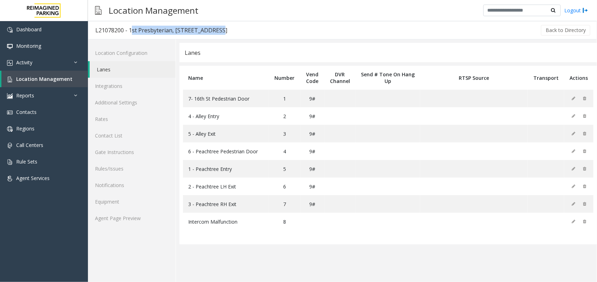
drag, startPoint x: 129, startPoint y: 29, endPoint x: 215, endPoint y: 31, distance: 86.2
click at [215, 31] on div "L21078200 - 1st Presbyterian, [STREET_ADDRESS]" at bounding box center [161, 30] width 132 height 9
click at [51, 74] on link "Location Management" at bounding box center [44, 79] width 87 height 17
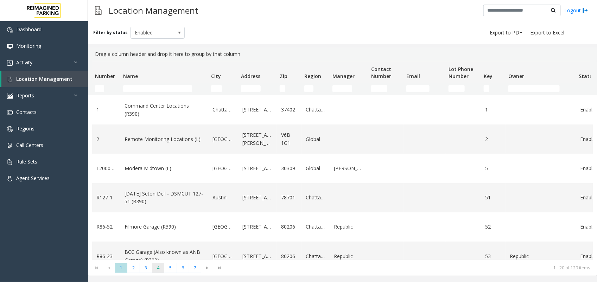
click at [161, 270] on span "4" at bounding box center [158, 268] width 12 height 10
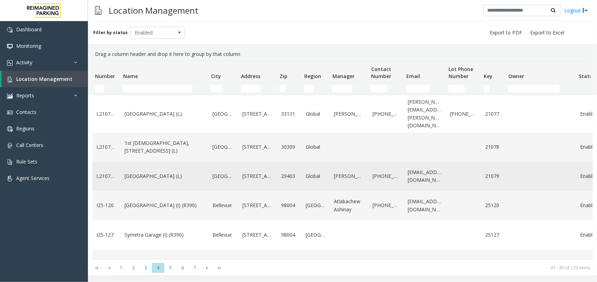
click at [153, 180] on link "[GEOGRAPHIC_DATA] (L)" at bounding box center [165, 176] width 80 height 8
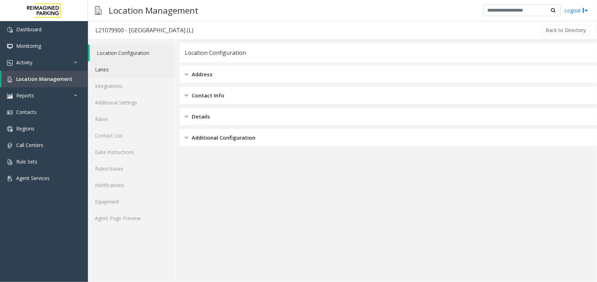
click at [119, 68] on link "Lanes" at bounding box center [132, 69] width 88 height 17
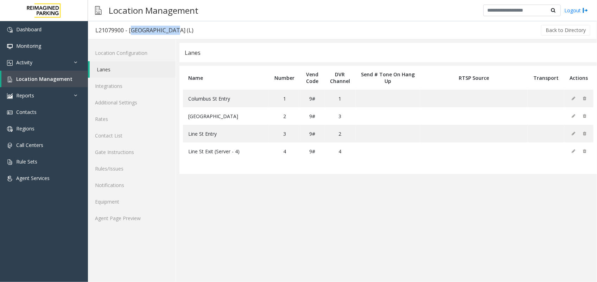
drag, startPoint x: 129, startPoint y: 30, endPoint x: 167, endPoint y: 26, distance: 38.2
click at [167, 26] on div "L21079900 - [GEOGRAPHIC_DATA] (L)" at bounding box center [144, 30] width 98 height 9
click at [65, 76] on span "Location Management" at bounding box center [44, 79] width 56 height 7
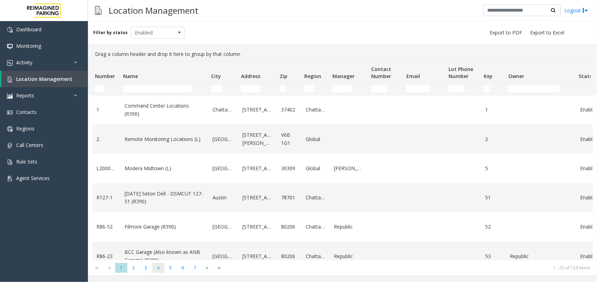
click at [157, 266] on span "4" at bounding box center [158, 268] width 12 height 10
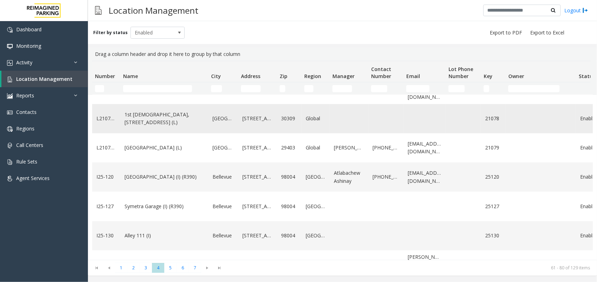
scroll to position [44, 0]
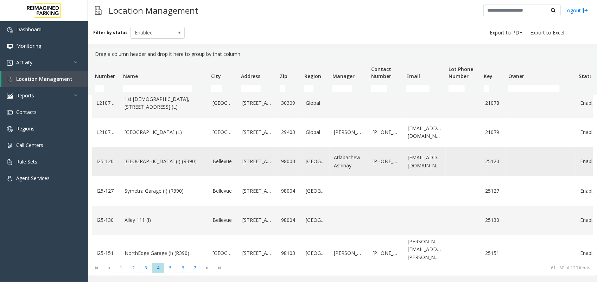
click at [156, 161] on link "[GEOGRAPHIC_DATA] (I) (R390)" at bounding box center [165, 162] width 80 height 8
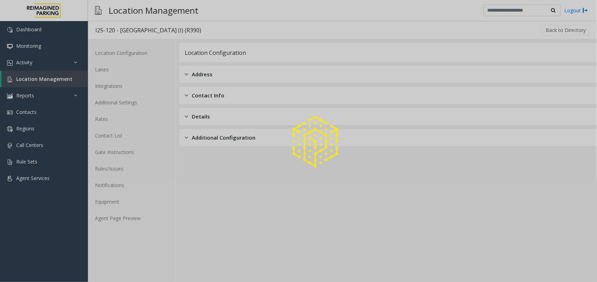
click at [122, 71] on div at bounding box center [298, 141] width 597 height 282
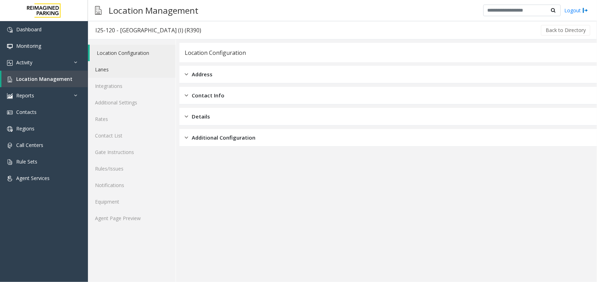
click at [122, 71] on link "Lanes" at bounding box center [132, 69] width 88 height 17
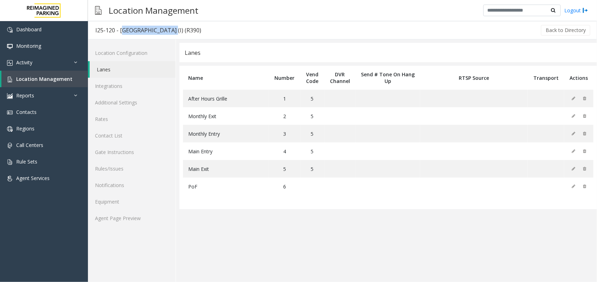
drag, startPoint x: 120, startPoint y: 31, endPoint x: 165, endPoint y: 31, distance: 45.7
click at [165, 31] on div "I25-120 - [GEOGRAPHIC_DATA] (I) (R390)" at bounding box center [148, 30] width 106 height 9
click at [69, 80] on span "Location Management" at bounding box center [44, 79] width 56 height 7
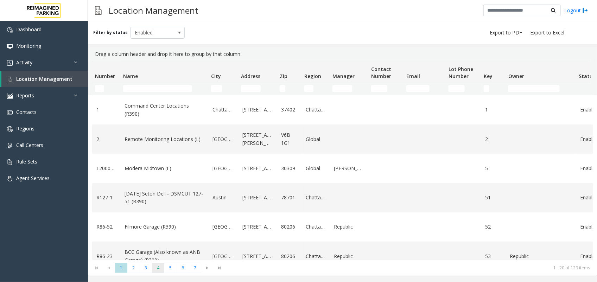
click at [157, 266] on span "4" at bounding box center [158, 268] width 12 height 10
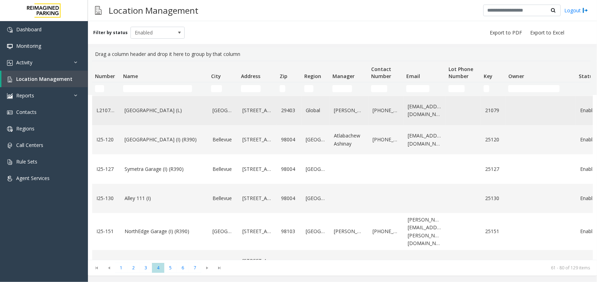
scroll to position [88, 0]
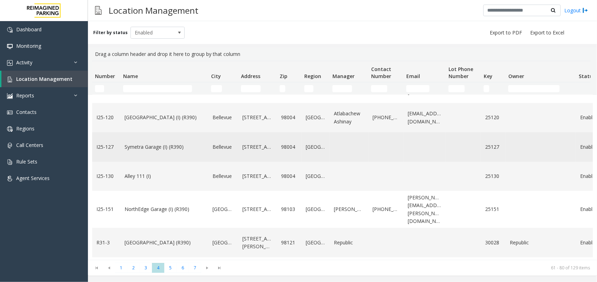
click at [144, 150] on link "Symetra Garage (I) (R390)" at bounding box center [165, 147] width 80 height 8
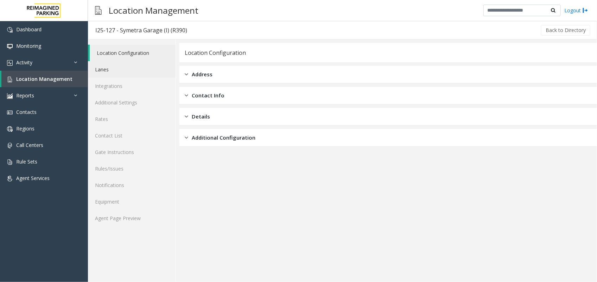
click at [122, 72] on link "Lanes" at bounding box center [132, 69] width 88 height 17
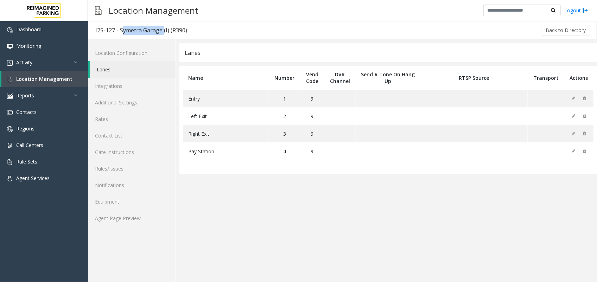
drag, startPoint x: 120, startPoint y: 32, endPoint x: 161, endPoint y: 35, distance: 41.3
click at [161, 35] on h3 "I25-127 - Symetra Garage (I) (R390)" at bounding box center [141, 30] width 106 height 16
click at [66, 74] on link "Location Management" at bounding box center [44, 79] width 87 height 17
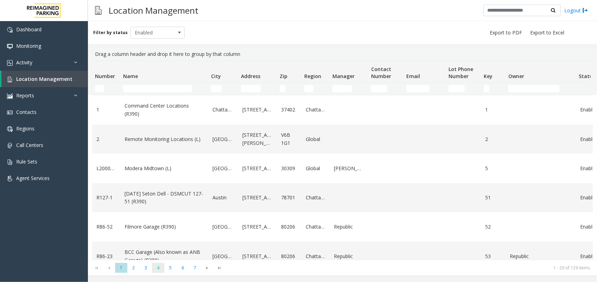
click at [157, 268] on span "4" at bounding box center [158, 268] width 12 height 10
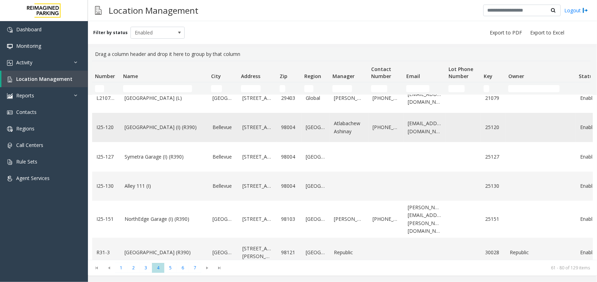
scroll to position [88, 0]
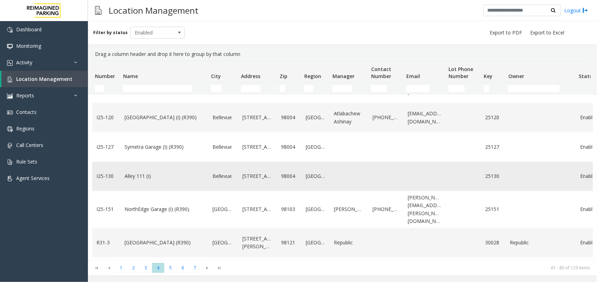
click at [138, 178] on link "Alley 111 (I)" at bounding box center [165, 176] width 80 height 8
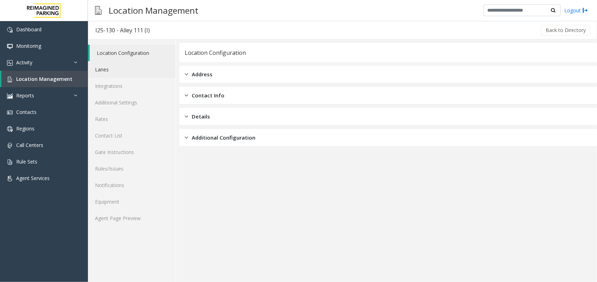
click at [112, 69] on link "Lanes" at bounding box center [132, 69] width 88 height 17
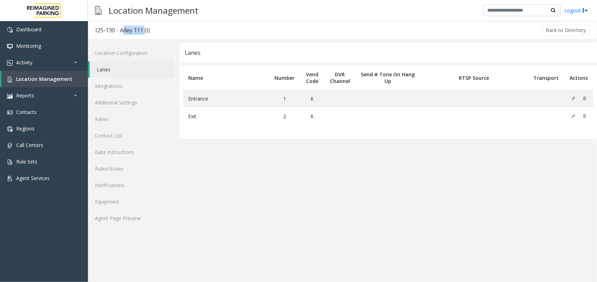
drag, startPoint x: 119, startPoint y: 29, endPoint x: 142, endPoint y: 32, distance: 23.0
click at [142, 32] on div "I25-130 - Alley 111 (I)" at bounding box center [122, 30] width 55 height 9
click at [39, 76] on span "Location Management" at bounding box center [44, 79] width 56 height 7
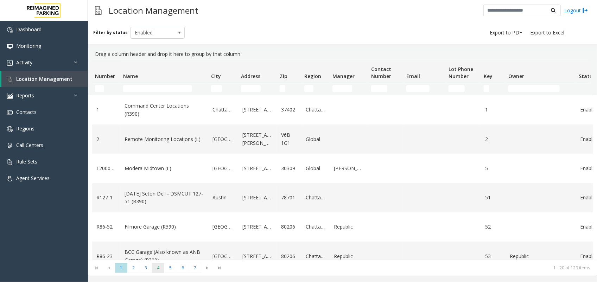
click at [160, 268] on span "4" at bounding box center [158, 268] width 12 height 10
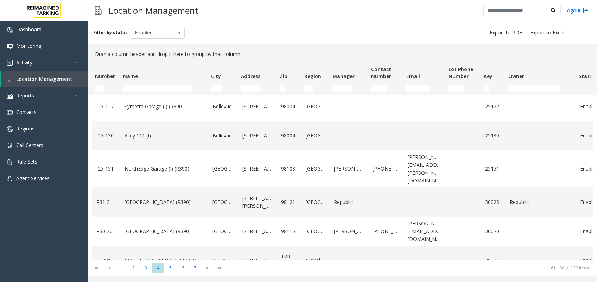
scroll to position [132, 0]
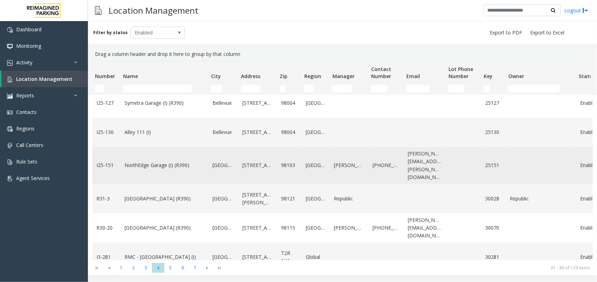
click at [155, 162] on link "NorthEdge Garage (I) (R390)" at bounding box center [165, 166] width 80 height 8
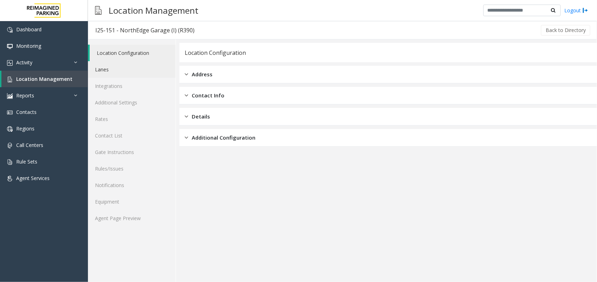
click at [113, 72] on link "Lanes" at bounding box center [132, 69] width 88 height 17
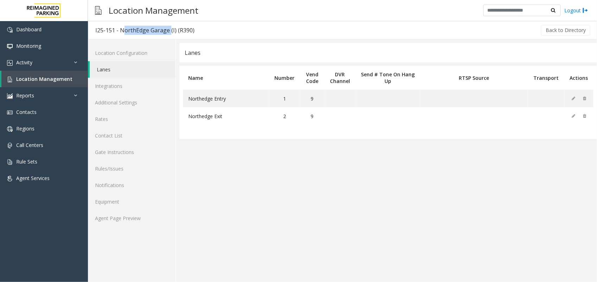
drag, startPoint x: 119, startPoint y: 27, endPoint x: 167, endPoint y: 31, distance: 48.4
click at [167, 31] on div "I25-151 - NorthEdge Garage (I) (R390)" at bounding box center [144, 30] width 99 height 9
click at [51, 80] on span "Location Management" at bounding box center [44, 79] width 56 height 7
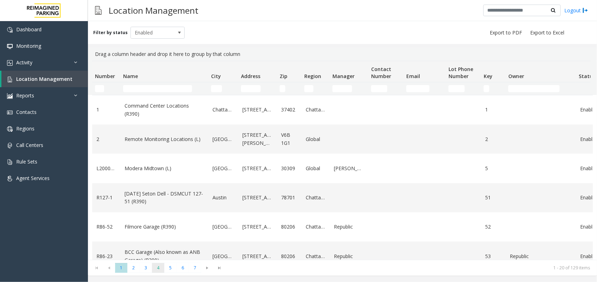
click at [159, 268] on span "4" at bounding box center [158, 268] width 12 height 10
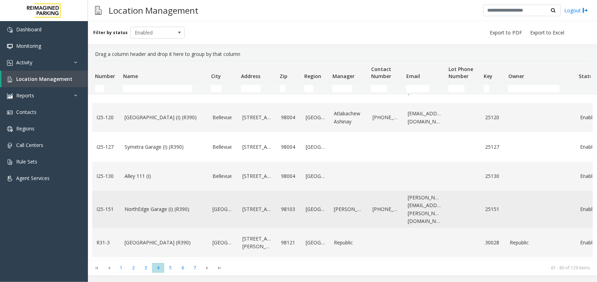
scroll to position [132, 0]
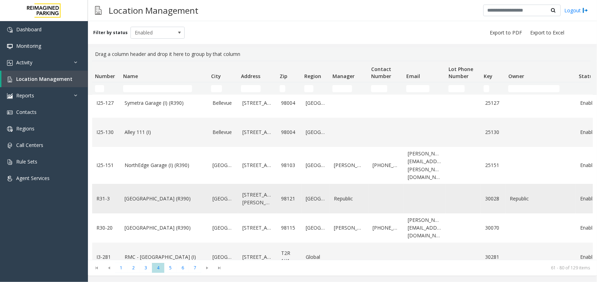
click at [150, 195] on link "[GEOGRAPHIC_DATA] (R390)" at bounding box center [165, 199] width 80 height 8
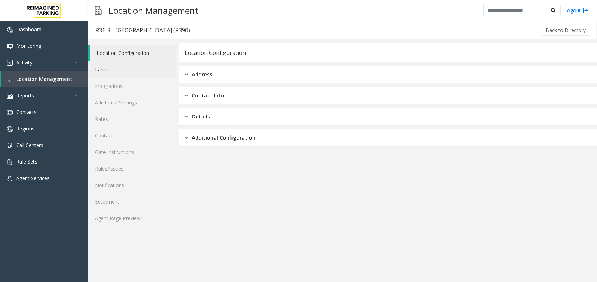
click at [132, 72] on link "Lanes" at bounding box center [132, 69] width 88 height 17
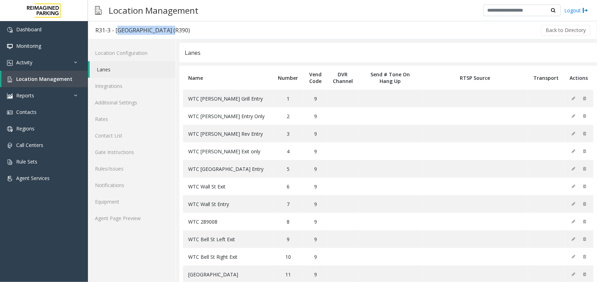
drag, startPoint x: 115, startPoint y: 28, endPoint x: 163, endPoint y: 34, distance: 48.2
click at [163, 34] on div "R31-3 - [GEOGRAPHIC_DATA] (R390)" at bounding box center [142, 30] width 95 height 9
click at [50, 73] on link "Location Management" at bounding box center [44, 79] width 87 height 17
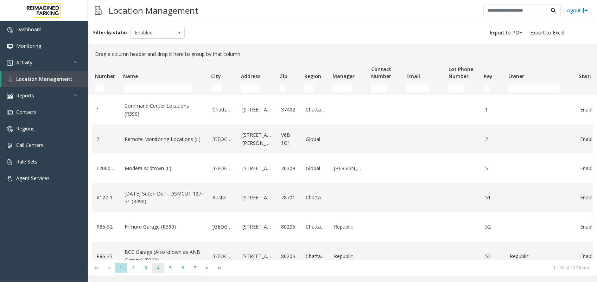
click at [159, 270] on span "4" at bounding box center [158, 268] width 12 height 10
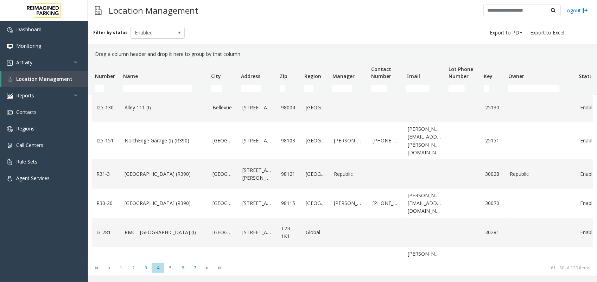
scroll to position [176, 0]
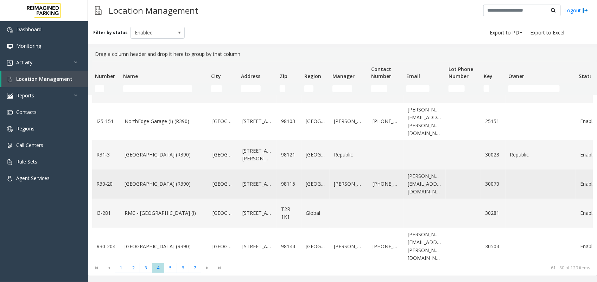
click at [167, 180] on link "[GEOGRAPHIC_DATA] (R390)" at bounding box center [165, 184] width 80 height 8
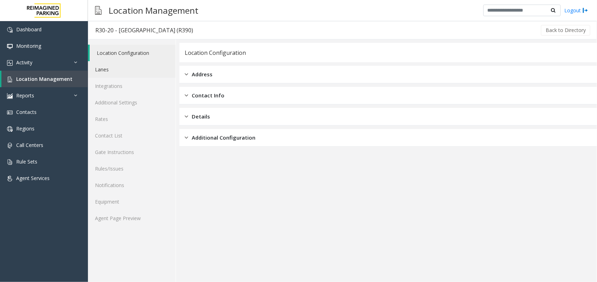
click at [126, 69] on link "Lanes" at bounding box center [132, 69] width 88 height 17
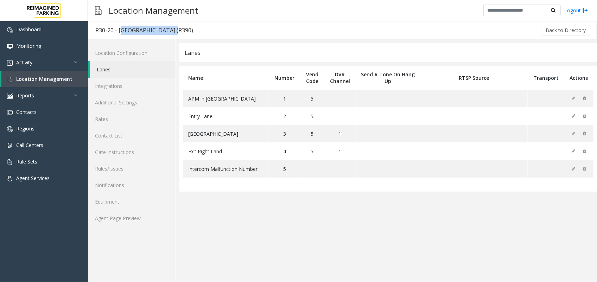
drag, startPoint x: 119, startPoint y: 29, endPoint x: 166, endPoint y: 31, distance: 47.6
click at [166, 31] on div "R30-20 - [GEOGRAPHIC_DATA] (R390)" at bounding box center [144, 30] width 98 height 9
click at [29, 76] on span "Location Management" at bounding box center [44, 79] width 56 height 7
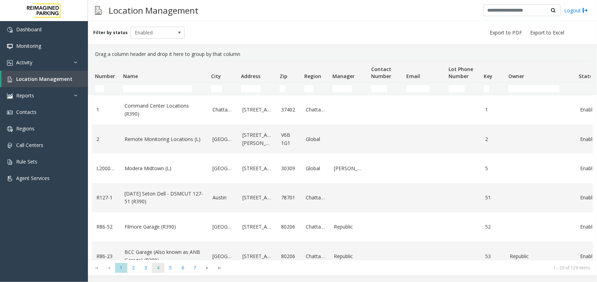
click at [157, 267] on span "4" at bounding box center [158, 268] width 12 height 10
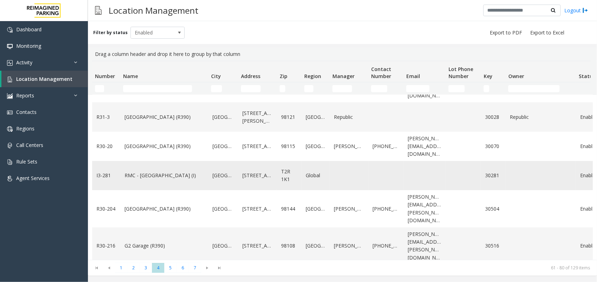
scroll to position [180, 0]
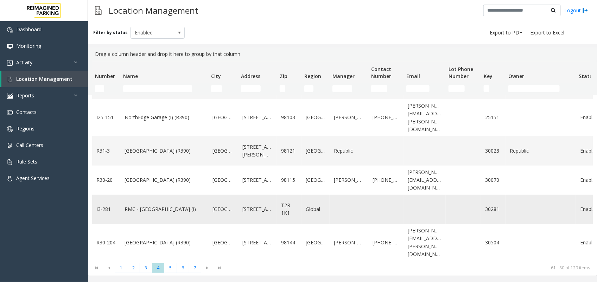
click at [148, 205] on link "RMC - [GEOGRAPHIC_DATA] (I)" at bounding box center [165, 209] width 80 height 8
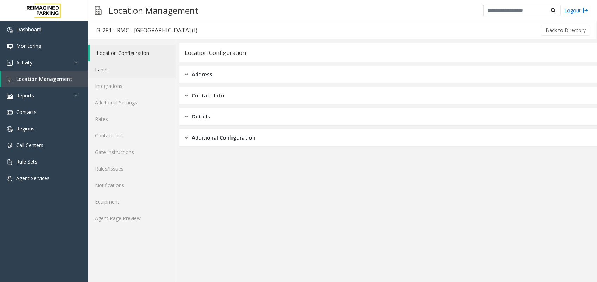
click at [120, 76] on link "Lanes" at bounding box center [132, 69] width 88 height 17
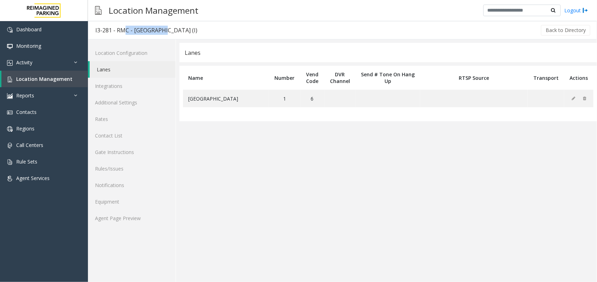
drag, startPoint x: 118, startPoint y: 32, endPoint x: 162, endPoint y: 29, distance: 43.7
click at [162, 29] on div "I3-281 - RMC - [GEOGRAPHIC_DATA] (I)" at bounding box center [146, 30] width 102 height 9
drag, startPoint x: 162, startPoint y: 29, endPoint x: 137, endPoint y: 39, distance: 26.7
click at [137, 40] on div "Location Configuration Lanes Integrations Additional Settings Rates Contact Lis…" at bounding box center [132, 160] width 88 height 243
drag, startPoint x: 117, startPoint y: 30, endPoint x: 184, endPoint y: 29, distance: 66.5
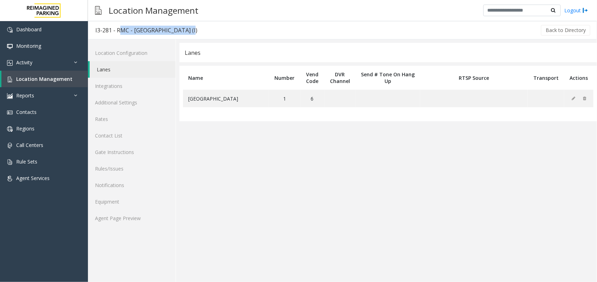
click at [184, 29] on div "I3-281 - RMC - [GEOGRAPHIC_DATA] (I)" at bounding box center [146, 30] width 102 height 9
click at [66, 79] on span "Location Management" at bounding box center [44, 79] width 56 height 7
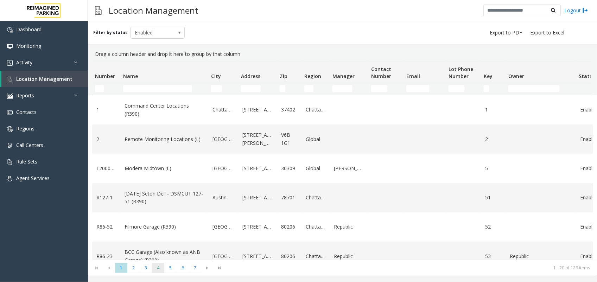
click at [157, 270] on span "4" at bounding box center [158, 268] width 12 height 10
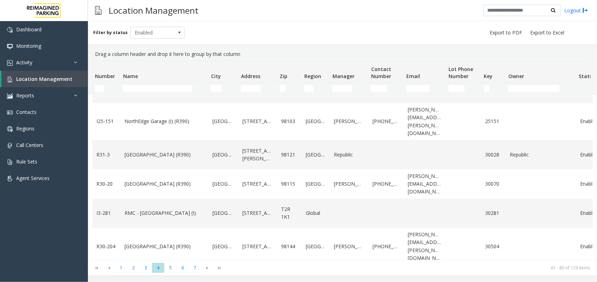
scroll to position [220, 0]
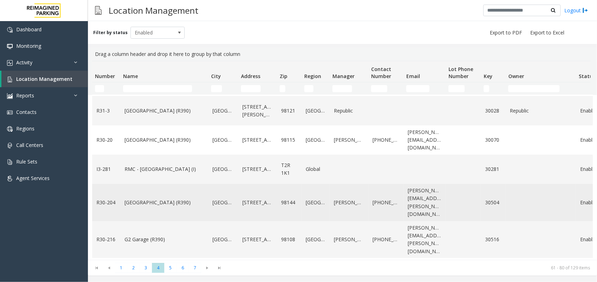
click at [134, 199] on link "[GEOGRAPHIC_DATA] (R390)" at bounding box center [165, 203] width 80 height 8
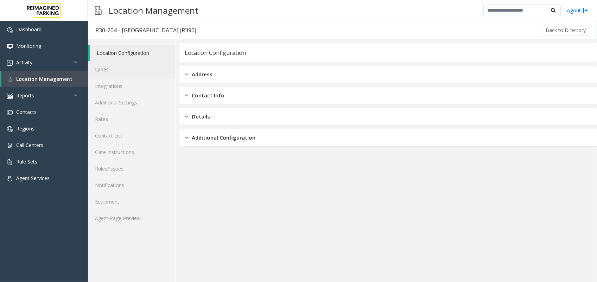
click at [112, 67] on link "Lanes" at bounding box center [132, 69] width 88 height 17
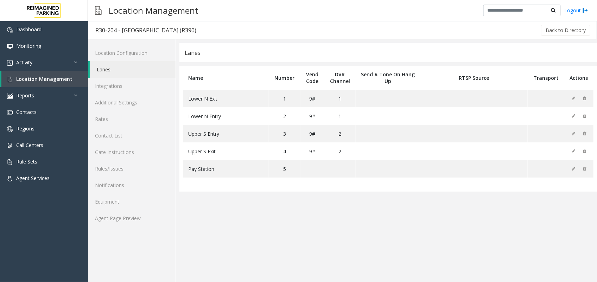
drag, startPoint x: 122, startPoint y: 29, endPoint x: 189, endPoint y: 30, distance: 67.2
click at [189, 30] on div "R30-204 - [GEOGRAPHIC_DATA] (R390)" at bounding box center [145, 30] width 101 height 9
click at [66, 76] on span "Location Management" at bounding box center [44, 79] width 56 height 7
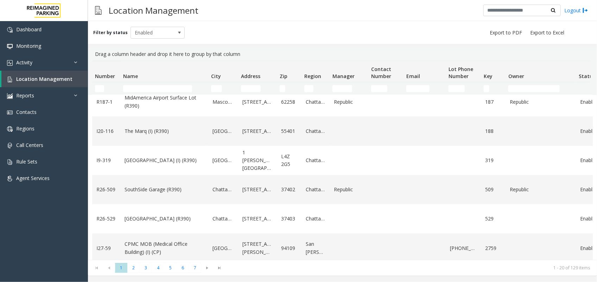
scroll to position [308, 0]
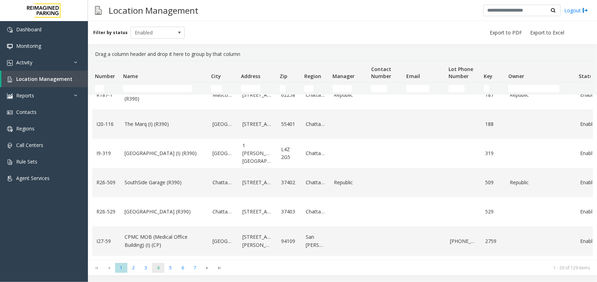
click at [158, 268] on span "4" at bounding box center [158, 268] width 12 height 10
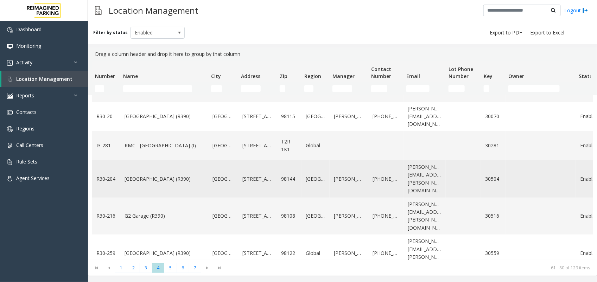
scroll to position [264, 0]
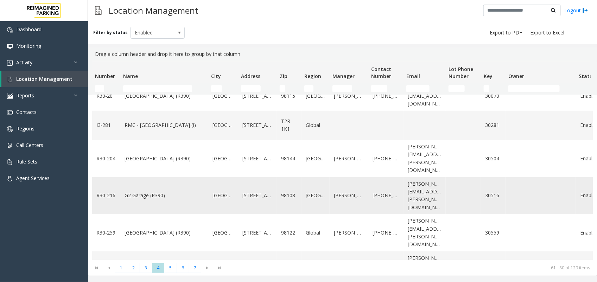
click at [140, 192] on link "G2 Garage (R390)" at bounding box center [165, 196] width 80 height 8
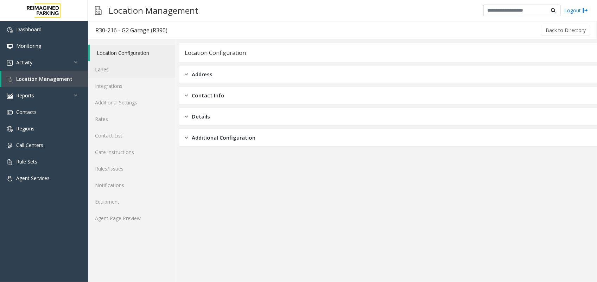
click at [116, 71] on link "Lanes" at bounding box center [132, 69] width 88 height 17
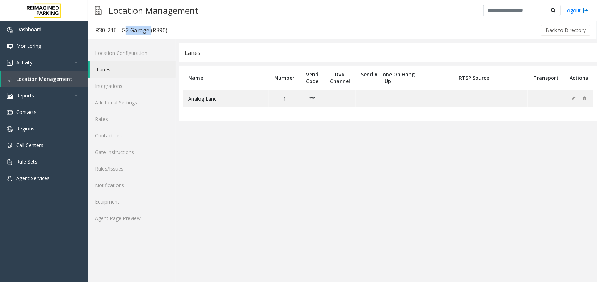
drag, startPoint x: 121, startPoint y: 31, endPoint x: 149, endPoint y: 32, distance: 28.2
click at [149, 32] on div "R30-216 - G2 Garage (R390)" at bounding box center [131, 30] width 72 height 9
click at [58, 76] on span "Location Management" at bounding box center [44, 79] width 56 height 7
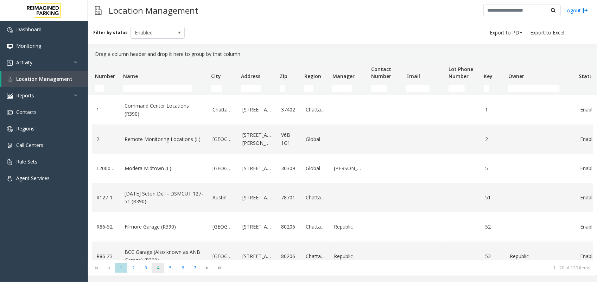
click at [159, 266] on span "4" at bounding box center [158, 268] width 12 height 10
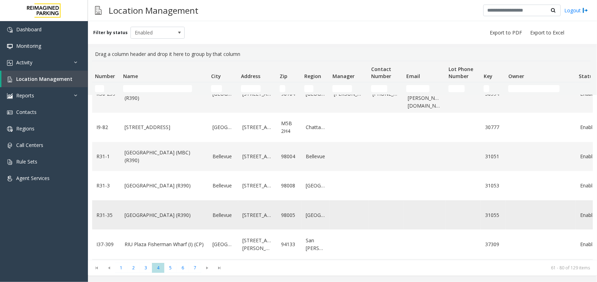
scroll to position [308, 0]
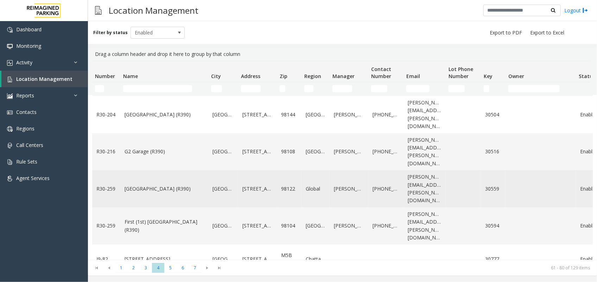
click at [141, 185] on link "[GEOGRAPHIC_DATA] (R390)" at bounding box center [165, 189] width 80 height 8
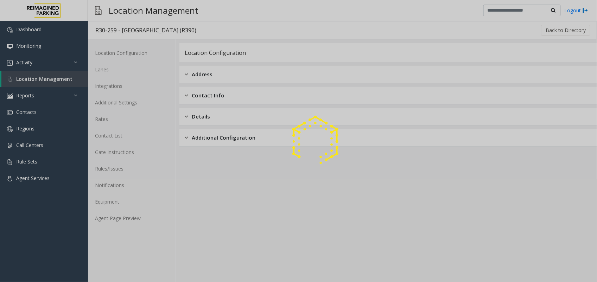
click at [117, 71] on div at bounding box center [298, 141] width 597 height 282
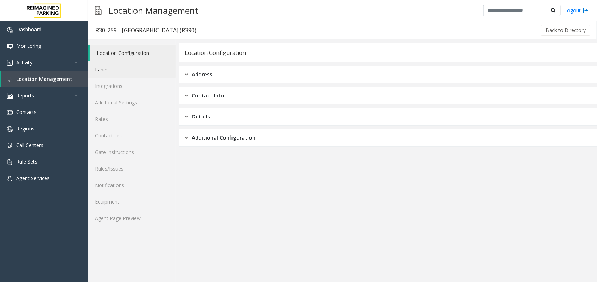
click at [116, 71] on link "Lanes" at bounding box center [132, 69] width 88 height 17
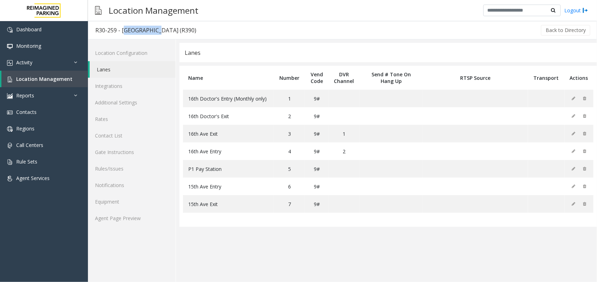
drag, startPoint x: 122, startPoint y: 30, endPoint x: 149, endPoint y: 31, distance: 27.1
click at [149, 31] on div "R30-259 - [GEOGRAPHIC_DATA] (R390)" at bounding box center [145, 30] width 101 height 9
click at [57, 80] on span "Location Management" at bounding box center [44, 79] width 56 height 7
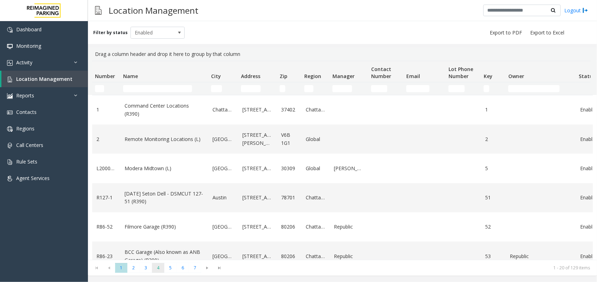
click at [161, 266] on span "4" at bounding box center [158, 268] width 12 height 10
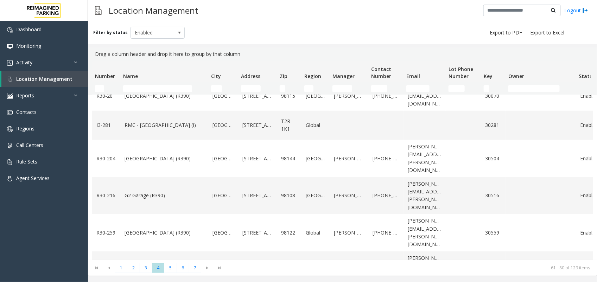
scroll to position [308, 0]
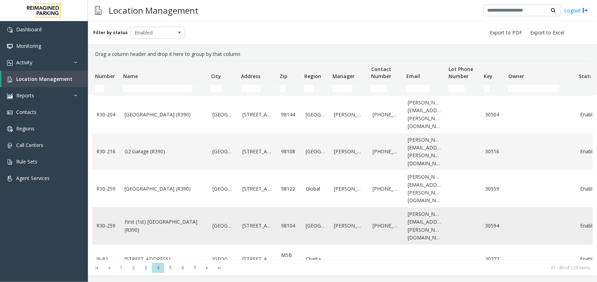
click at [170, 218] on link "First (1st) [GEOGRAPHIC_DATA] (R390)" at bounding box center [165, 226] width 80 height 16
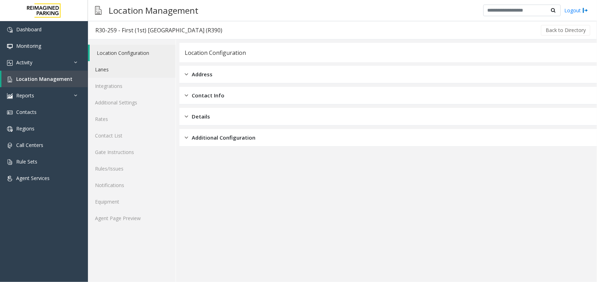
click at [150, 69] on link "Lanes" at bounding box center [132, 69] width 88 height 17
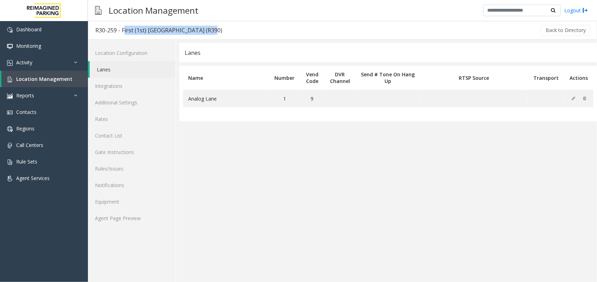
drag, startPoint x: 122, startPoint y: 29, endPoint x: 198, endPoint y: 30, distance: 75.7
click at [198, 30] on div "R30-259 - First (1st) [GEOGRAPHIC_DATA] (R390)" at bounding box center [158, 30] width 127 height 9
click at [66, 82] on link "Location Management" at bounding box center [44, 79] width 87 height 17
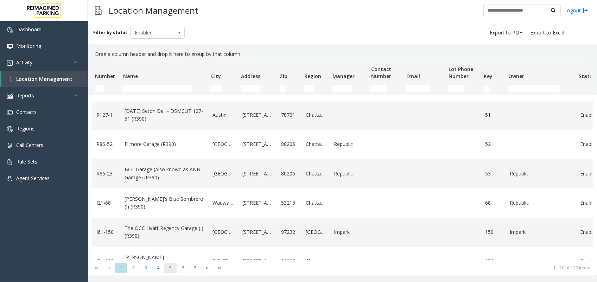
scroll to position [88, 0]
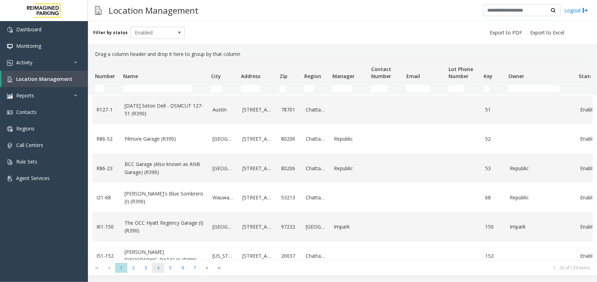
click at [161, 267] on span "4" at bounding box center [158, 268] width 12 height 10
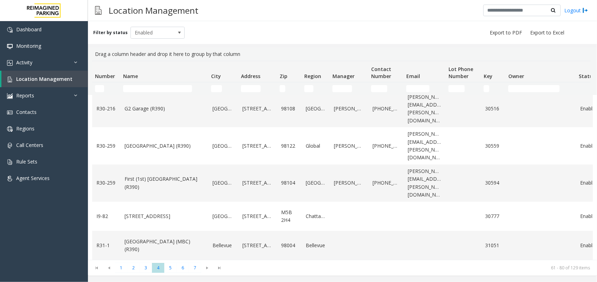
scroll to position [352, 0]
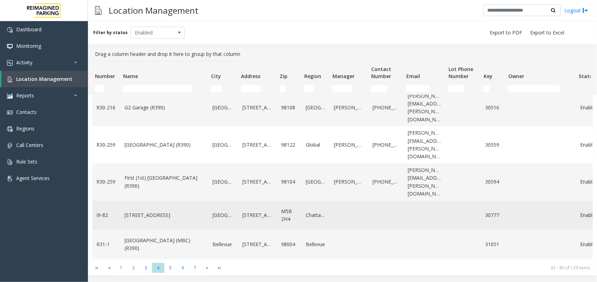
click at [134, 211] on link "[STREET_ADDRESS]" at bounding box center [165, 215] width 80 height 8
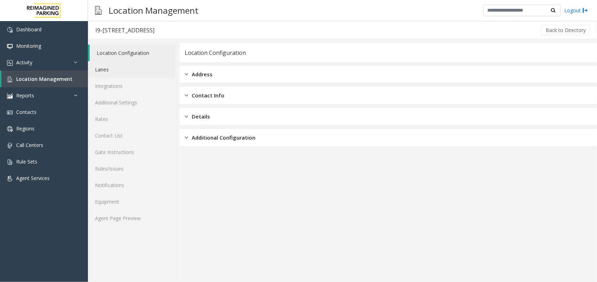
click at [103, 69] on link "Lanes" at bounding box center [132, 69] width 88 height 17
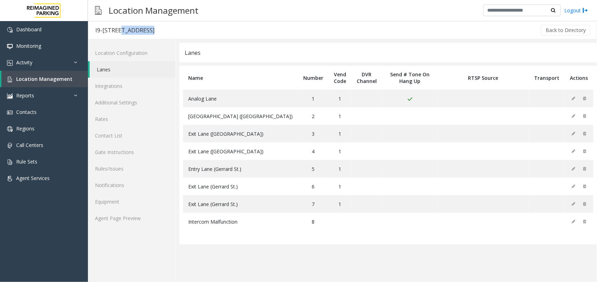
drag, startPoint x: 114, startPoint y: 29, endPoint x: 140, endPoint y: 33, distance: 26.8
click at [140, 33] on div "I9-[STREET_ADDRESS]" at bounding box center [124, 30] width 59 height 9
click at [62, 81] on span "Location Management" at bounding box center [44, 79] width 56 height 7
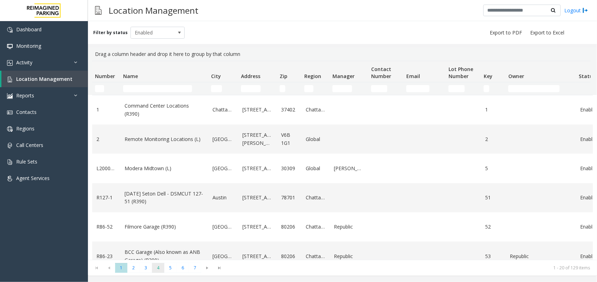
click at [156, 268] on span "4" at bounding box center [158, 268] width 12 height 10
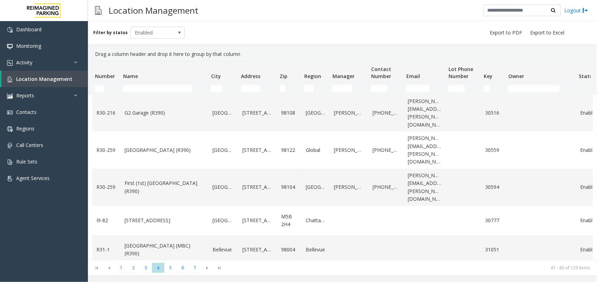
scroll to position [396, 0]
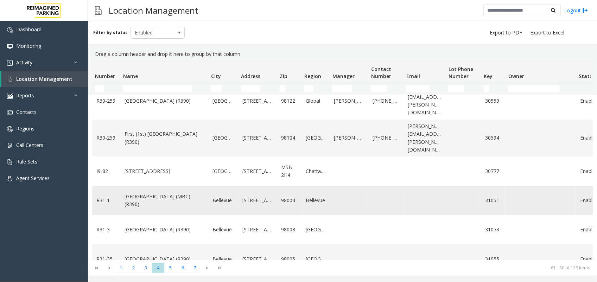
click at [138, 193] on link "[GEOGRAPHIC_DATA] (MBC)(R390)" at bounding box center [165, 201] width 80 height 16
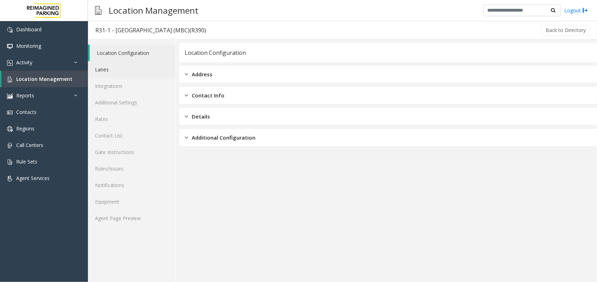
click at [106, 72] on link "Lanes" at bounding box center [132, 69] width 88 height 17
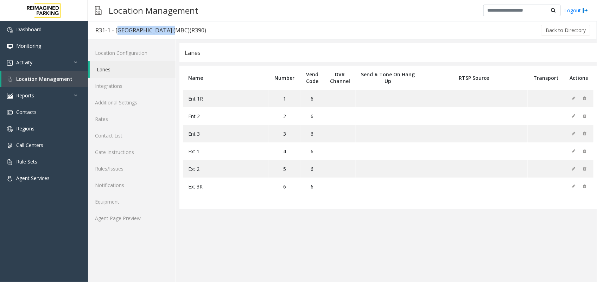
drag, startPoint x: 115, startPoint y: 31, endPoint x: 171, endPoint y: 31, distance: 55.9
click at [171, 31] on div "R31-1 - [GEOGRAPHIC_DATA] (MBC)(R390)" at bounding box center [150, 30] width 111 height 9
click at [65, 78] on span "Location Management" at bounding box center [44, 79] width 56 height 7
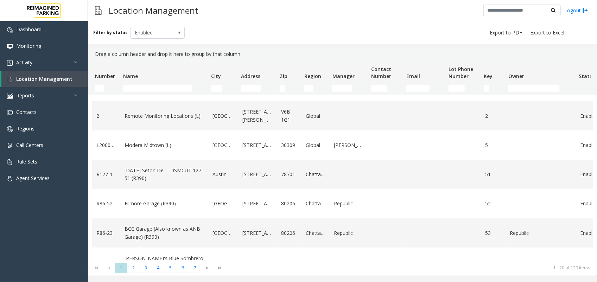
scroll to position [44, 0]
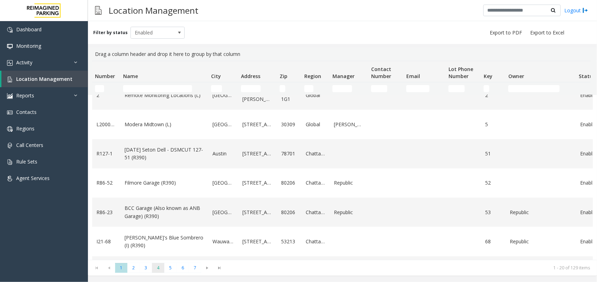
click at [157, 266] on span "4" at bounding box center [158, 268] width 12 height 10
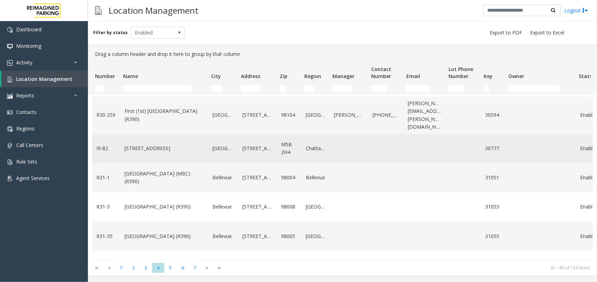
scroll to position [440, 0]
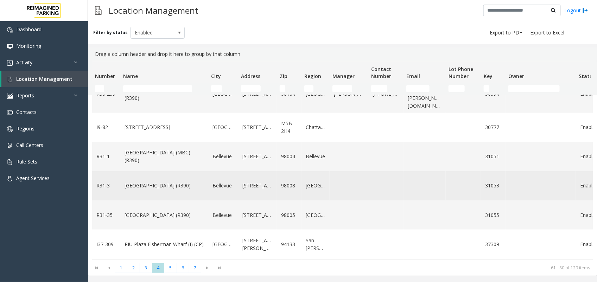
click at [154, 182] on link "[GEOGRAPHIC_DATA] (R390)" at bounding box center [165, 186] width 80 height 8
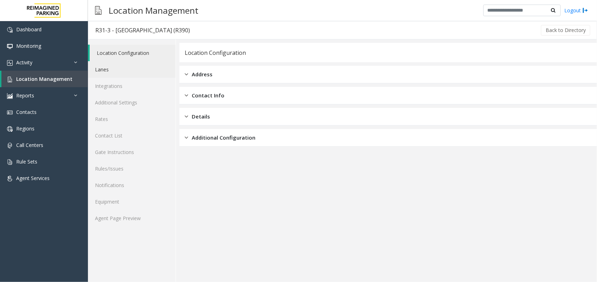
click at [116, 67] on link "Lanes" at bounding box center [132, 69] width 88 height 17
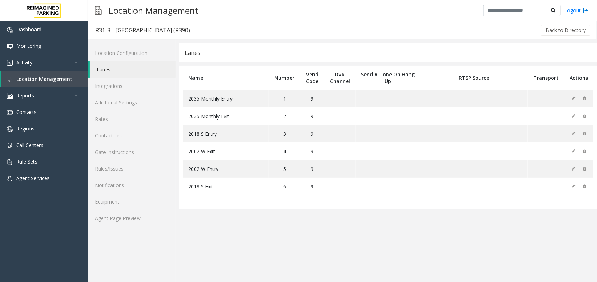
drag, startPoint x: 115, startPoint y: 31, endPoint x: 187, endPoint y: 29, distance: 72.5
click at [187, 29] on div "R31-3 - [GEOGRAPHIC_DATA] (R390)" at bounding box center [142, 30] width 95 height 9
click at [61, 80] on span "Location Management" at bounding box center [44, 79] width 56 height 7
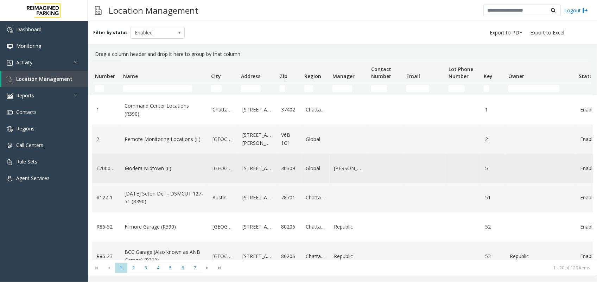
scroll to position [44, 0]
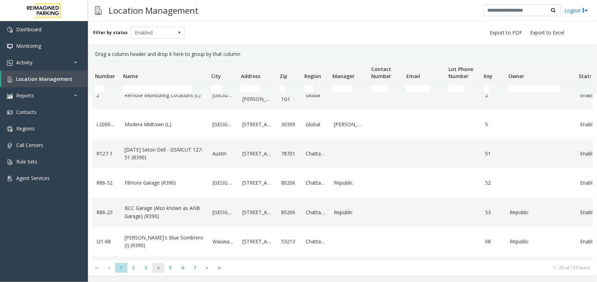
click at [160, 268] on span "4" at bounding box center [158, 268] width 12 height 10
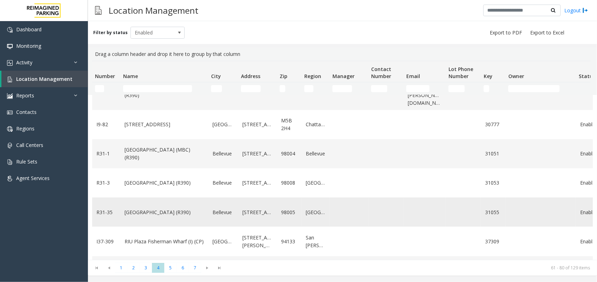
scroll to position [444, 0]
click at [159, 208] on link "[GEOGRAPHIC_DATA] (R390)" at bounding box center [165, 212] width 80 height 8
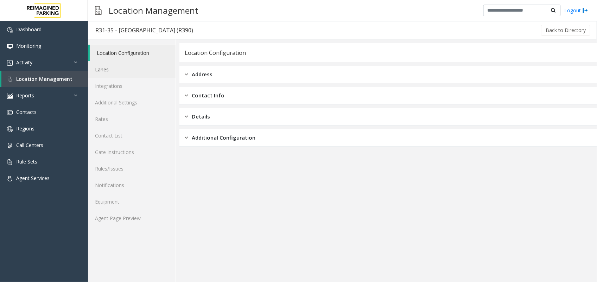
click at [127, 68] on link "Lanes" at bounding box center [132, 69] width 88 height 17
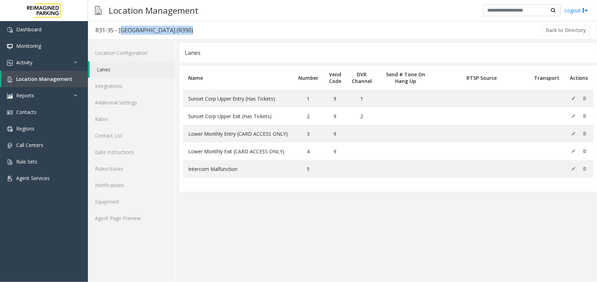
drag, startPoint x: 118, startPoint y: 30, endPoint x: 186, endPoint y: 30, distance: 67.6
click at [186, 30] on div "R31-35 - [GEOGRAPHIC_DATA] (R390)" at bounding box center [144, 30] width 98 height 9
click at [53, 76] on span "Location Management" at bounding box center [44, 79] width 56 height 7
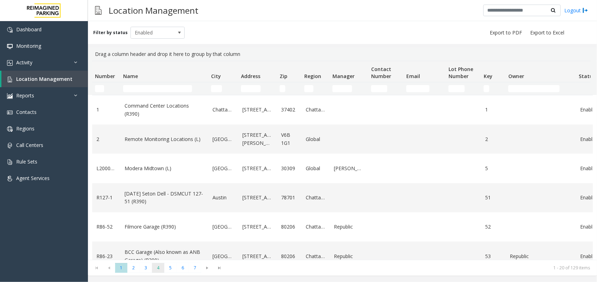
click at [159, 270] on span "4" at bounding box center [158, 268] width 12 height 10
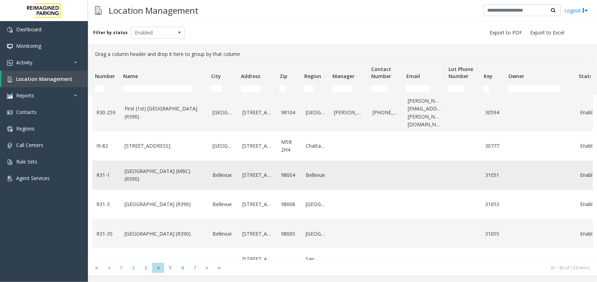
scroll to position [444, 0]
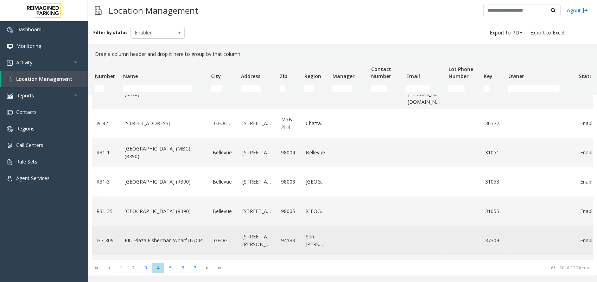
click at [154, 237] on link "RIU Plaza Fisherman Wharf (I) (CP)" at bounding box center [165, 241] width 80 height 8
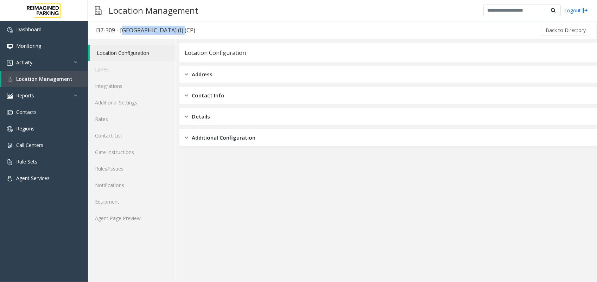
drag, startPoint x: 119, startPoint y: 31, endPoint x: 179, endPoint y: 41, distance: 60.7
click at [179, 41] on app-location-management "I37-309 - [GEOGRAPHIC_DATA] (I) (CP) Back to Directory Location Configuration L…" at bounding box center [342, 151] width 509 height 261
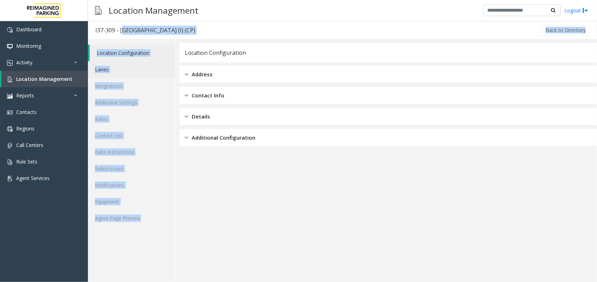
drag, startPoint x: 179, startPoint y: 41, endPoint x: 111, endPoint y: 69, distance: 73.1
click at [111, 69] on link "Lanes" at bounding box center [132, 69] width 88 height 17
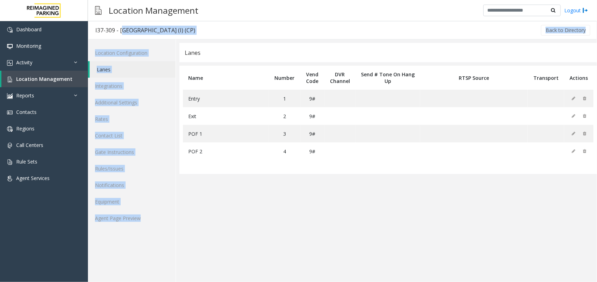
click at [111, 69] on link "Lanes" at bounding box center [133, 69] width 86 height 17
drag, startPoint x: 111, startPoint y: 69, endPoint x: 240, endPoint y: 21, distance: 137.6
click at [240, 21] on div "Back to Directory" at bounding box center [396, 30] width 389 height 18
drag, startPoint x: 119, startPoint y: 32, endPoint x: 191, endPoint y: 30, distance: 72.2
click at [191, 30] on div "I37-309 - [GEOGRAPHIC_DATA] (I) (CP)" at bounding box center [145, 30] width 100 height 9
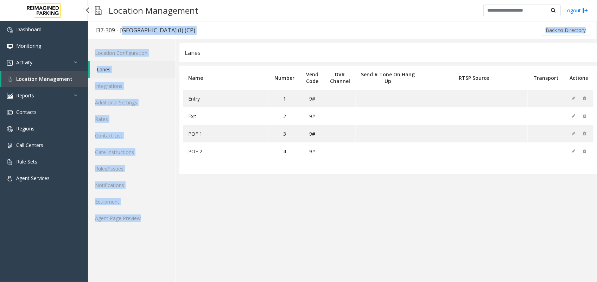
click at [57, 80] on span "Location Management" at bounding box center [44, 79] width 56 height 7
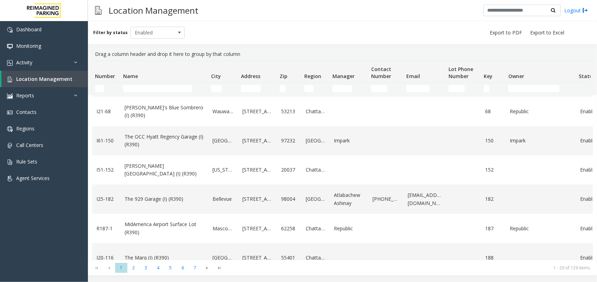
scroll to position [176, 0]
click at [159, 268] on span "4" at bounding box center [158, 268] width 12 height 10
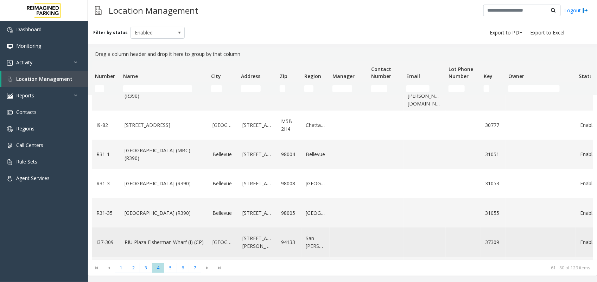
scroll to position [444, 0]
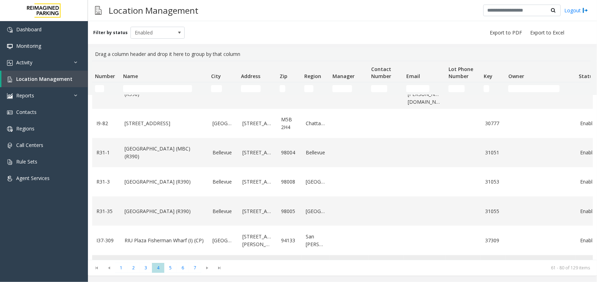
click at [129, 266] on link "Bei Hotel - HICC (I) (CP)" at bounding box center [165, 270] width 80 height 8
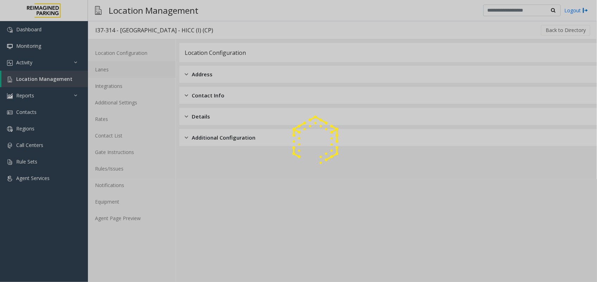
click at [116, 68] on link "Lanes" at bounding box center [132, 69] width 88 height 17
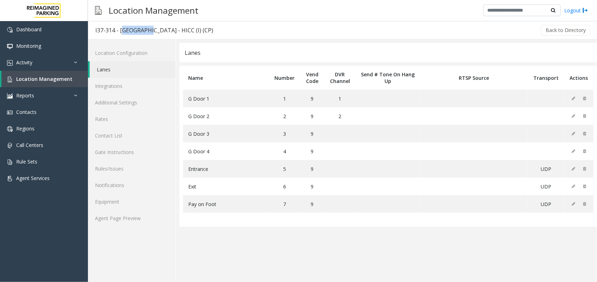
drag, startPoint x: 119, startPoint y: 30, endPoint x: 143, endPoint y: 30, distance: 24.3
click at [143, 30] on div "I37-314 - [GEOGRAPHIC_DATA] - HICC (I) (CP)" at bounding box center [154, 30] width 118 height 9
click at [58, 80] on span "Location Management" at bounding box center [44, 79] width 56 height 7
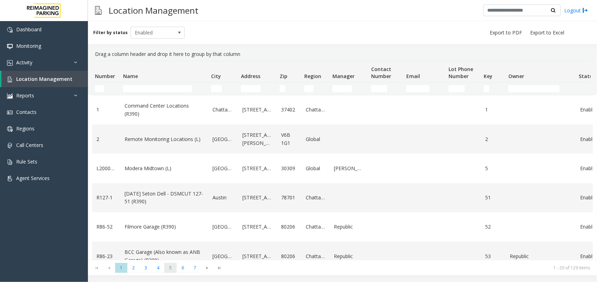
click at [171, 266] on span "5" at bounding box center [170, 268] width 12 height 10
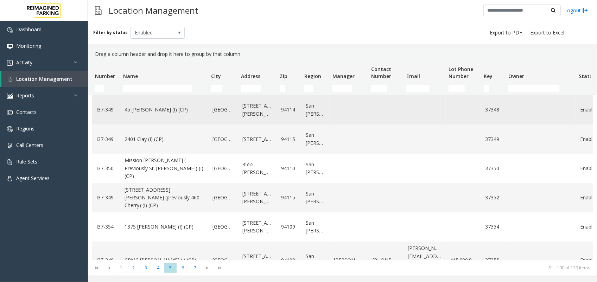
click at [145, 111] on link "45 [PERSON_NAME] (I) (CP)" at bounding box center [165, 110] width 80 height 8
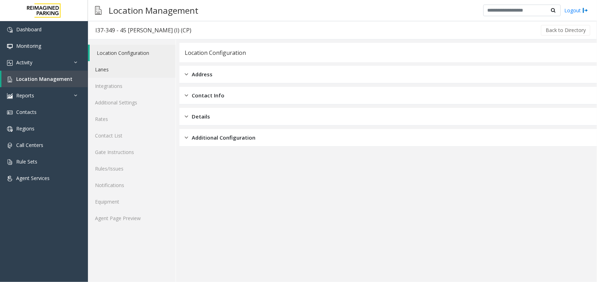
click at [102, 69] on link "Lanes" at bounding box center [132, 69] width 88 height 17
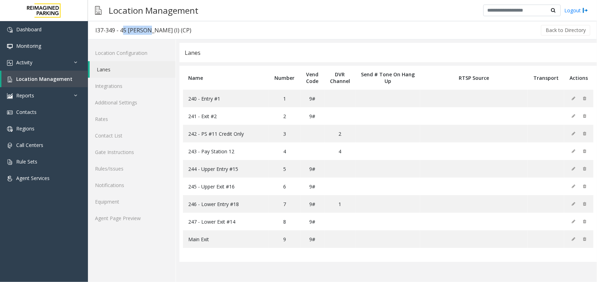
drag, startPoint x: 121, startPoint y: 30, endPoint x: 144, endPoint y: 32, distance: 22.9
click at [144, 32] on div "I37-349 - 45 [PERSON_NAME] (I) (CP)" at bounding box center [143, 30] width 96 height 9
click at [64, 80] on span "Location Management" at bounding box center [44, 79] width 56 height 7
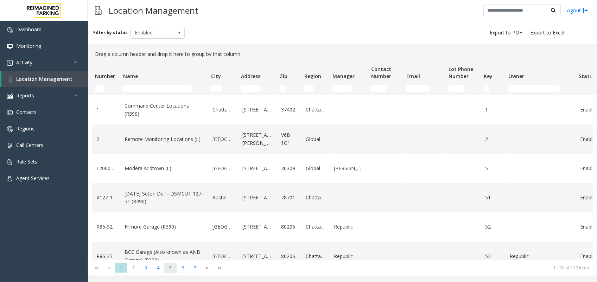
click at [167, 269] on span "5" at bounding box center [170, 268] width 12 height 10
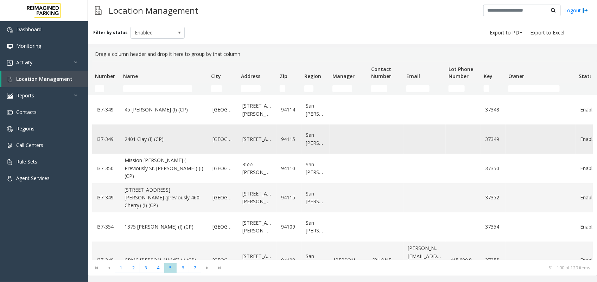
click at [158, 140] on link "2401 Clay (I) (CP)" at bounding box center [165, 139] width 80 height 8
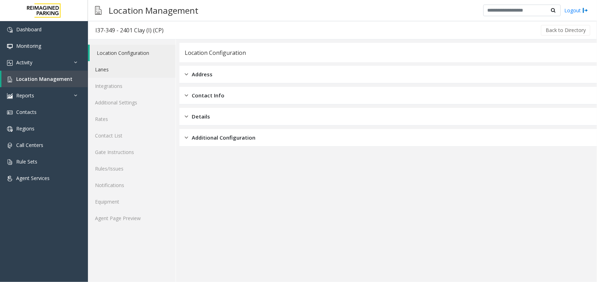
click at [119, 67] on link "Lanes" at bounding box center [132, 69] width 88 height 17
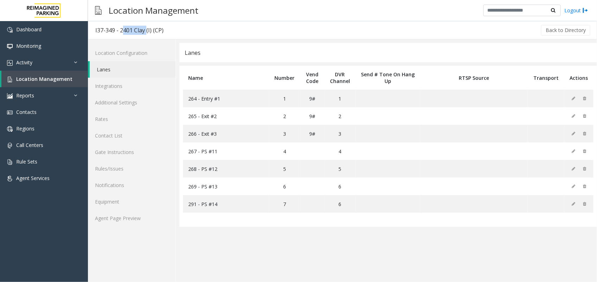
drag, startPoint x: 120, startPoint y: 29, endPoint x: 145, endPoint y: 33, distance: 25.3
click at [145, 33] on div "I37-349 - 2401 Clay (I) (CP)" at bounding box center [129, 30] width 68 height 9
click at [58, 77] on span "Location Management" at bounding box center [44, 79] width 56 height 7
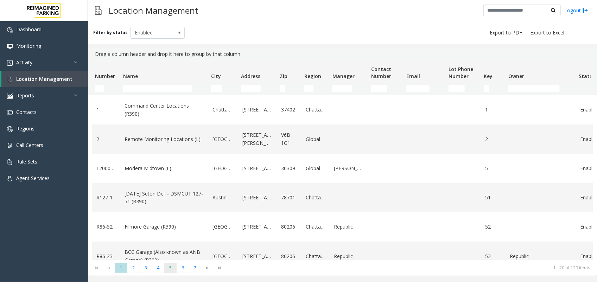
click at [169, 267] on span "5" at bounding box center [170, 268] width 12 height 10
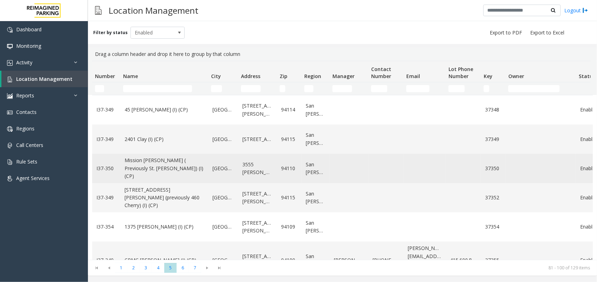
click at [137, 166] on link "Mission [PERSON_NAME] ( Previously St. [PERSON_NAME]) (I) (CP)" at bounding box center [165, 169] width 80 height 24
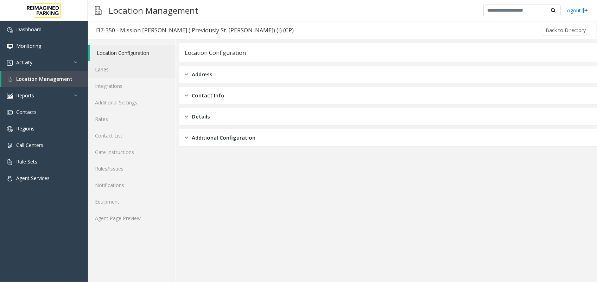
click at [110, 69] on link "Lanes" at bounding box center [132, 69] width 88 height 17
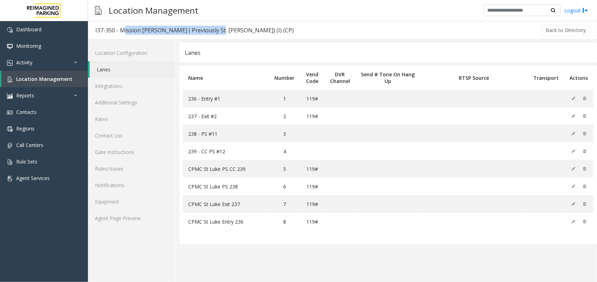
drag, startPoint x: 120, startPoint y: 31, endPoint x: 212, endPoint y: 29, distance: 91.5
click at [212, 29] on div "I37-350 - Mission [PERSON_NAME] ( Previously St. [PERSON_NAME]) (I) (CP)" at bounding box center [194, 30] width 198 height 9
click at [64, 78] on span "Location Management" at bounding box center [44, 79] width 56 height 7
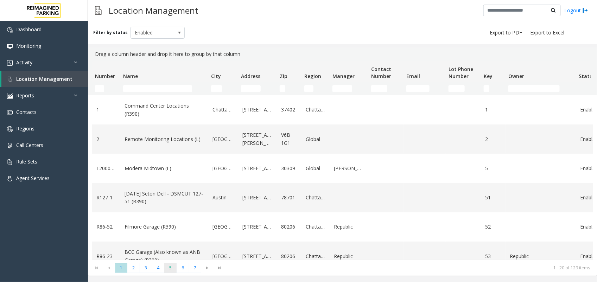
click at [171, 266] on span "5" at bounding box center [170, 268] width 12 height 10
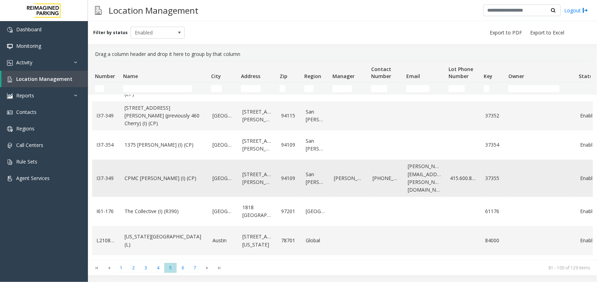
scroll to position [88, 0]
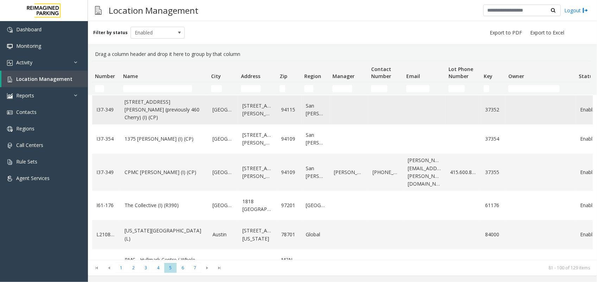
click at [150, 116] on link "[STREET_ADDRESS][PERSON_NAME] (previously 460 Cherry) (I) (CP)" at bounding box center [165, 110] width 80 height 24
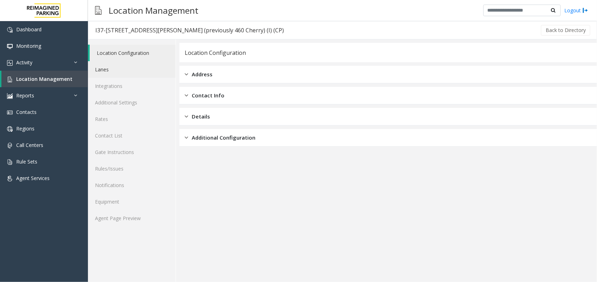
click at [121, 65] on link "Lanes" at bounding box center [132, 69] width 88 height 17
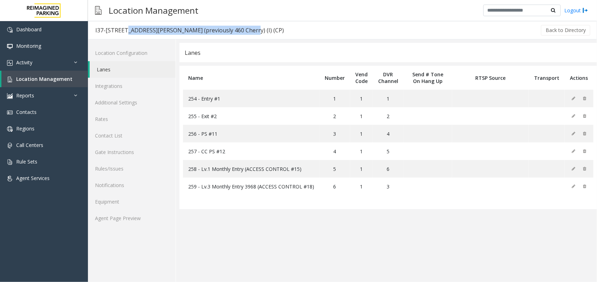
drag, startPoint x: 120, startPoint y: 32, endPoint x: 239, endPoint y: 33, distance: 118.2
click at [239, 33] on div "I37-[STREET_ADDRESS][PERSON_NAME] (previously 460 Cherry) (I) (CP)" at bounding box center [189, 30] width 189 height 9
click at [51, 80] on span "Location Management" at bounding box center [44, 79] width 56 height 7
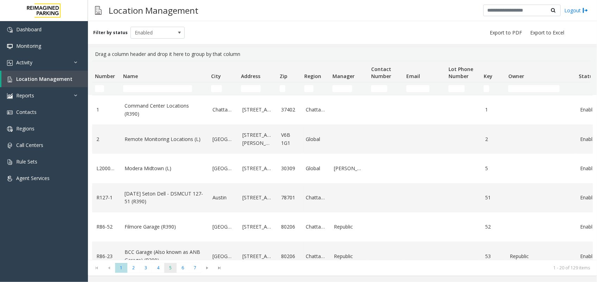
click at [167, 267] on span "5" at bounding box center [170, 268] width 12 height 10
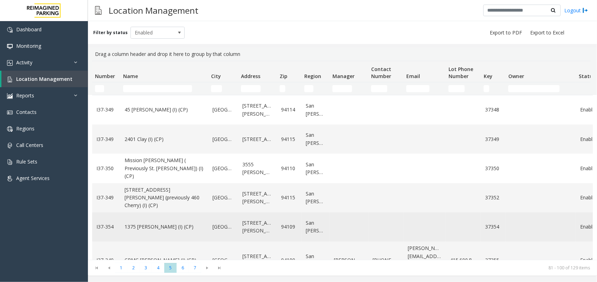
click at [136, 227] on link "1375 [PERSON_NAME] (I) (CP)" at bounding box center [165, 227] width 80 height 8
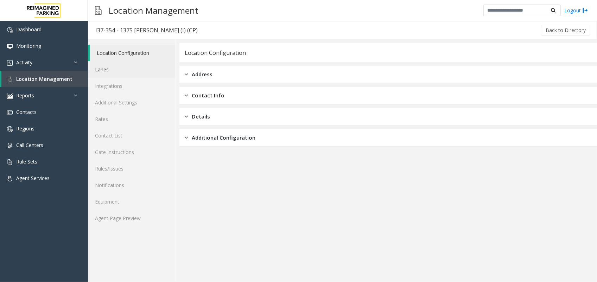
click at [120, 69] on link "Lanes" at bounding box center [132, 69] width 88 height 17
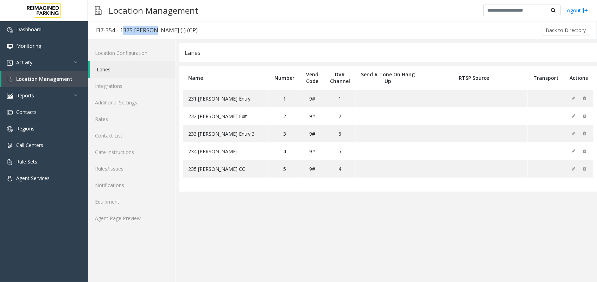
drag, startPoint x: 121, startPoint y: 31, endPoint x: 150, endPoint y: 31, distance: 29.2
click at [150, 31] on div "I37-354 - 1375 [PERSON_NAME] (I) (CP)" at bounding box center [146, 30] width 102 height 9
click at [62, 78] on span "Location Management" at bounding box center [44, 79] width 56 height 7
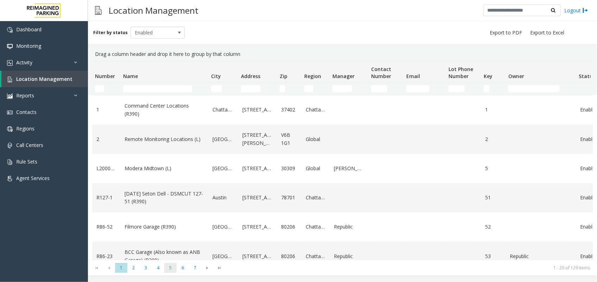
click at [172, 266] on span "5" at bounding box center [170, 268] width 12 height 10
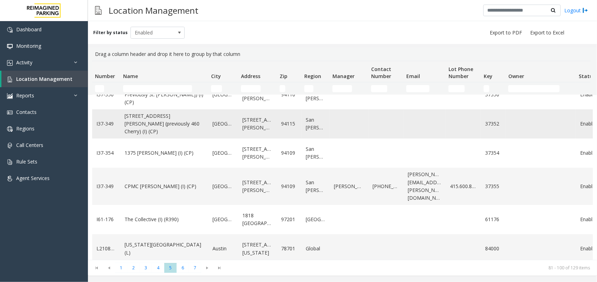
scroll to position [88, 0]
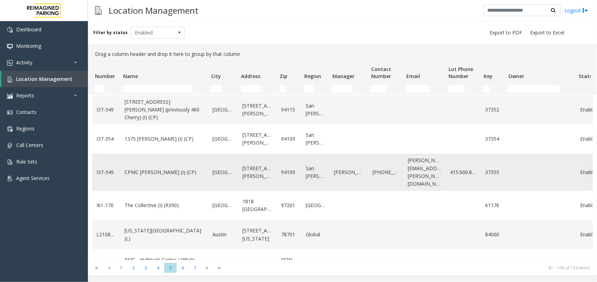
click at [150, 170] on link "CPMC [PERSON_NAME] (I) (CP)" at bounding box center [165, 173] width 80 height 8
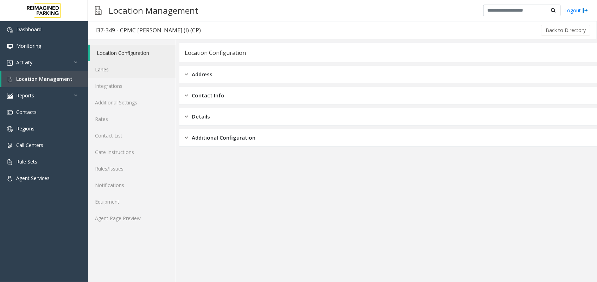
click at [116, 71] on link "Lanes" at bounding box center [132, 69] width 88 height 17
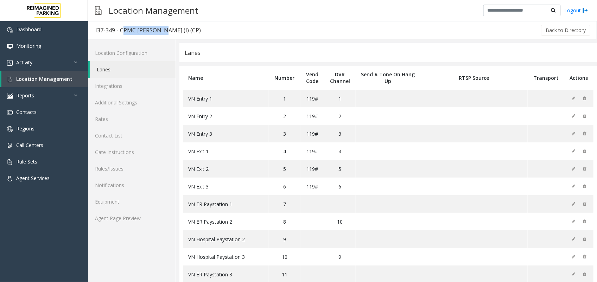
drag, startPoint x: 120, startPoint y: 31, endPoint x: 160, endPoint y: 31, distance: 40.1
click at [160, 31] on div "I37-349 - CPMC [PERSON_NAME] (I) (CP)" at bounding box center [148, 30] width 106 height 9
click at [58, 78] on span "Location Management" at bounding box center [44, 79] width 56 height 7
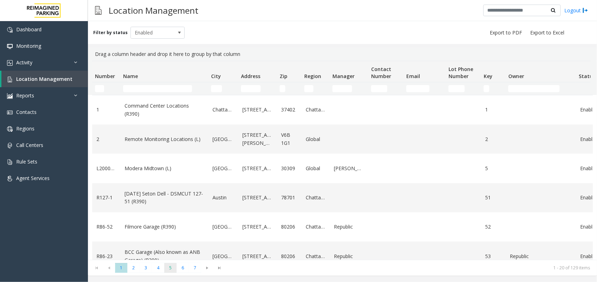
click at [166, 270] on span "5" at bounding box center [170, 268] width 12 height 10
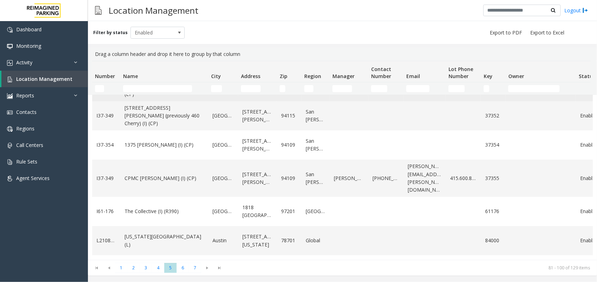
scroll to position [88, 0]
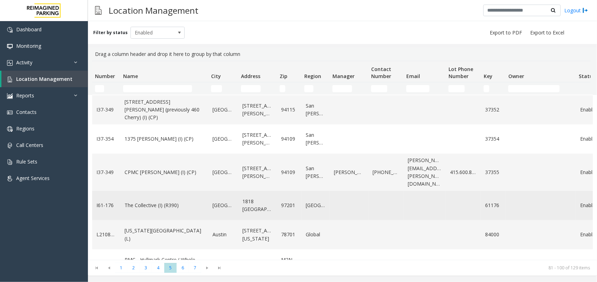
click at [145, 202] on link "The Collective (I) (R390)" at bounding box center [165, 206] width 80 height 8
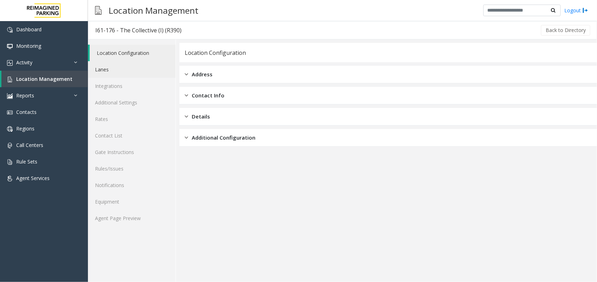
click at [118, 70] on link "Lanes" at bounding box center [132, 69] width 88 height 17
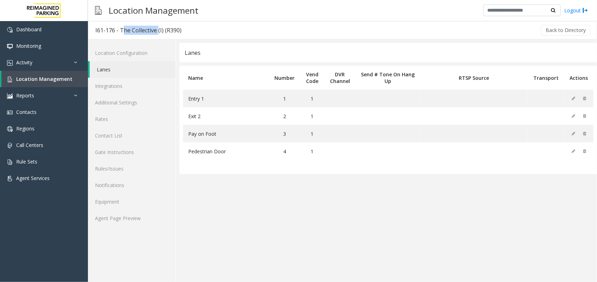
drag, startPoint x: 120, startPoint y: 29, endPoint x: 156, endPoint y: 32, distance: 36.0
click at [156, 32] on div "I61-176 - The Collective (I) (R390)" at bounding box center [138, 30] width 86 height 9
click at [39, 80] on span "Location Management" at bounding box center [44, 79] width 56 height 7
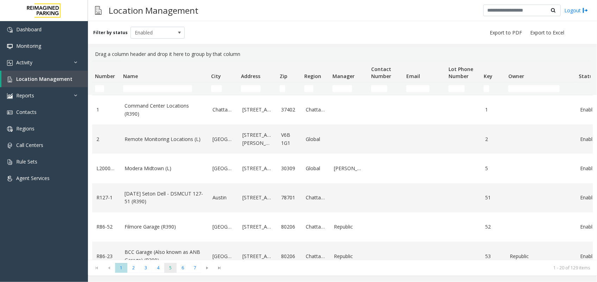
click at [170, 269] on span "5" at bounding box center [170, 268] width 12 height 10
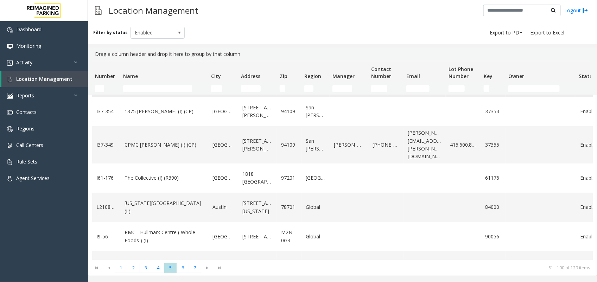
scroll to position [132, 0]
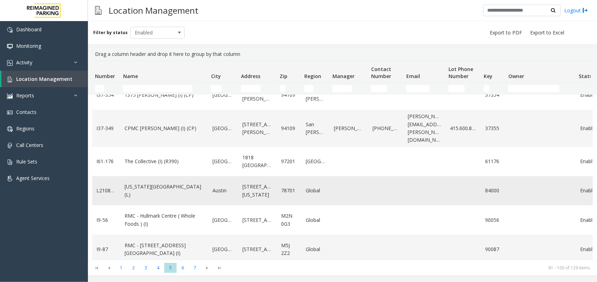
click at [141, 183] on link "[US_STATE][GEOGRAPHIC_DATA] (L)" at bounding box center [165, 191] width 80 height 16
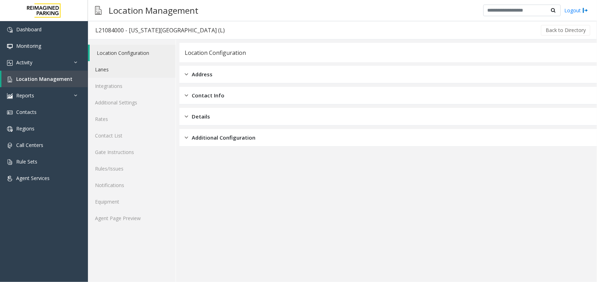
click at [119, 70] on link "Lanes" at bounding box center [132, 69] width 88 height 17
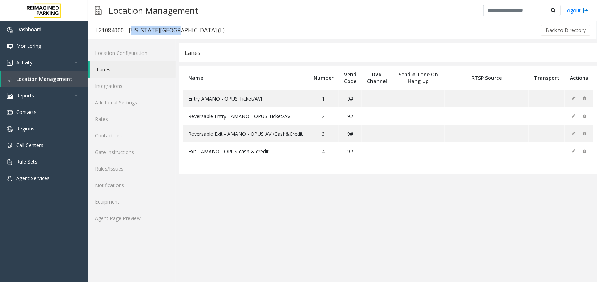
drag, startPoint x: 129, startPoint y: 29, endPoint x: 173, endPoint y: 34, distance: 44.3
click at [173, 34] on div "L21084000 - [US_STATE][GEOGRAPHIC_DATA] (L)" at bounding box center [159, 30] width 129 height 9
click at [63, 84] on link "Location Management" at bounding box center [44, 79] width 87 height 17
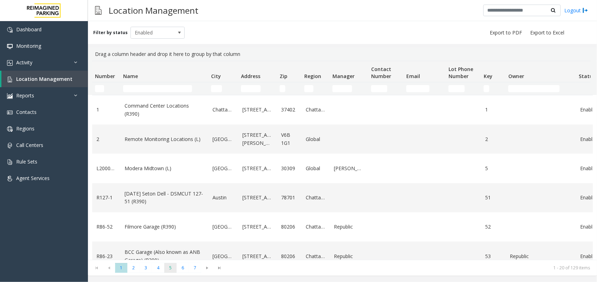
click at [175, 267] on span "5" at bounding box center [170, 268] width 12 height 10
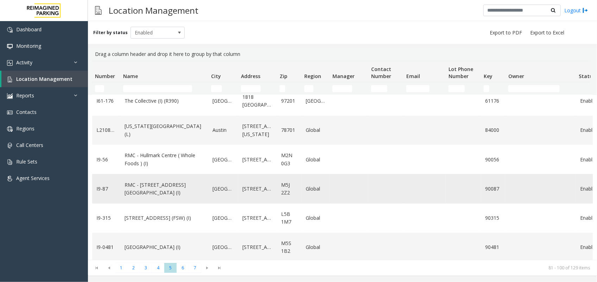
scroll to position [220, 0]
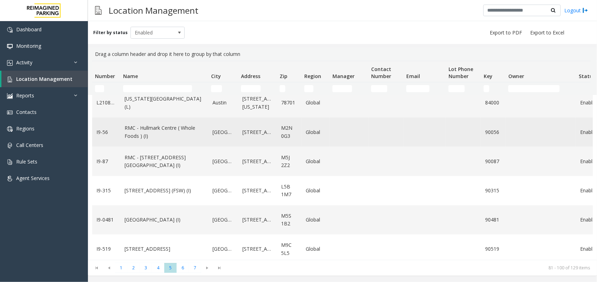
click at [150, 129] on link "RMC - Hullmark Centre ( Whole Foods ) (I)" at bounding box center [165, 132] width 80 height 16
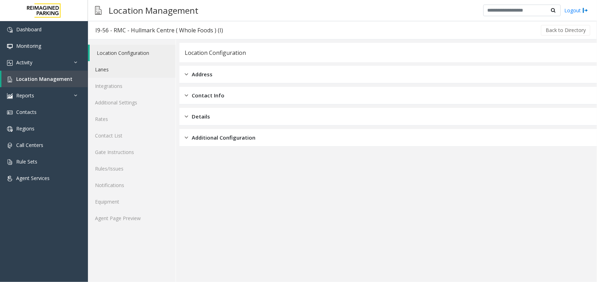
click at [113, 68] on link "Lanes" at bounding box center [132, 69] width 88 height 17
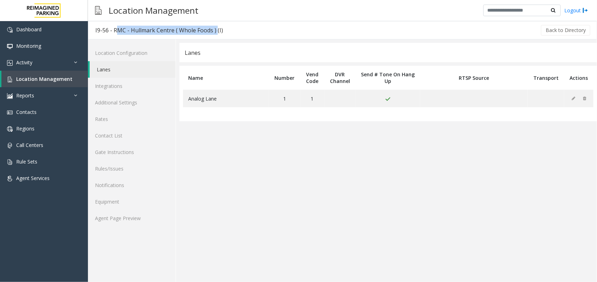
drag, startPoint x: 113, startPoint y: 30, endPoint x: 215, endPoint y: 32, distance: 102.1
click at [215, 32] on div "I9-56 - RMC - Hullmark Centre ( Whole Foods ) (I)" at bounding box center [159, 30] width 128 height 9
click at [55, 80] on span "Location Management" at bounding box center [44, 79] width 56 height 7
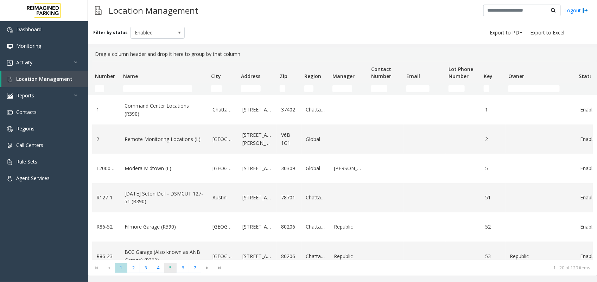
click at [172, 266] on span "5" at bounding box center [170, 268] width 12 height 10
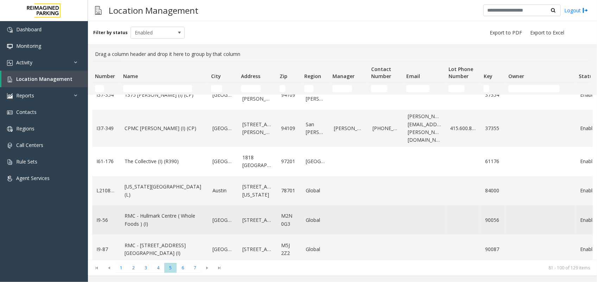
scroll to position [176, 0]
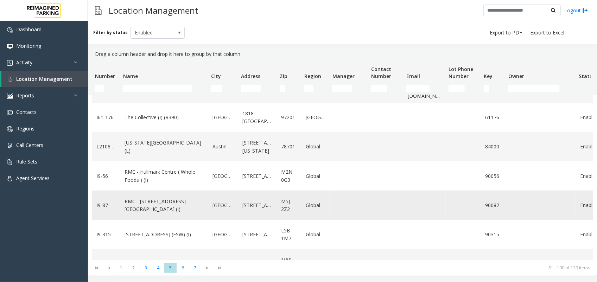
click at [165, 201] on link "RMC - [STREET_ADDRESS][GEOGRAPHIC_DATA] (I)" at bounding box center [165, 206] width 80 height 16
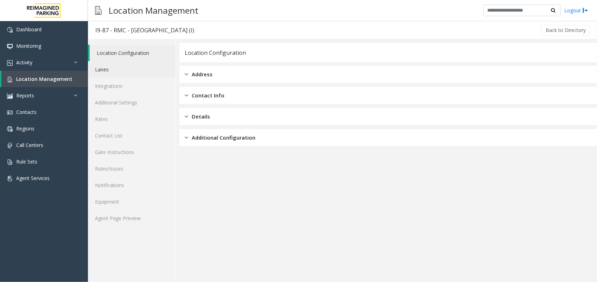
click at [122, 70] on link "Lanes" at bounding box center [132, 69] width 88 height 17
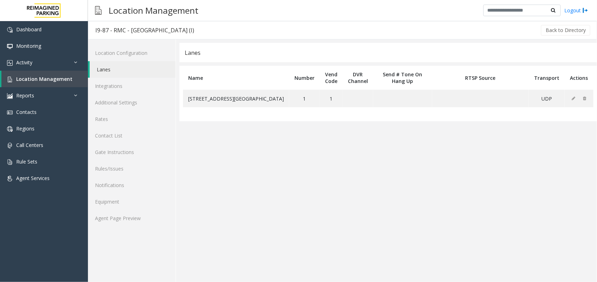
drag, startPoint x: 113, startPoint y: 30, endPoint x: 186, endPoint y: 34, distance: 73.3
click at [186, 34] on div "I9-87 - RMC - [GEOGRAPHIC_DATA] (I)" at bounding box center [144, 30] width 99 height 9
click at [52, 77] on span "Location Management" at bounding box center [44, 79] width 56 height 7
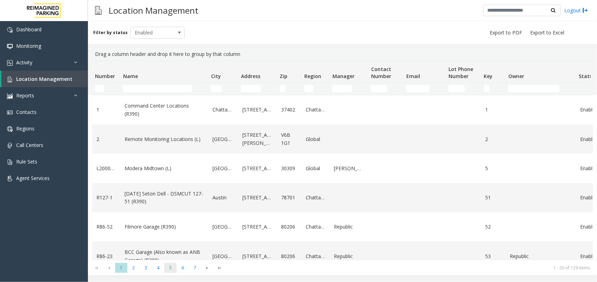
click at [169, 268] on span "5" at bounding box center [170, 268] width 12 height 10
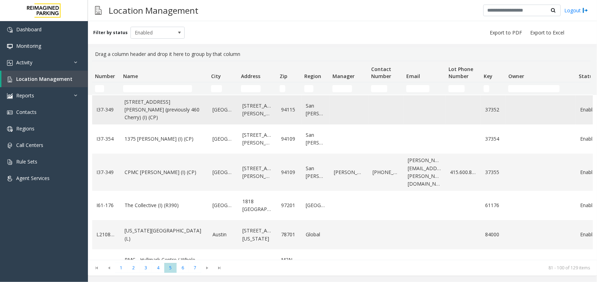
scroll to position [132, 0]
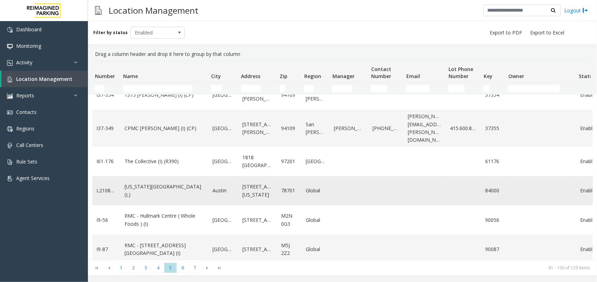
click at [147, 189] on td "[US_STATE][GEOGRAPHIC_DATA] (L)" at bounding box center [164, 190] width 88 height 29
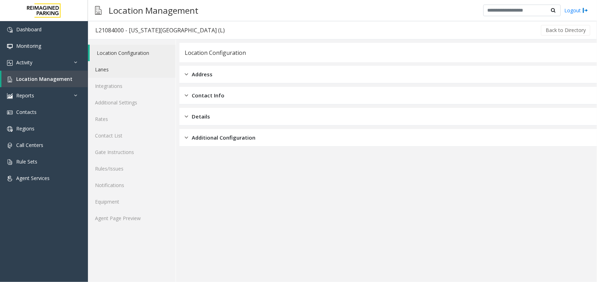
click at [131, 70] on link "Lanes" at bounding box center [132, 69] width 88 height 17
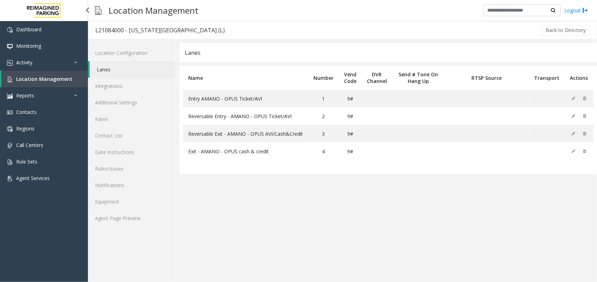
click at [36, 80] on span "Location Management" at bounding box center [44, 79] width 56 height 7
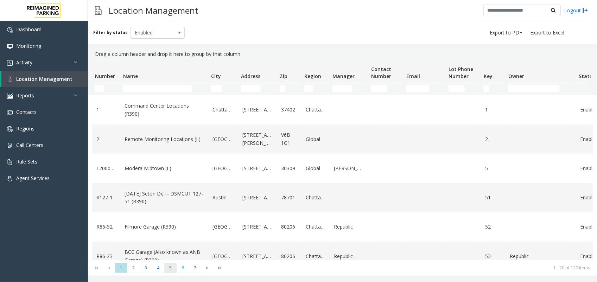
click at [170, 269] on span "5" at bounding box center [170, 268] width 12 height 10
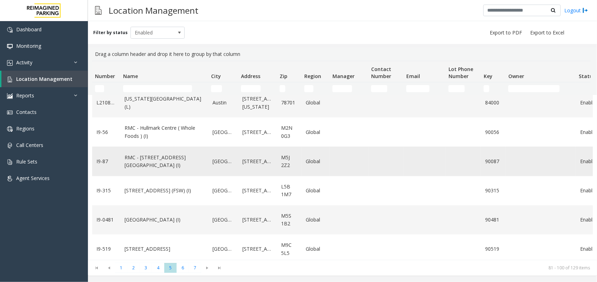
scroll to position [176, 0]
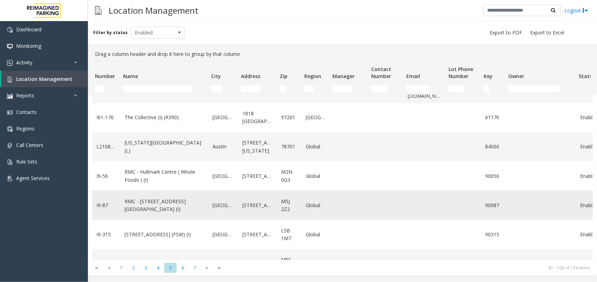
click at [145, 200] on link "RMC - [STREET_ADDRESS][GEOGRAPHIC_DATA] (I)" at bounding box center [165, 206] width 80 height 16
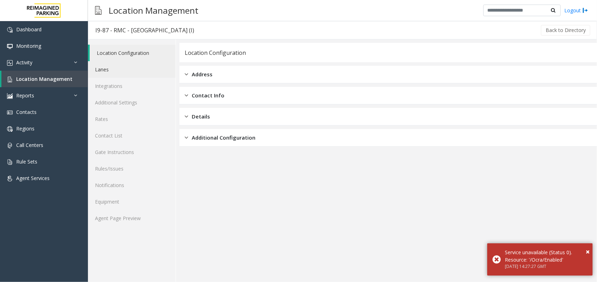
click at [123, 70] on link "Lanes" at bounding box center [132, 69] width 88 height 17
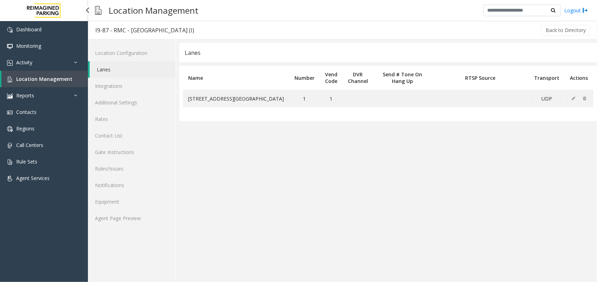
click at [61, 82] on link "Location Management" at bounding box center [44, 79] width 87 height 17
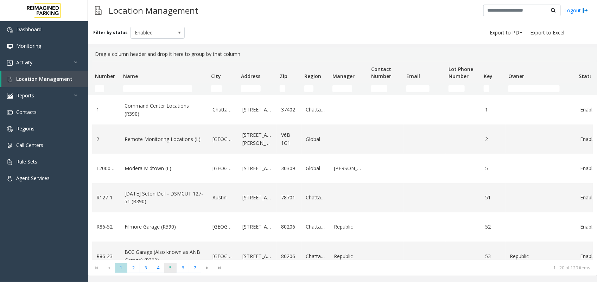
click at [171, 270] on span "5" at bounding box center [170, 268] width 12 height 10
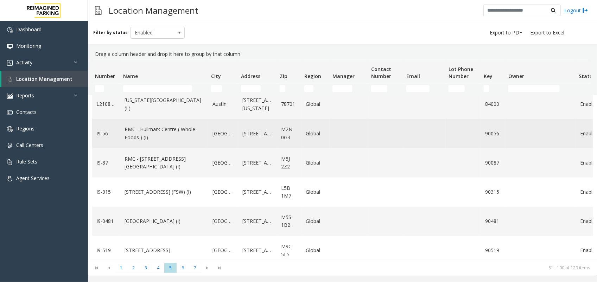
scroll to position [220, 0]
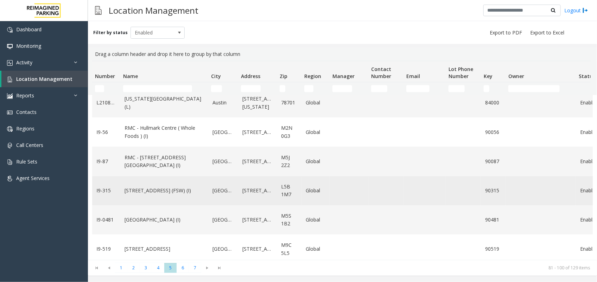
click at [148, 187] on link "[STREET_ADDRESS] (FSW) (I)" at bounding box center [165, 191] width 80 height 8
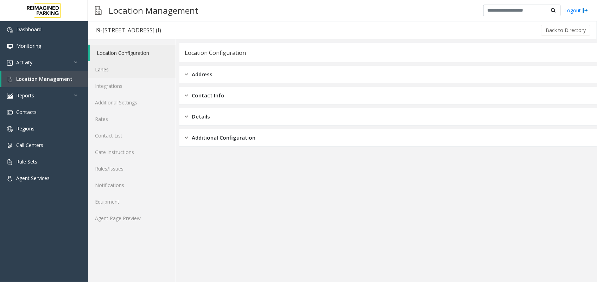
click at [112, 70] on link "Lanes" at bounding box center [132, 69] width 88 height 17
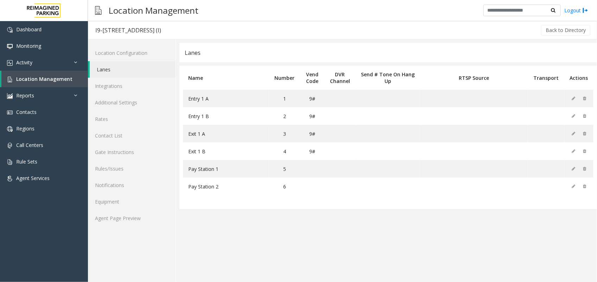
drag, startPoint x: 116, startPoint y: 30, endPoint x: 173, endPoint y: 27, distance: 56.4
click at [161, 27] on div "I9-[STREET_ADDRESS] (I)" at bounding box center [128, 30] width 66 height 9
click at [60, 78] on span "Location Management" at bounding box center [44, 79] width 56 height 7
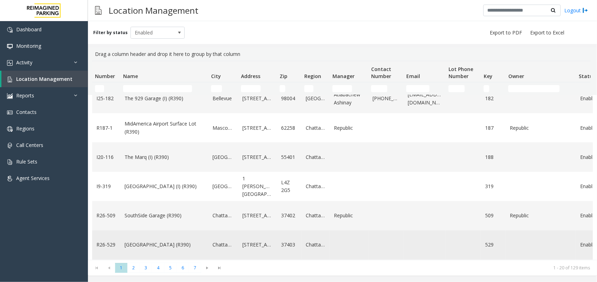
scroll to position [352, 0]
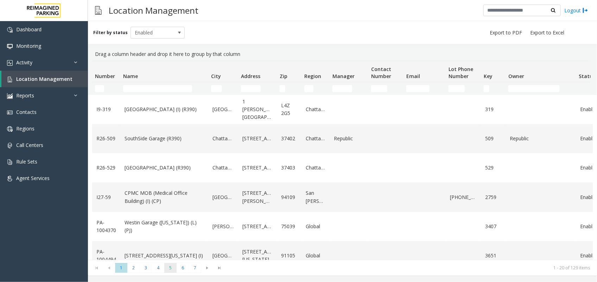
click at [175, 268] on span "5" at bounding box center [170, 268] width 12 height 10
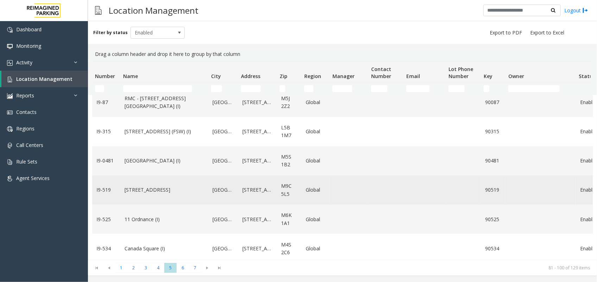
scroll to position [264, 0]
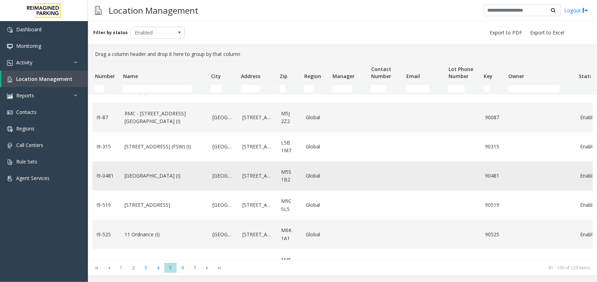
click at [156, 172] on link "[GEOGRAPHIC_DATA] (I)" at bounding box center [165, 176] width 80 height 8
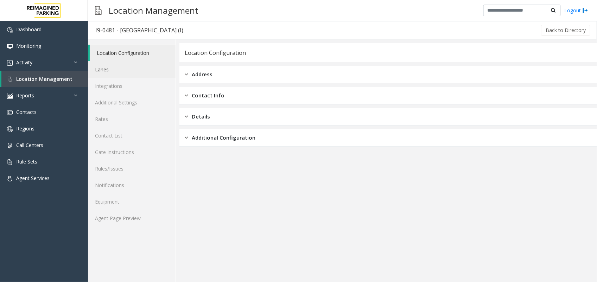
click at [111, 71] on link "Lanes" at bounding box center [132, 69] width 88 height 17
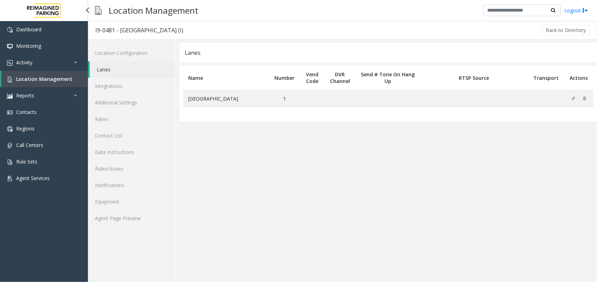
click at [60, 78] on span "Location Management" at bounding box center [44, 79] width 56 height 7
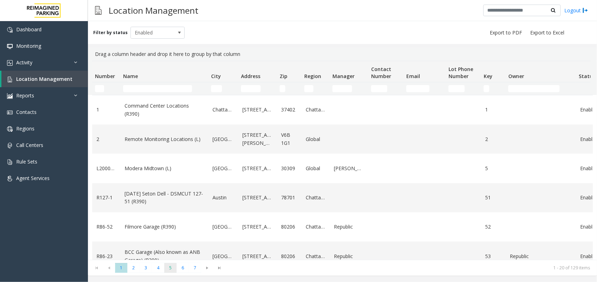
click at [171, 267] on span "5" at bounding box center [170, 268] width 12 height 10
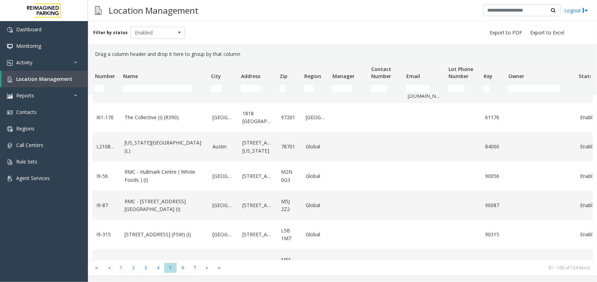
scroll to position [220, 0]
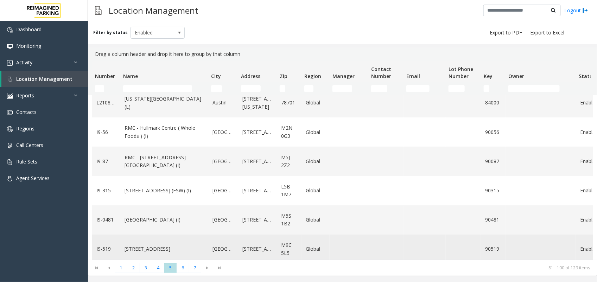
click at [148, 245] on link "[STREET_ADDRESS]" at bounding box center [165, 249] width 80 height 8
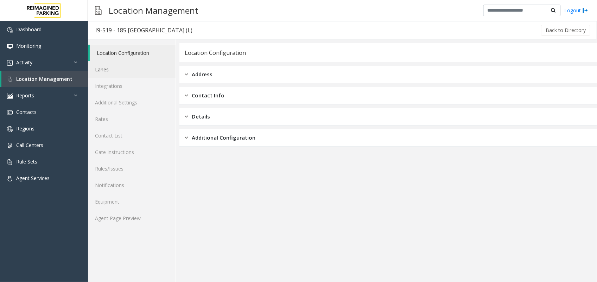
click at [106, 67] on link "Lanes" at bounding box center [132, 69] width 88 height 17
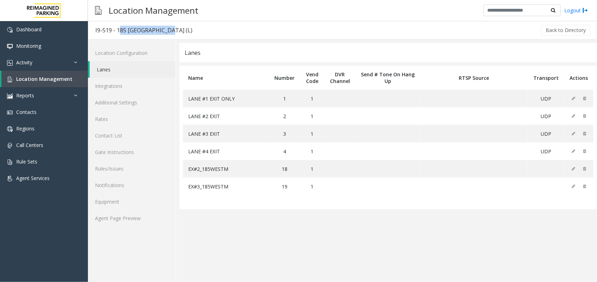
drag, startPoint x: 117, startPoint y: 28, endPoint x: 164, endPoint y: 35, distance: 48.0
click at [164, 35] on h3 "I9-519 - 185 [GEOGRAPHIC_DATA] (L)" at bounding box center [143, 30] width 111 height 16
click at [53, 83] on link "Location Management" at bounding box center [44, 79] width 87 height 17
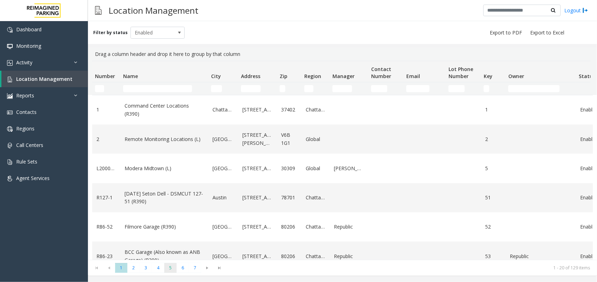
click at [170, 267] on span "5" at bounding box center [170, 268] width 12 height 10
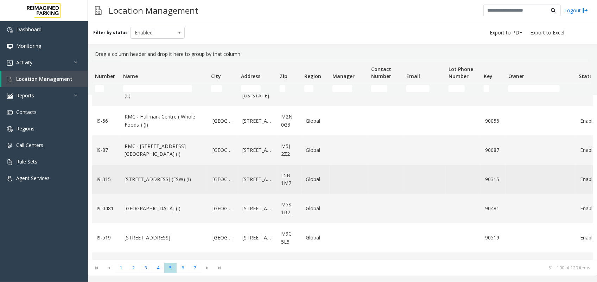
scroll to position [308, 0]
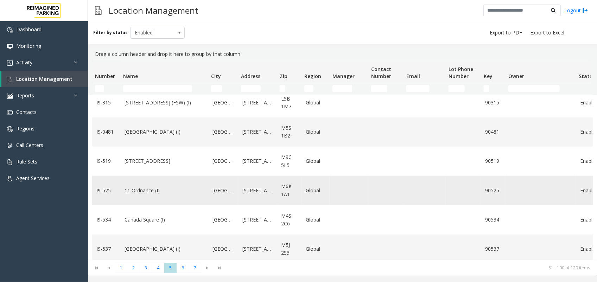
click at [150, 187] on link "11 Ordnance (I)" at bounding box center [165, 191] width 80 height 8
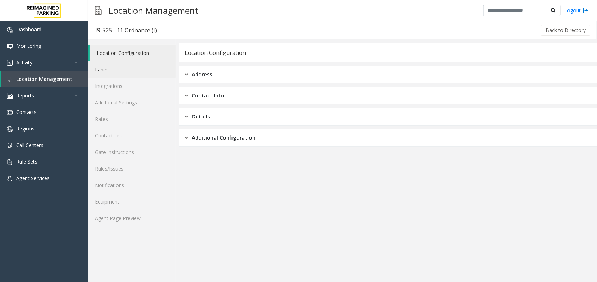
click at [110, 70] on link "Lanes" at bounding box center [132, 69] width 88 height 17
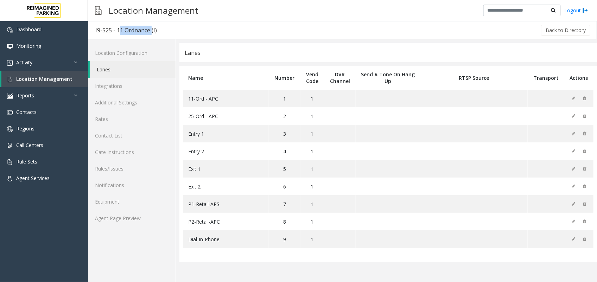
drag, startPoint x: 116, startPoint y: 29, endPoint x: 150, endPoint y: 29, distance: 33.4
click at [150, 29] on div "I9-525 - 11 Ordnance (I)" at bounding box center [126, 30] width 62 height 9
click at [43, 82] on link "Location Management" at bounding box center [44, 79] width 87 height 17
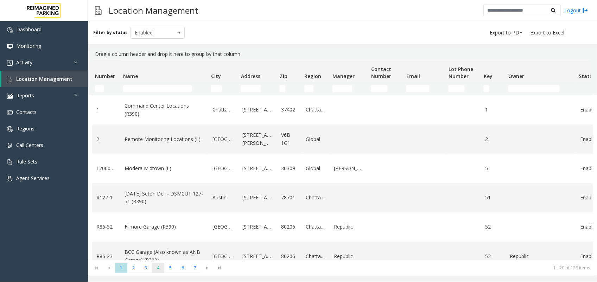
click at [163, 268] on span "4" at bounding box center [158, 268] width 12 height 10
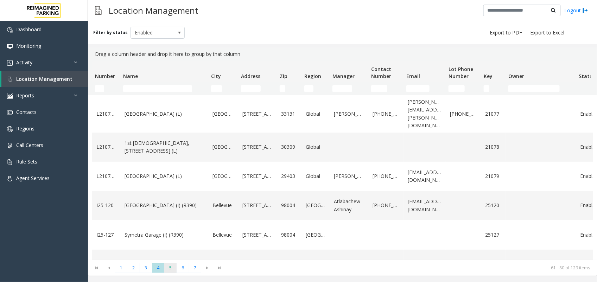
click at [172, 267] on span "5" at bounding box center [170, 268] width 12 height 10
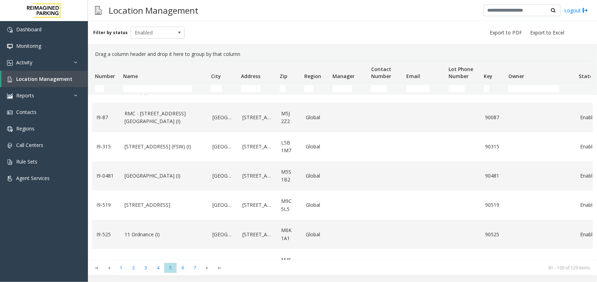
scroll to position [308, 0]
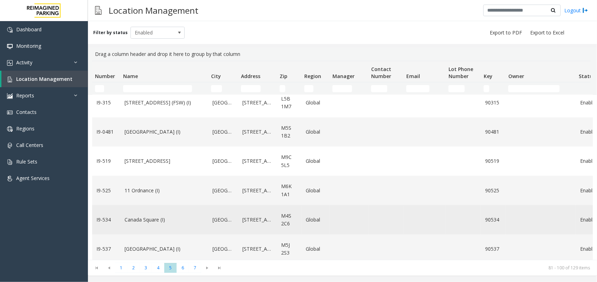
click at [159, 216] on link "Canada Square (I)" at bounding box center [165, 220] width 80 height 8
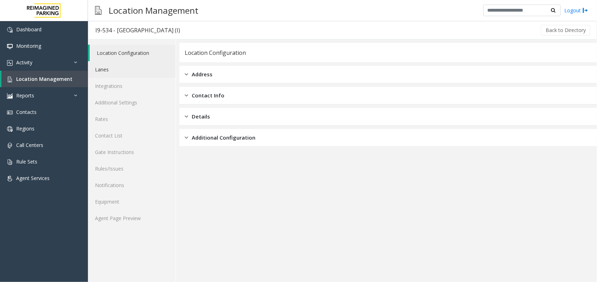
drag, startPoint x: 113, startPoint y: 68, endPoint x: 115, endPoint y: 65, distance: 3.7
click at [113, 69] on link "Lanes" at bounding box center [132, 69] width 88 height 17
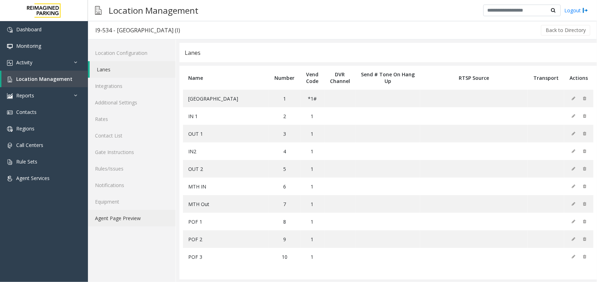
click at [139, 214] on link "Agent Page Preview" at bounding box center [132, 218] width 88 height 17
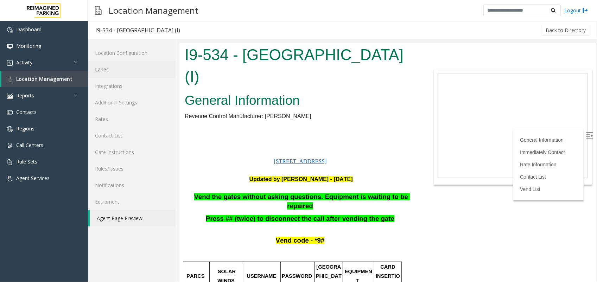
click at [107, 71] on link "Lanes" at bounding box center [132, 69] width 88 height 17
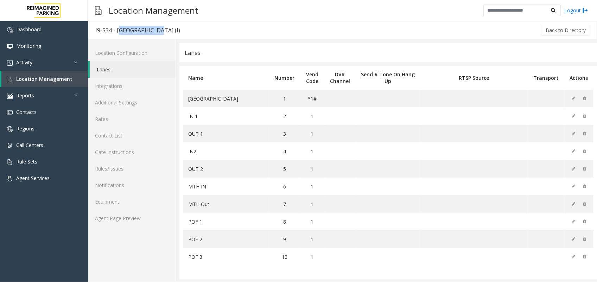
drag, startPoint x: 116, startPoint y: 29, endPoint x: 155, endPoint y: 27, distance: 39.1
click at [155, 27] on div "I9-534 - [GEOGRAPHIC_DATA] (I)" at bounding box center [137, 30] width 85 height 9
click at [57, 76] on span "Location Management" at bounding box center [44, 79] width 56 height 7
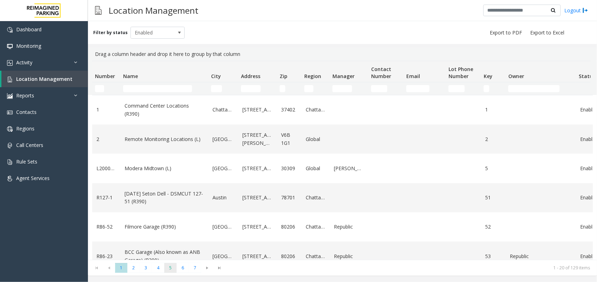
click at [171, 267] on span "5" at bounding box center [170, 268] width 12 height 10
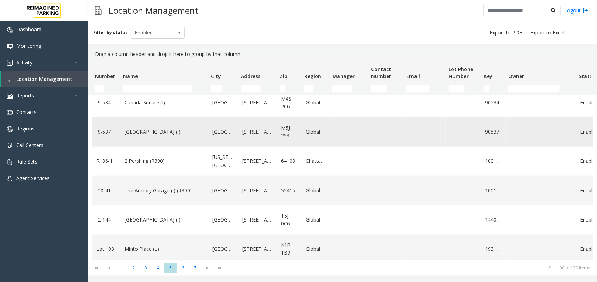
scroll to position [428, 0]
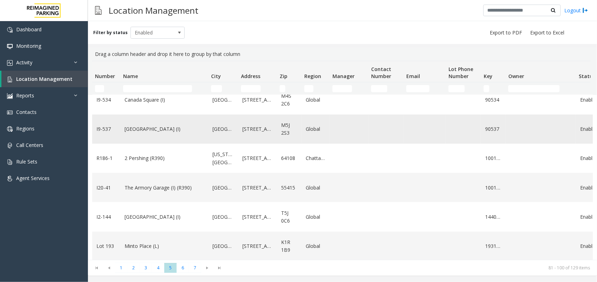
click at [131, 125] on link "[GEOGRAPHIC_DATA] (I)" at bounding box center [165, 129] width 80 height 8
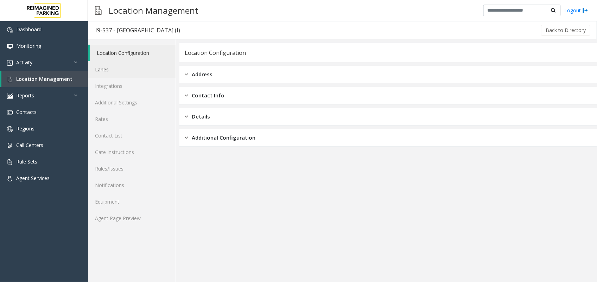
click at [134, 68] on link "Lanes" at bounding box center [132, 69] width 88 height 17
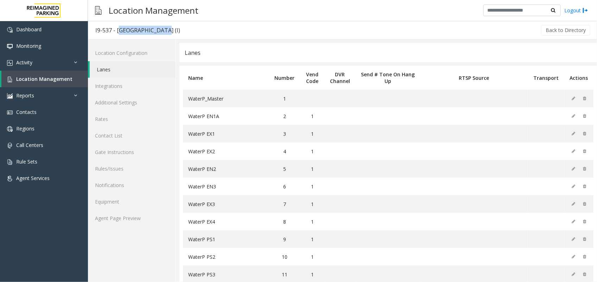
drag, startPoint x: 117, startPoint y: 32, endPoint x: 159, endPoint y: 31, distance: 42.6
click at [159, 31] on div "I9-537 - [GEOGRAPHIC_DATA] (I)" at bounding box center [137, 30] width 85 height 9
click at [42, 77] on span "Location Management" at bounding box center [44, 79] width 56 height 7
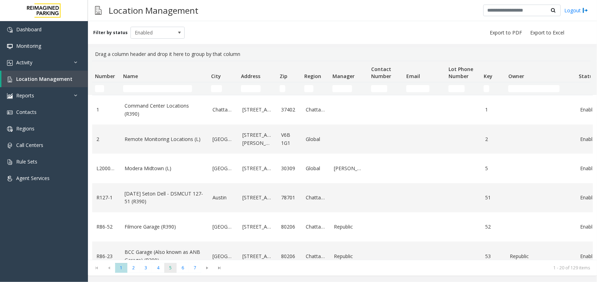
click at [171, 268] on span "5" at bounding box center [170, 268] width 12 height 10
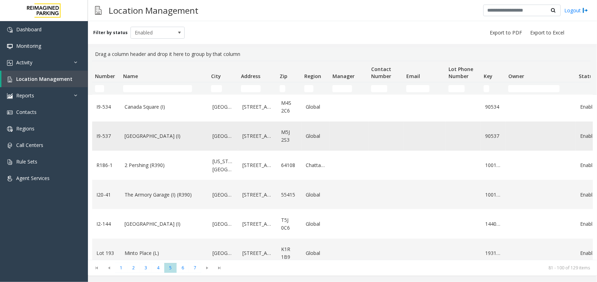
scroll to position [428, 0]
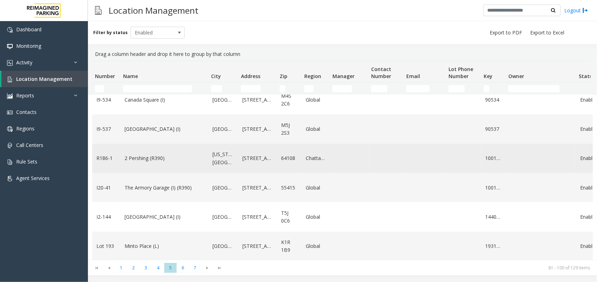
click at [139, 154] on link "2 Pershing (R390)" at bounding box center [165, 158] width 80 height 8
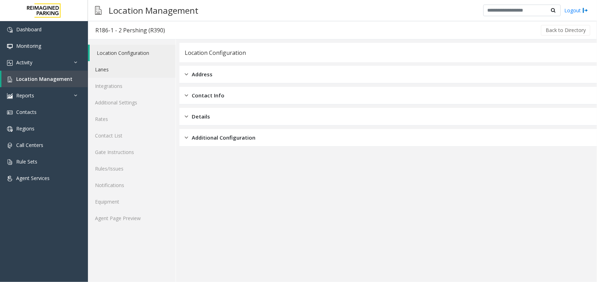
click at [113, 68] on link "Lanes" at bounding box center [132, 69] width 88 height 17
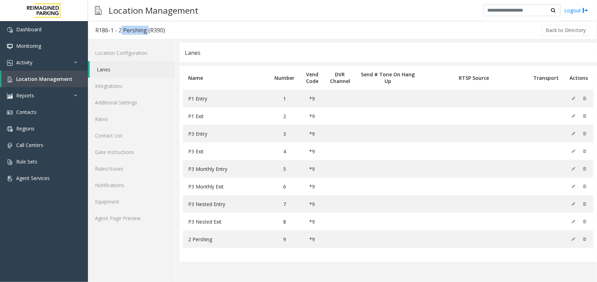
drag, startPoint x: 118, startPoint y: 29, endPoint x: 146, endPoint y: 33, distance: 28.9
click at [146, 33] on div "R186-1 - 2 Pershing (R390)" at bounding box center [130, 30] width 70 height 9
click at [62, 79] on span "Location Management" at bounding box center [44, 79] width 56 height 7
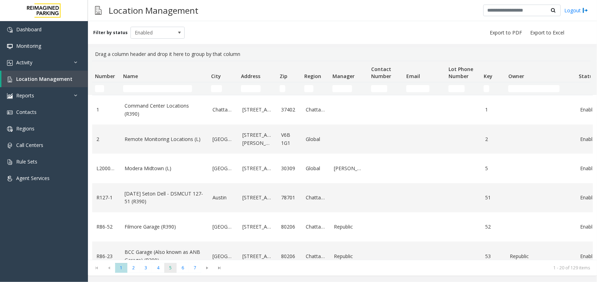
click at [166, 266] on span "5" at bounding box center [170, 268] width 12 height 10
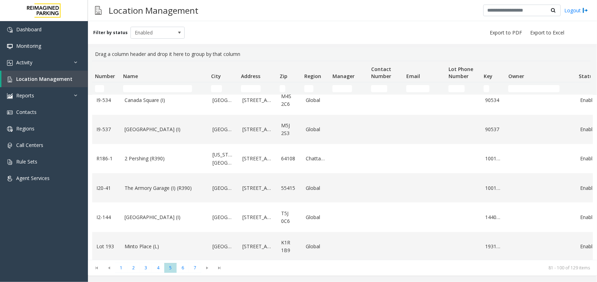
scroll to position [428, 0]
click at [144, 184] on link "The Armory Garage (I) (R390)" at bounding box center [165, 188] width 80 height 8
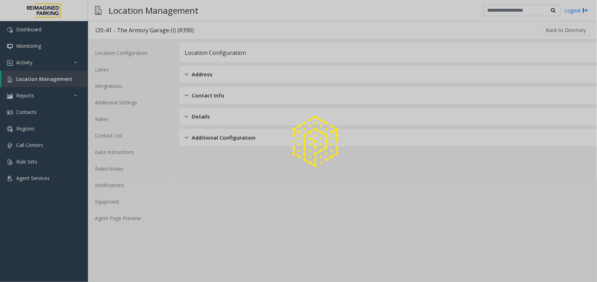
click at [122, 72] on div at bounding box center [298, 141] width 597 height 282
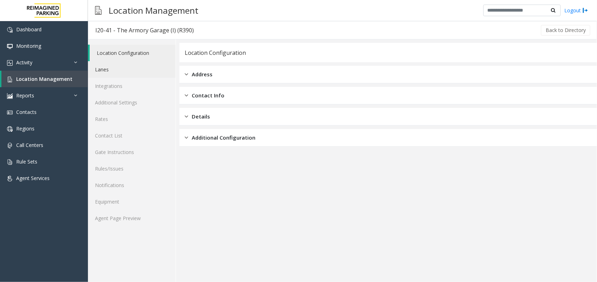
click at [121, 69] on link "Lanes" at bounding box center [132, 69] width 88 height 17
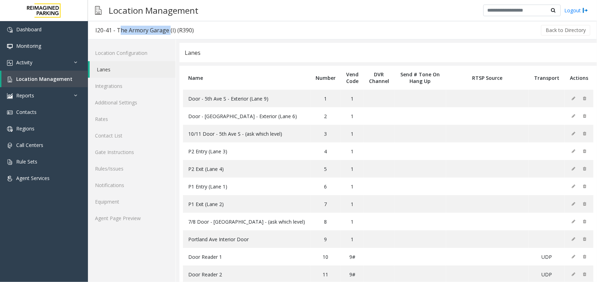
copy div "The Armory Garage"
drag, startPoint x: 116, startPoint y: 31, endPoint x: 166, endPoint y: 29, distance: 50.4
click at [166, 29] on div "I20-41 - The Armory Garage (I) (R390)" at bounding box center [144, 30] width 99 height 9
click at [52, 83] on link "Location Management" at bounding box center [44, 79] width 87 height 17
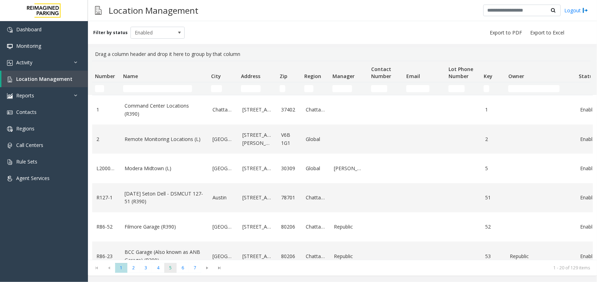
click at [171, 270] on span "5" at bounding box center [170, 268] width 12 height 10
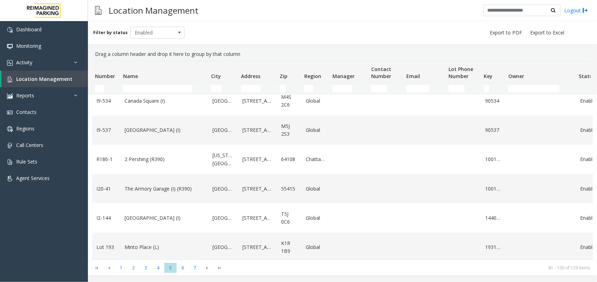
scroll to position [428, 0]
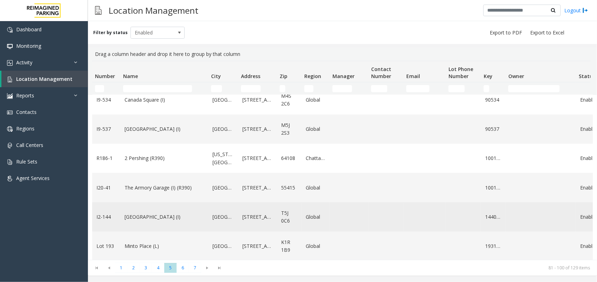
click at [157, 213] on link "[GEOGRAPHIC_DATA] (I)" at bounding box center [165, 217] width 80 height 8
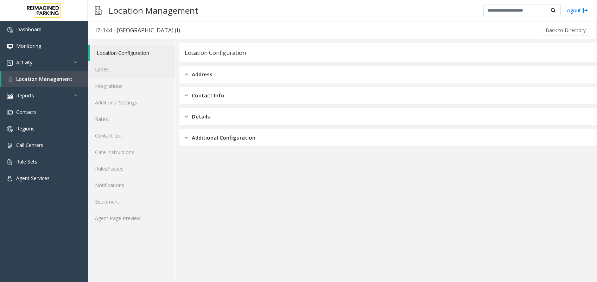
click at [117, 66] on link "Lanes" at bounding box center [132, 69] width 88 height 17
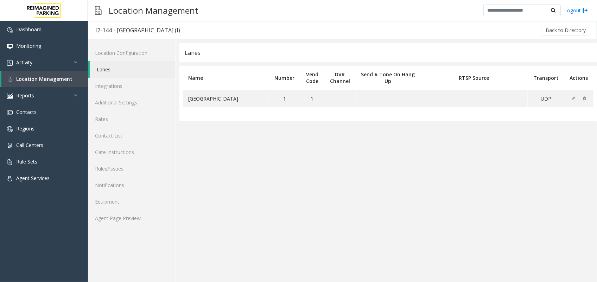
copy div "Mayfair Village South"
drag, startPoint x: 116, startPoint y: 29, endPoint x: 170, endPoint y: 31, distance: 53.5
click at [170, 31] on div "I2-144 - Mayfair Village South (I)" at bounding box center [137, 30] width 85 height 9
click at [59, 81] on span "Location Management" at bounding box center [44, 79] width 56 height 7
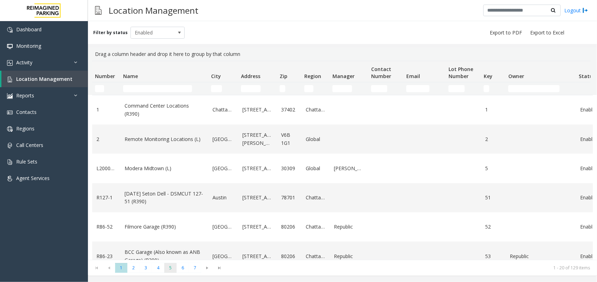
click at [174, 270] on span "5" at bounding box center [170, 268] width 12 height 10
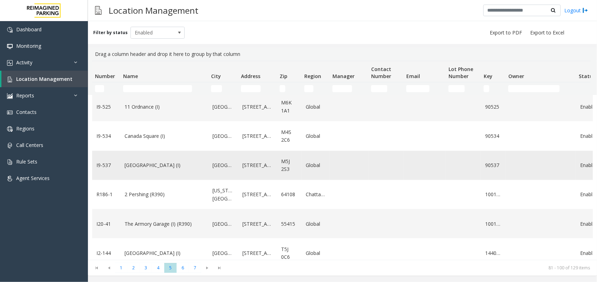
scroll to position [428, 0]
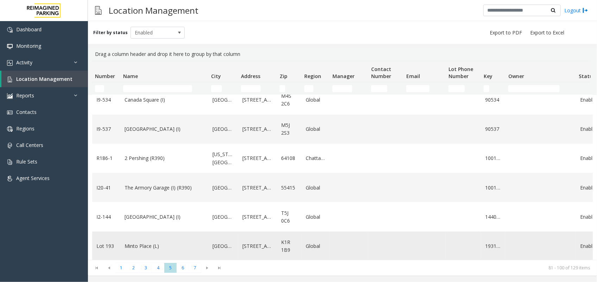
click at [145, 242] on link "Minto Place (L)" at bounding box center [165, 246] width 80 height 8
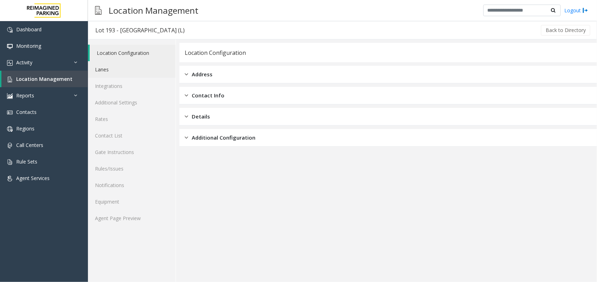
click at [135, 73] on link "Lanes" at bounding box center [132, 69] width 88 height 17
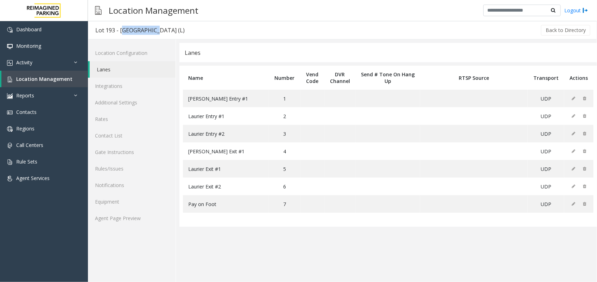
drag, startPoint x: 120, startPoint y: 29, endPoint x: 150, endPoint y: 30, distance: 29.9
click at [150, 30] on div "Lot 193 - Minto Place (L)" at bounding box center [139, 30] width 89 height 9
copy div "Minto Place"
click at [50, 78] on span "Location Management" at bounding box center [44, 79] width 56 height 7
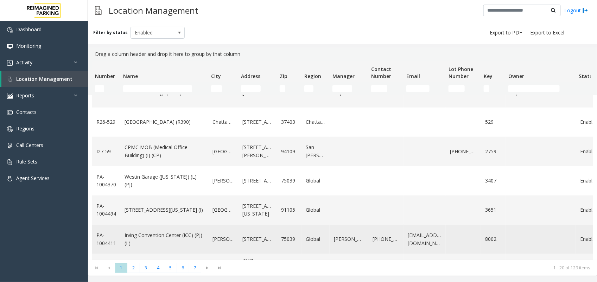
scroll to position [428, 0]
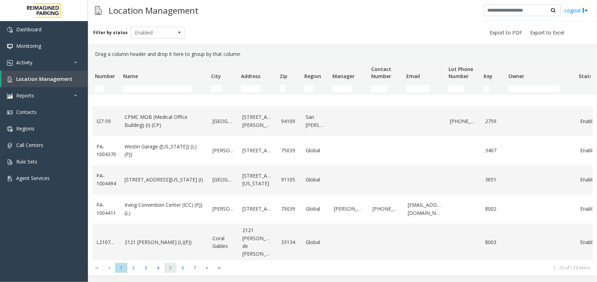
click at [173, 263] on span "5" at bounding box center [170, 268] width 12 height 10
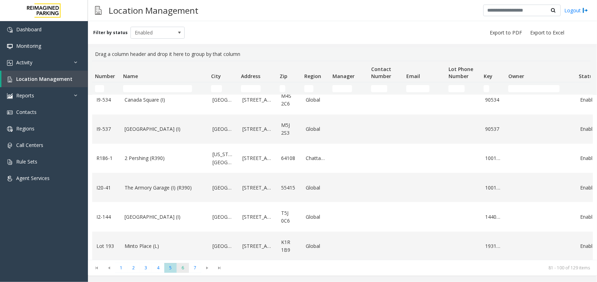
click at [183, 268] on span "6" at bounding box center [183, 268] width 12 height 10
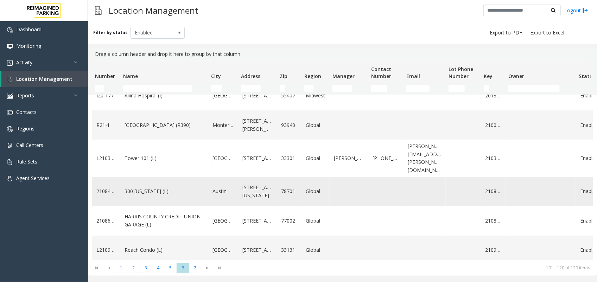
scroll to position [0, 0]
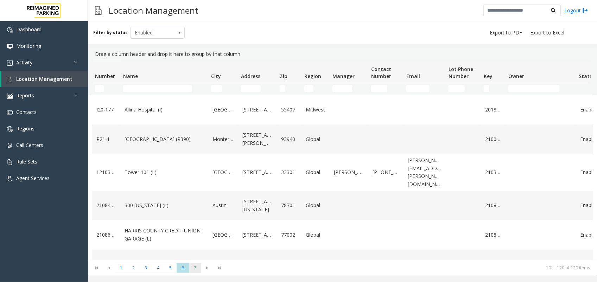
click at [194, 266] on span "7" at bounding box center [195, 268] width 12 height 10
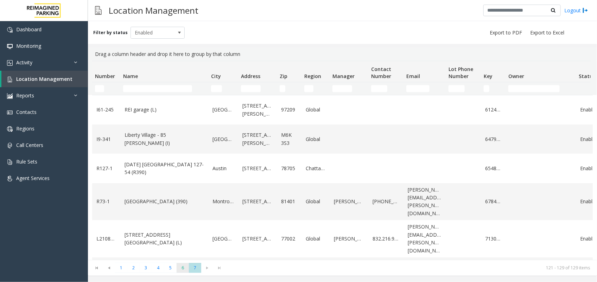
click at [183, 270] on span "6" at bounding box center [183, 268] width 12 height 10
